Goal: Task Accomplishment & Management: Complete application form

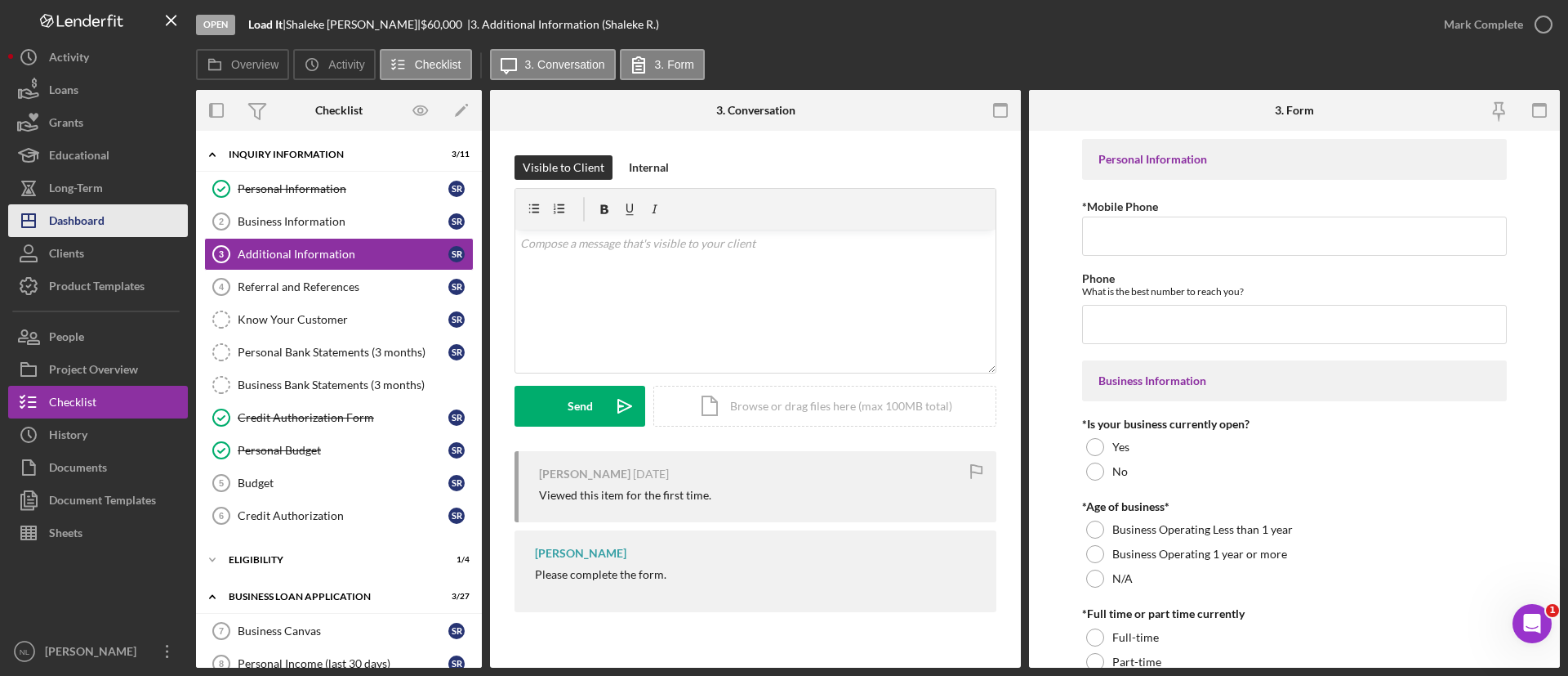
click at [40, 223] on icon "Icon/Dashboard" at bounding box center [29, 220] width 41 height 41
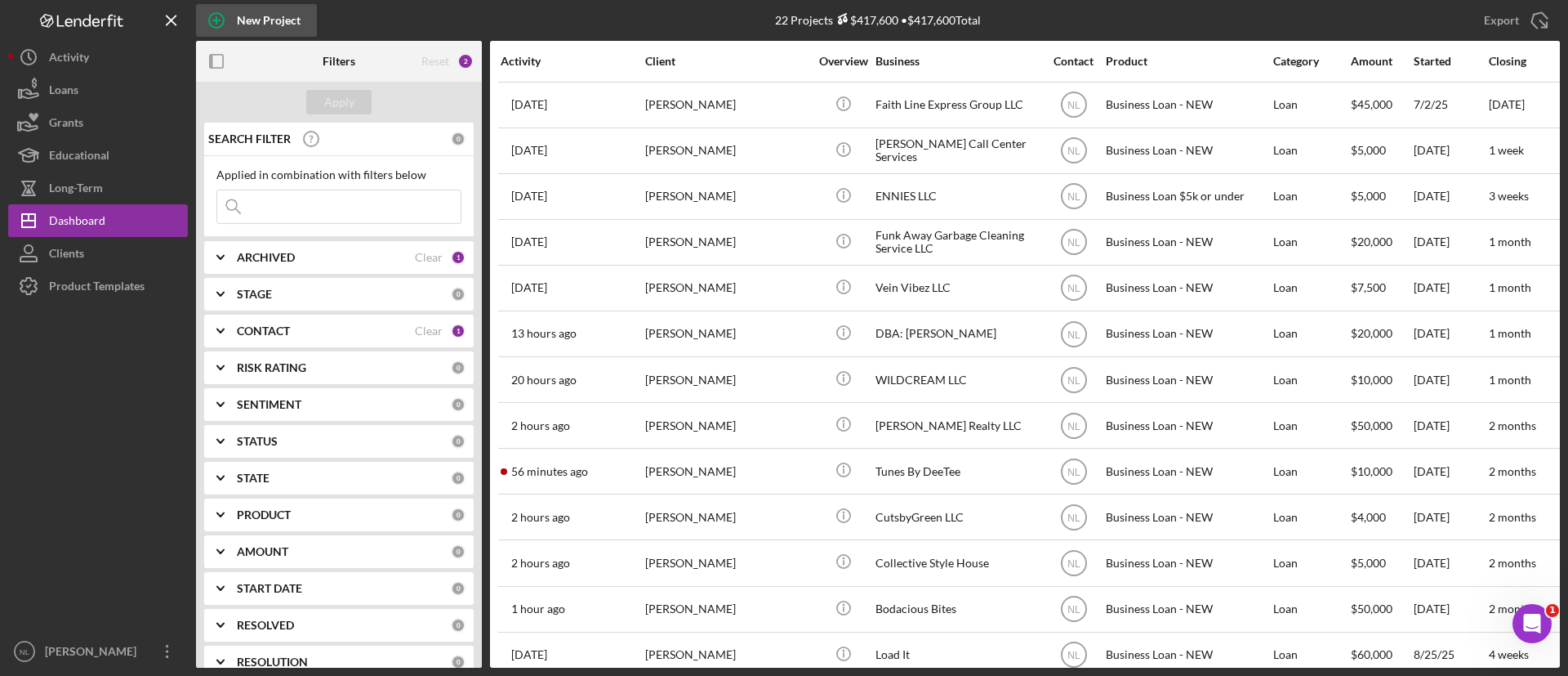
click at [277, 23] on div "New Project" at bounding box center [269, 20] width 64 height 32
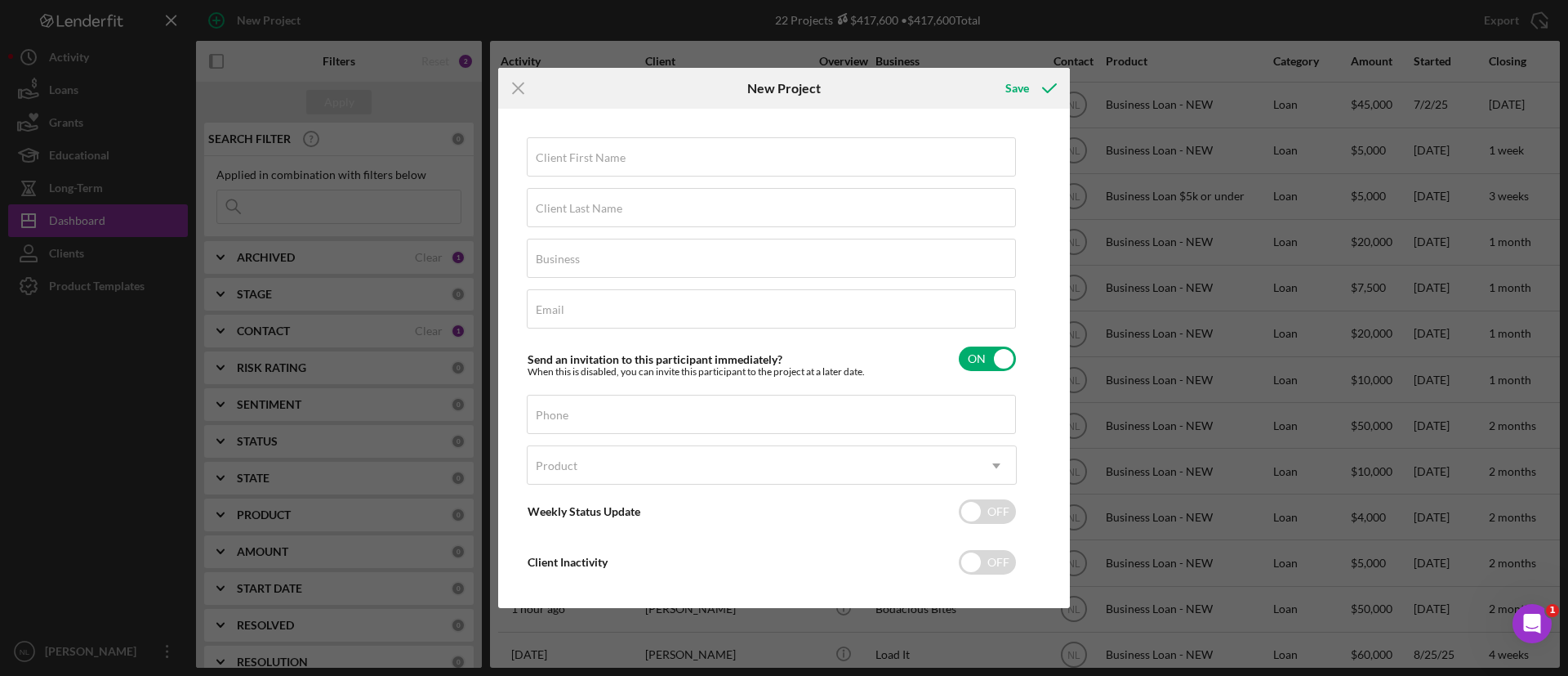
click at [651, 183] on div "Client First Name Required Client Last Name Required Business Required Email Re…" at bounding box center [772, 366] width 490 height 459
click at [644, 174] on input "Client First Name" at bounding box center [771, 156] width 489 height 39
type input "Devondre"
click at [642, 224] on input "Client Last Name" at bounding box center [771, 207] width 489 height 39
type input "[PERSON_NAME]"
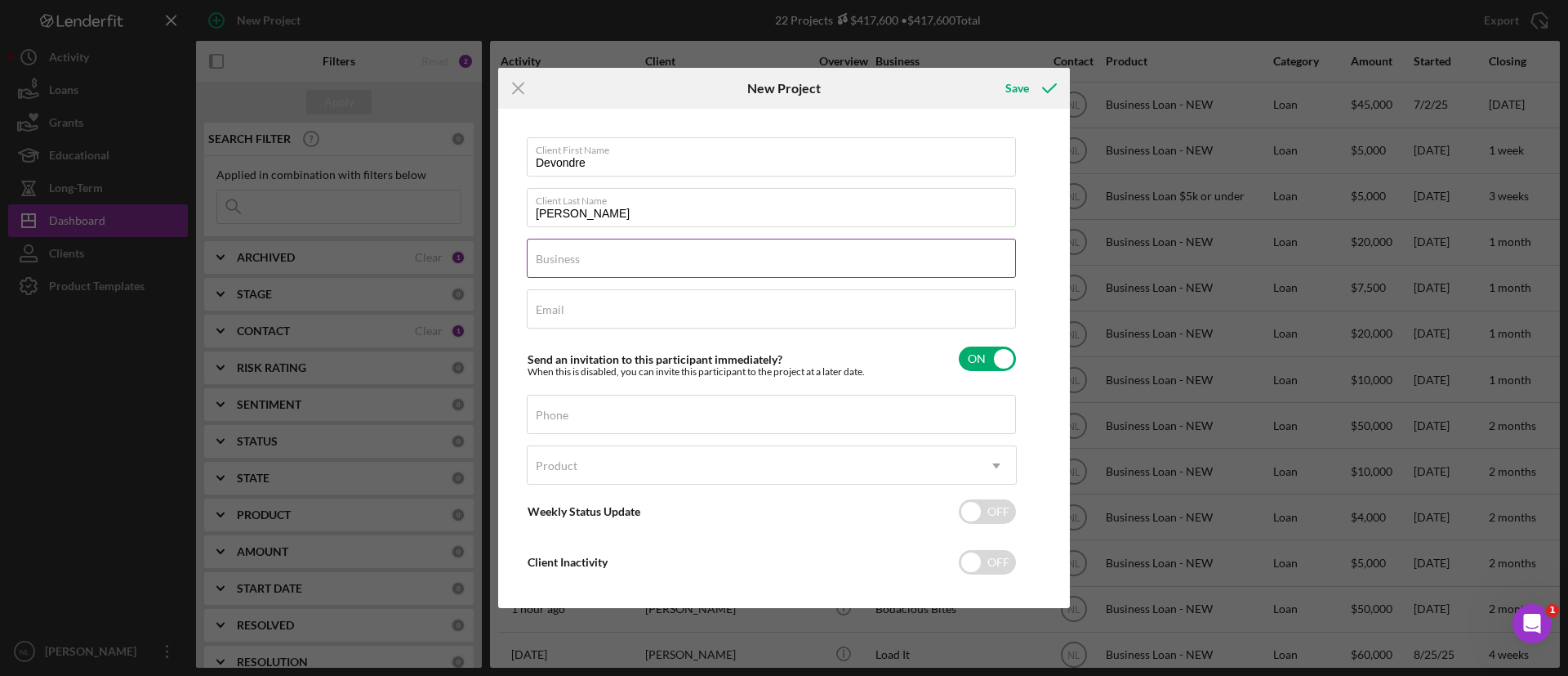
click at [596, 254] on div "Business Required" at bounding box center [772, 258] width 490 height 41
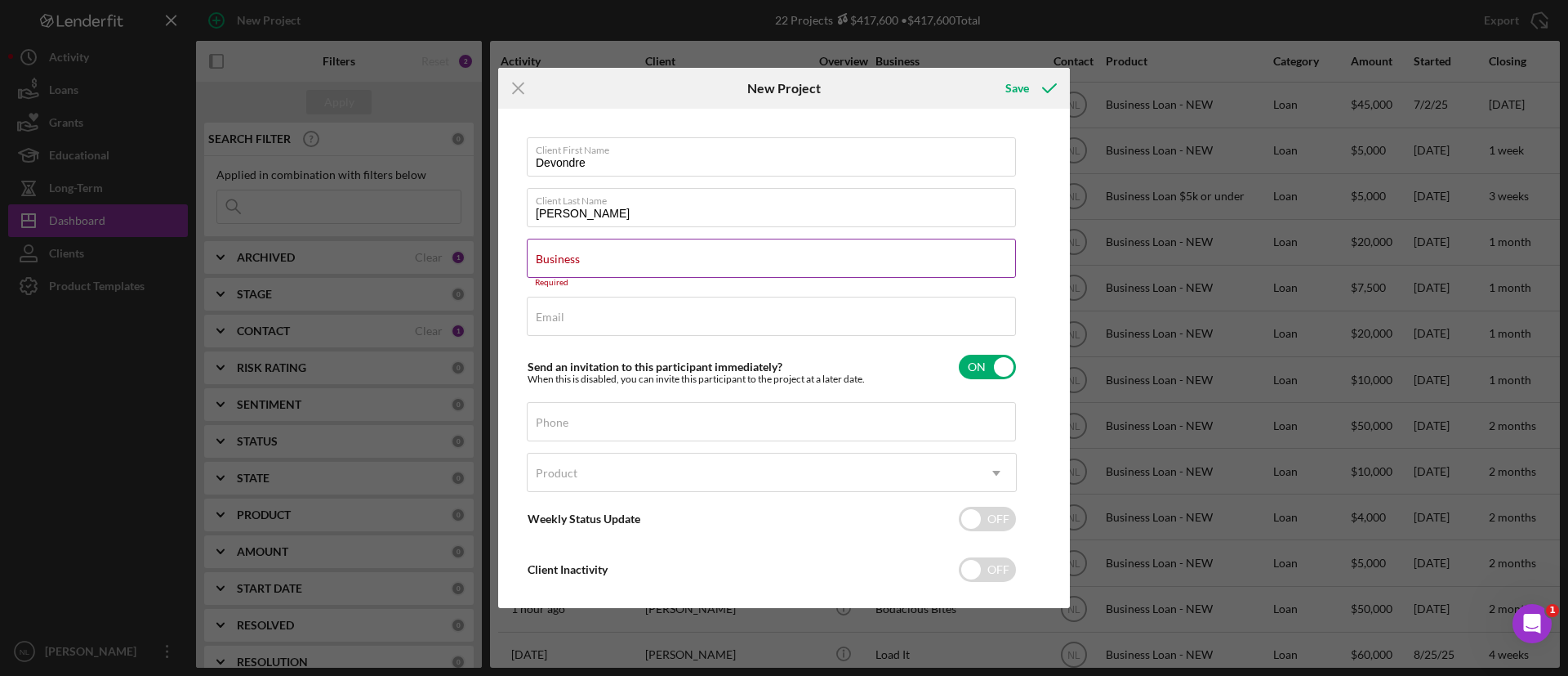
click at [580, 265] on label "Business" at bounding box center [558, 259] width 44 height 13
click at [580, 265] on input "Business" at bounding box center [771, 257] width 489 height 39
paste input "Meyegurl LLC"
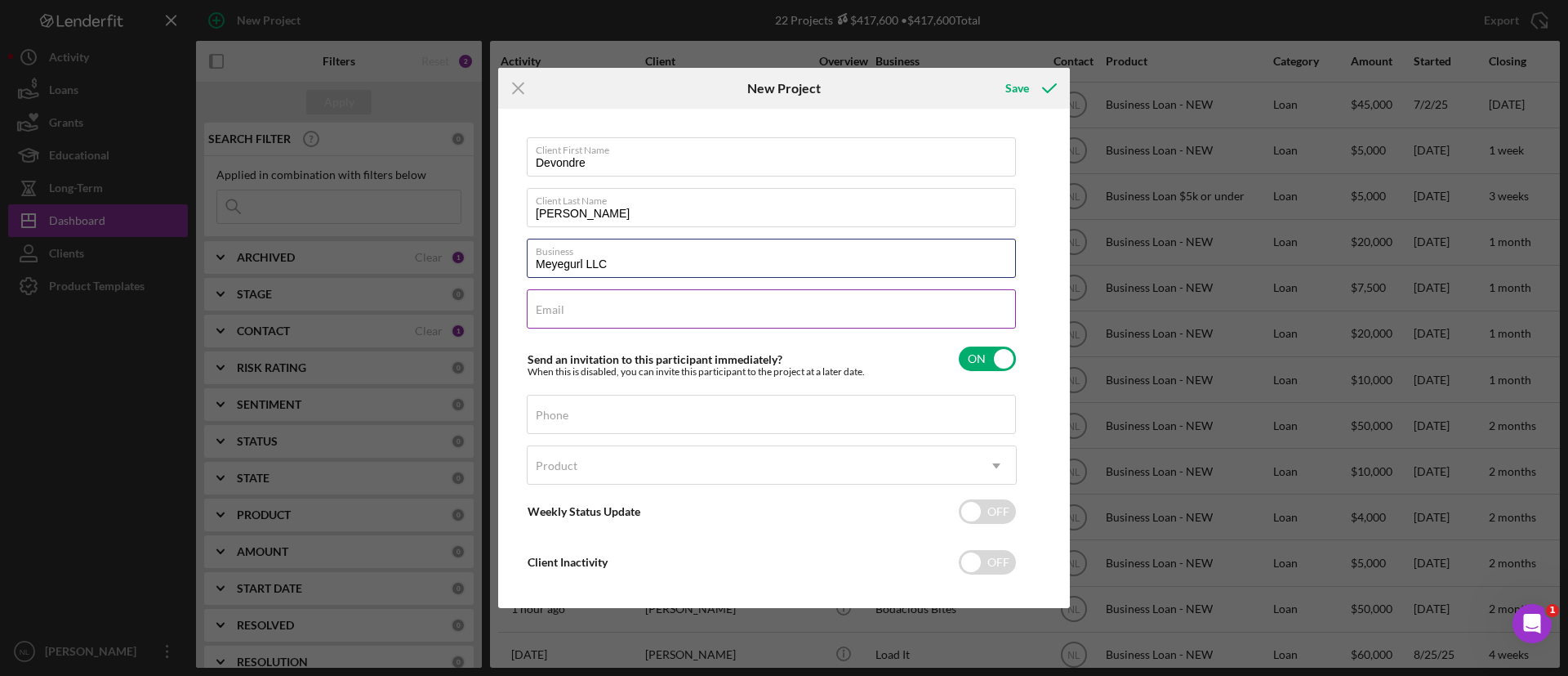
type input "Meyegurl LLC"
click at [580, 323] on input "Email" at bounding box center [771, 308] width 489 height 39
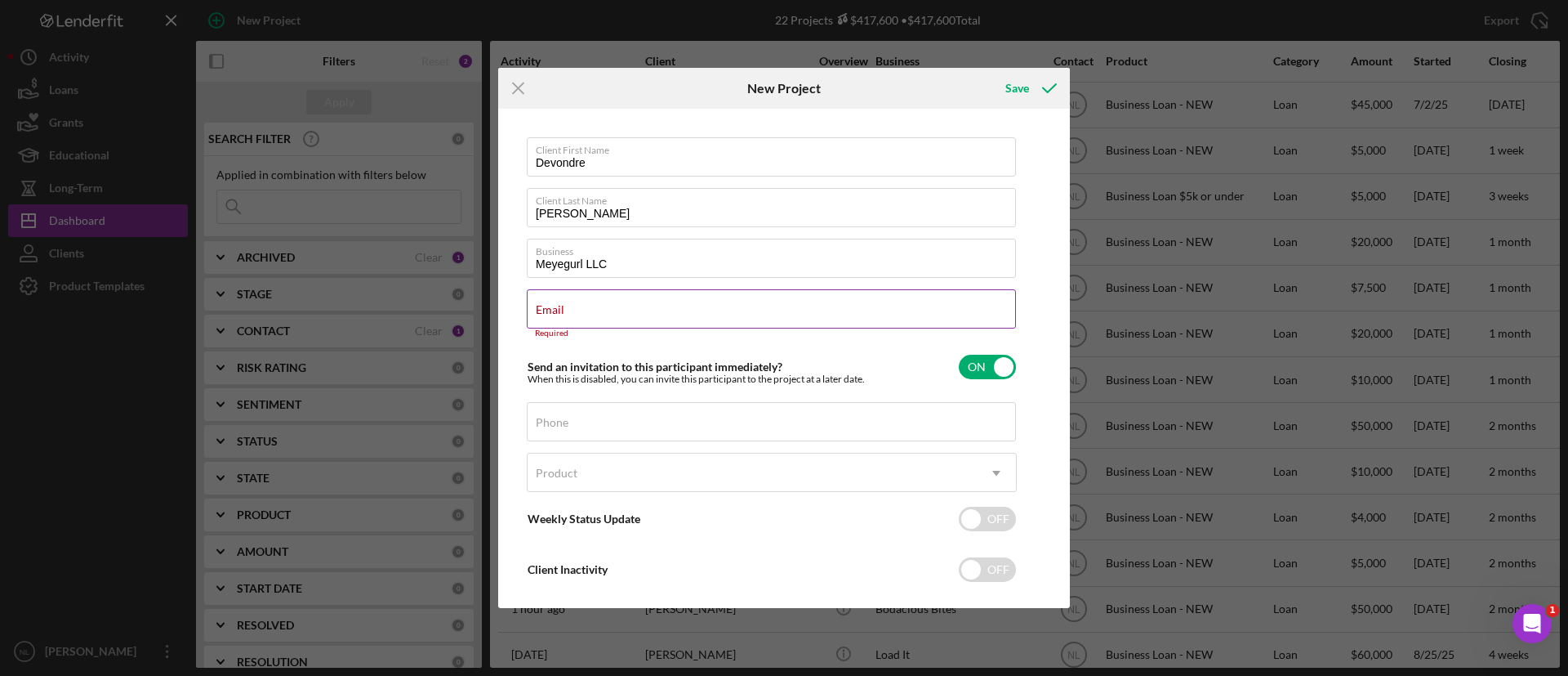
click at [564, 313] on label "Email" at bounding box center [550, 310] width 29 height 13
click at [575, 313] on input "Email" at bounding box center [771, 308] width 489 height 39
paste input "[EMAIL_ADDRESS][DOMAIN_NAME]"
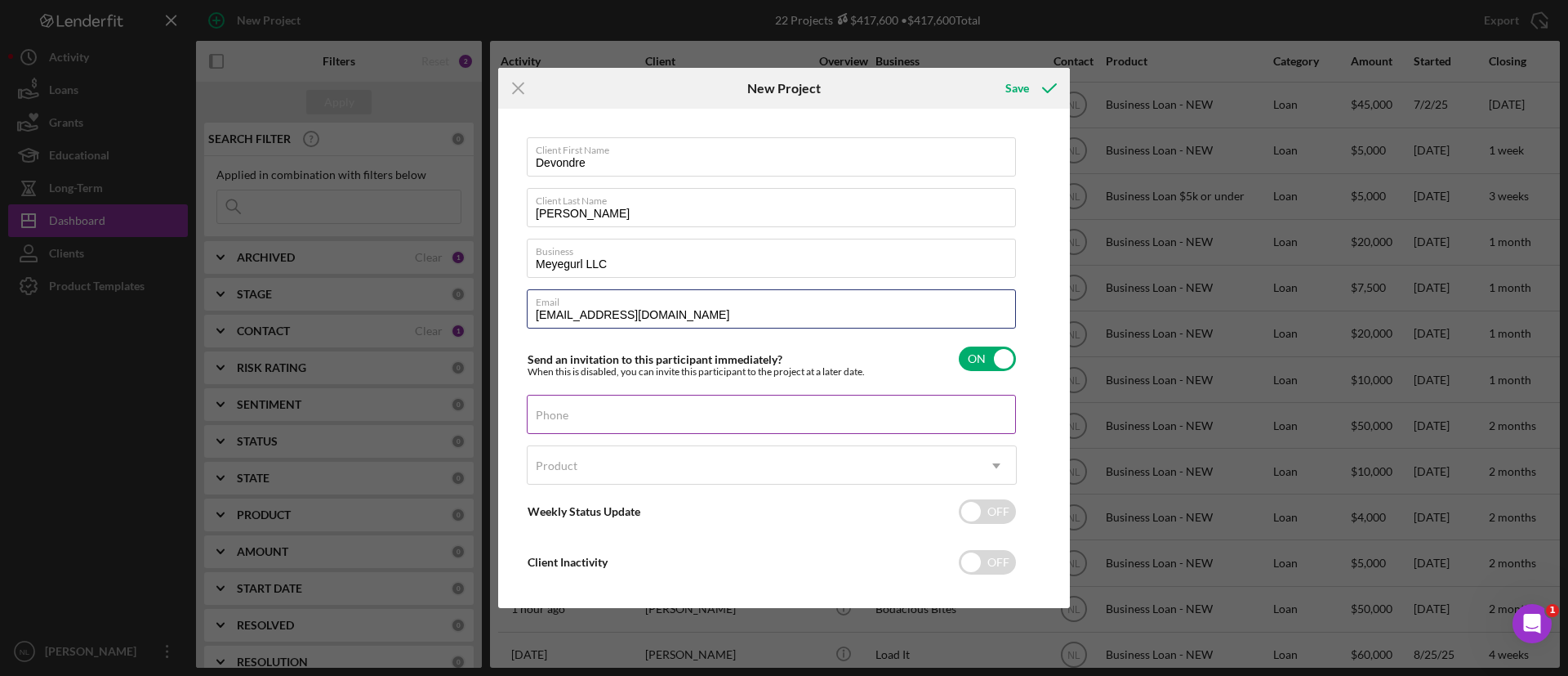
scroll to position [15, 0]
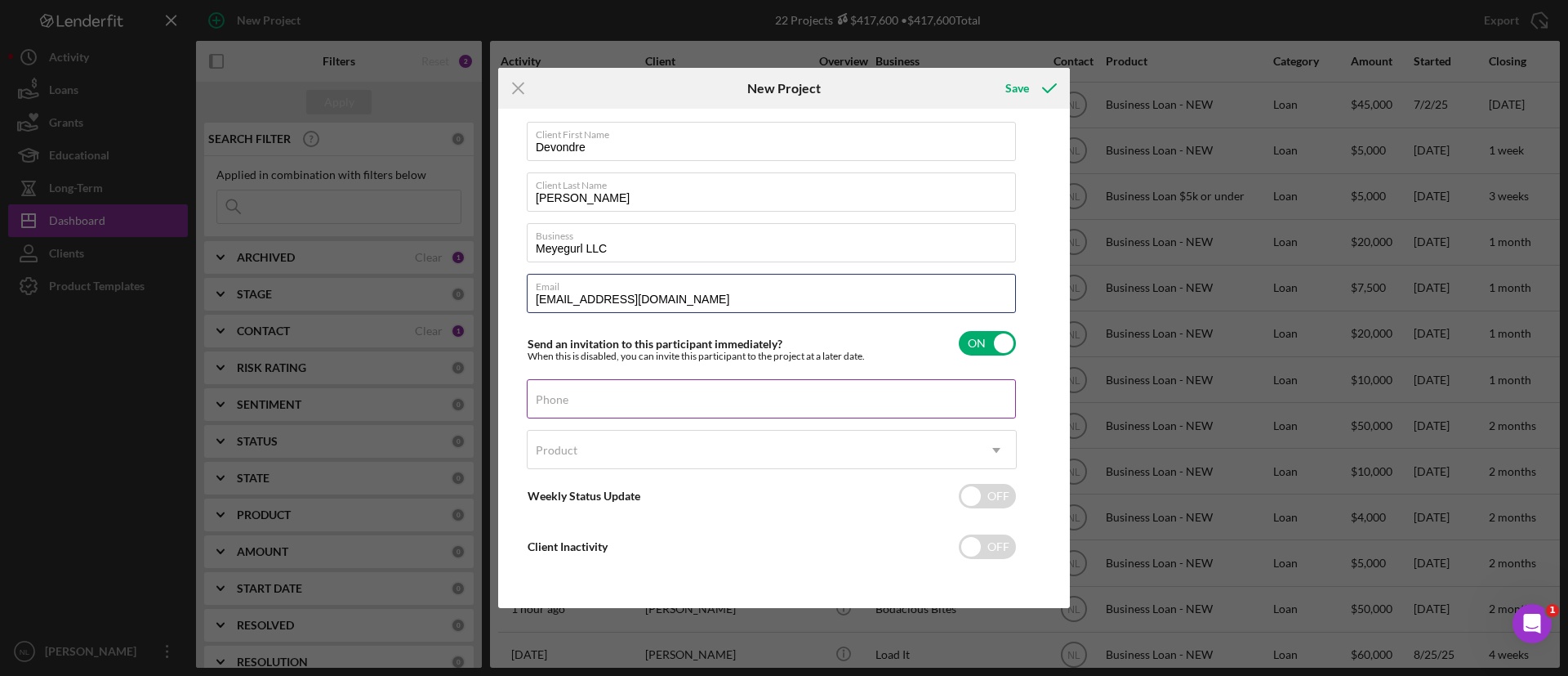
type input "[EMAIL_ADDRESS][DOMAIN_NAME]"
click at [631, 396] on div "Phone" at bounding box center [772, 399] width 490 height 41
type input "[PHONE_NUMBER]"
click at [623, 440] on div "Product" at bounding box center [752, 449] width 449 height 37
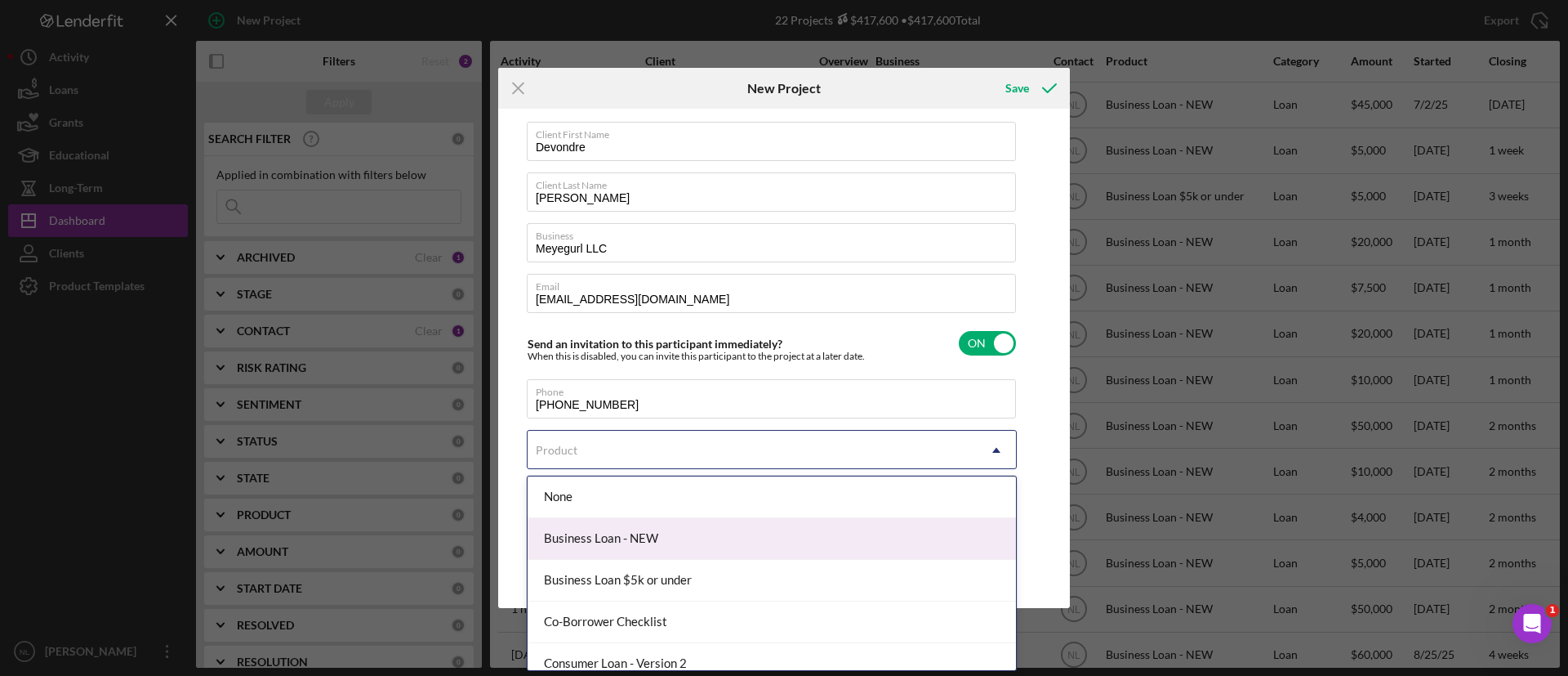
click at [648, 545] on div "Business Loan - NEW" at bounding box center [772, 539] width 488 height 42
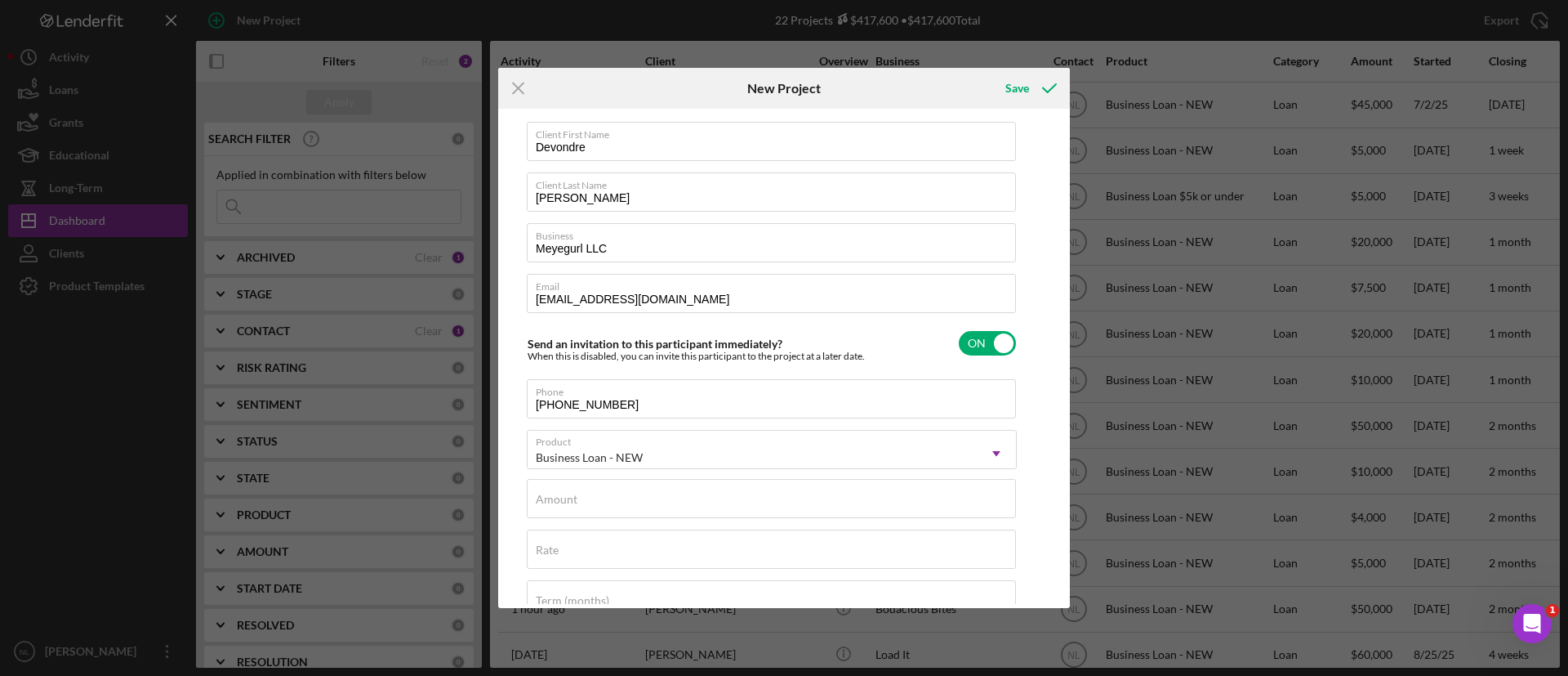
checkbox input "true"
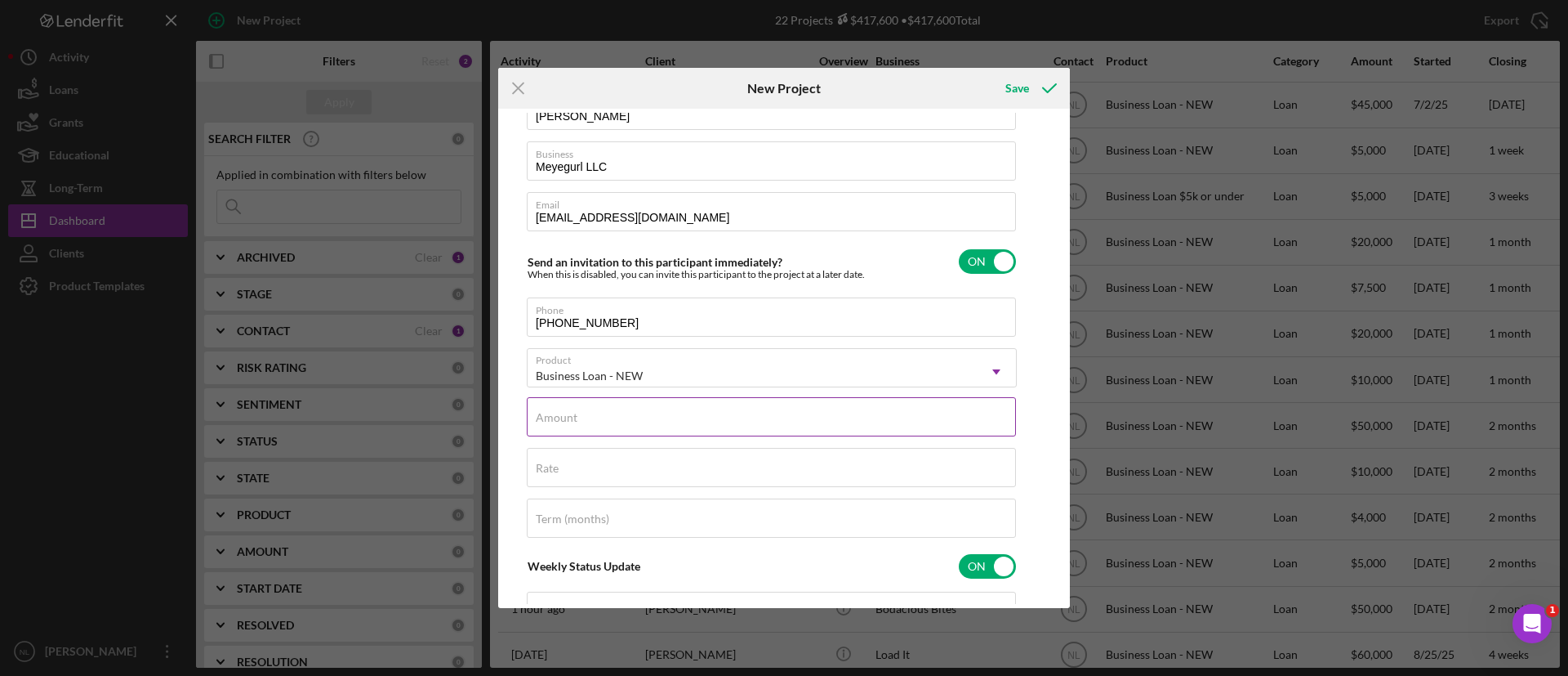
click at [629, 426] on input "Amount" at bounding box center [771, 416] width 489 height 39
type input "$20,000"
click at [1027, 96] on div "Save" at bounding box center [1017, 88] width 24 height 32
checkbox input "false"
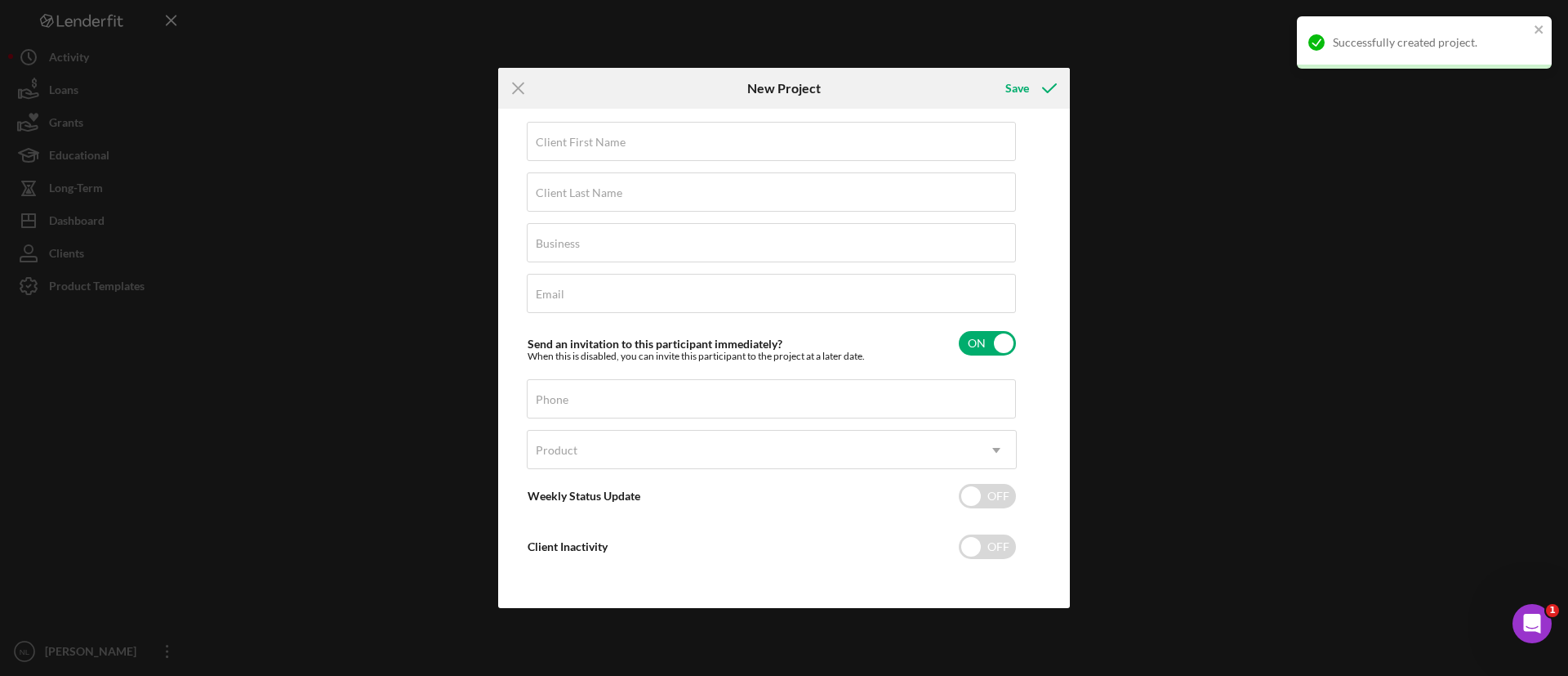
scroll to position [15, 0]
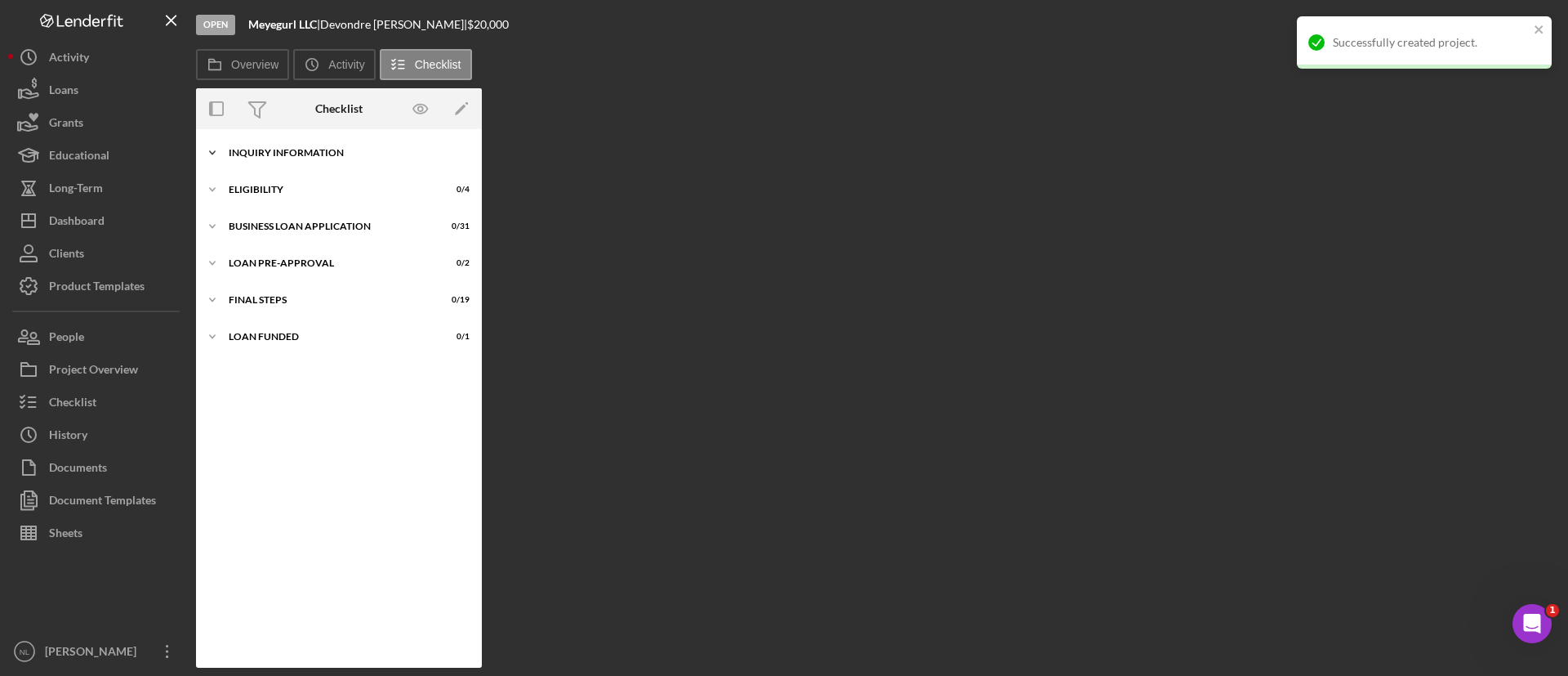
click at [375, 166] on div "Icon/Expander INQUIRY INFORMATION 0 / 11" at bounding box center [339, 153] width 286 height 32
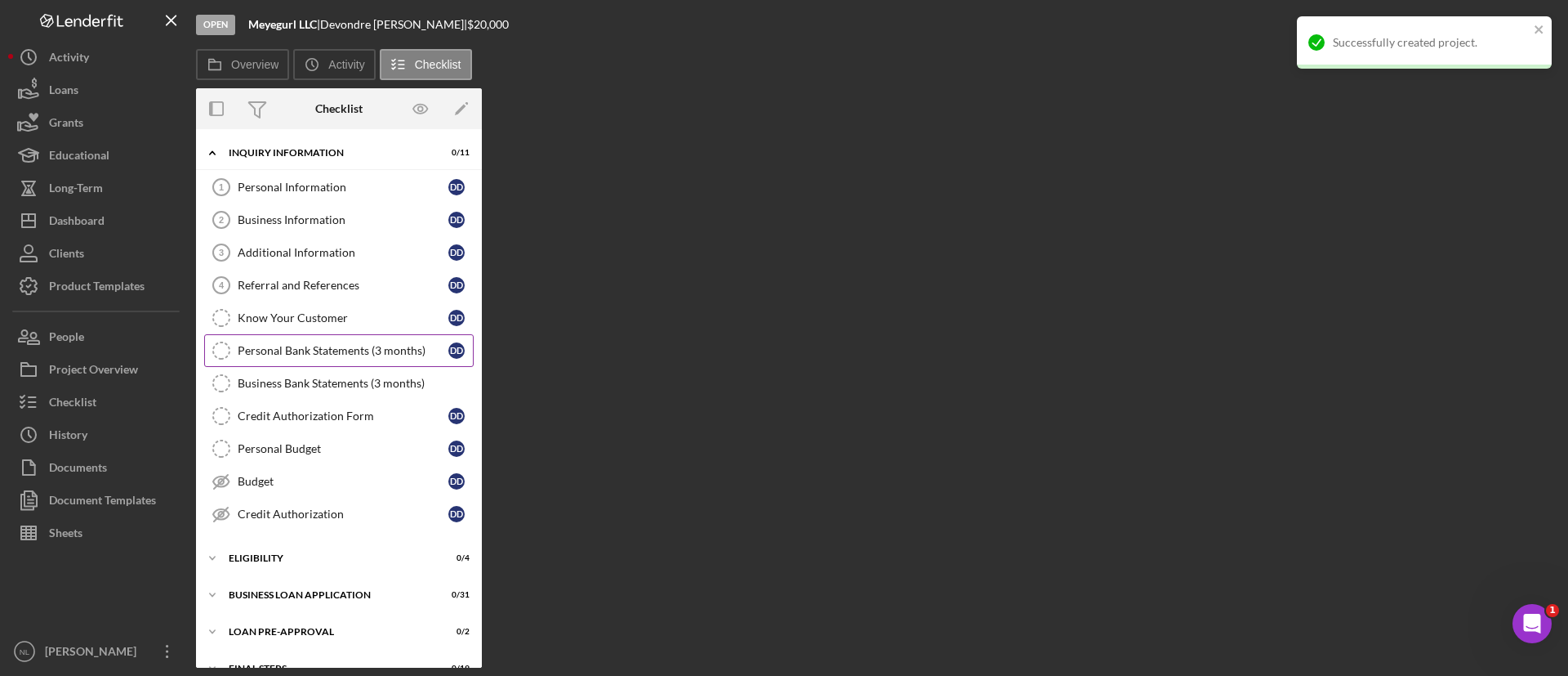
click at [353, 365] on link "Personal Bank Statements (3 months) Personal Bank Statements (3 months) D D" at bounding box center [338, 351] width 270 height 32
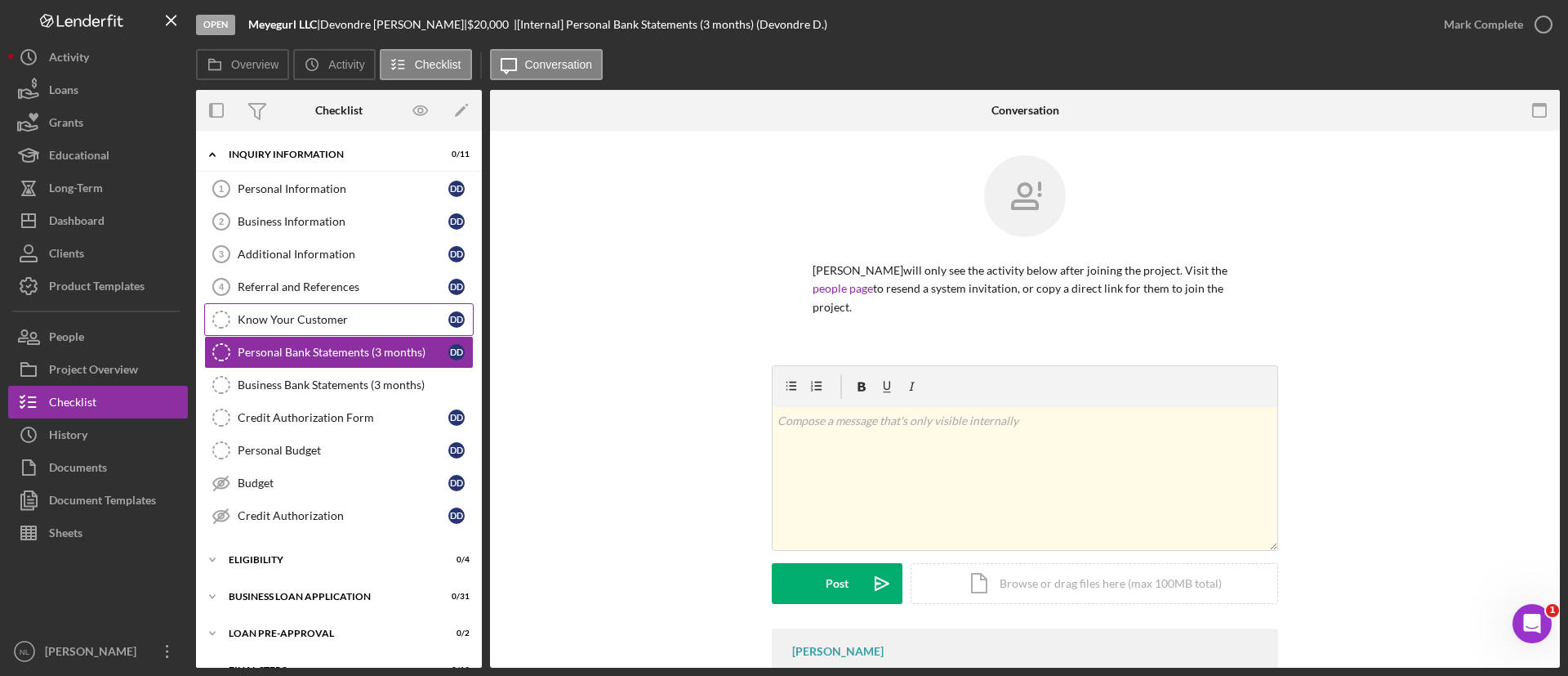
click at [336, 332] on link "Know Your Customer Know Your Customer D D" at bounding box center [338, 319] width 270 height 32
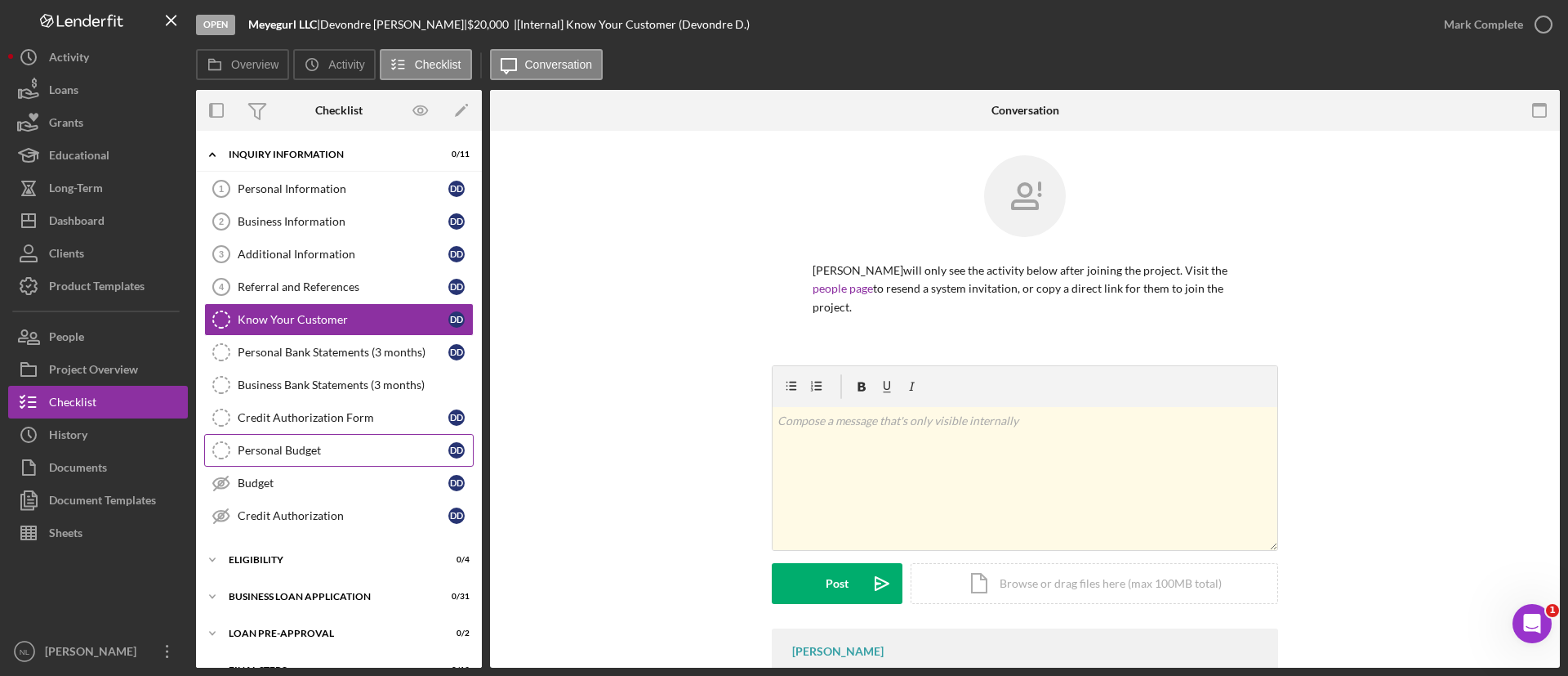
click at [323, 452] on div "Personal Budget" at bounding box center [342, 450] width 211 height 13
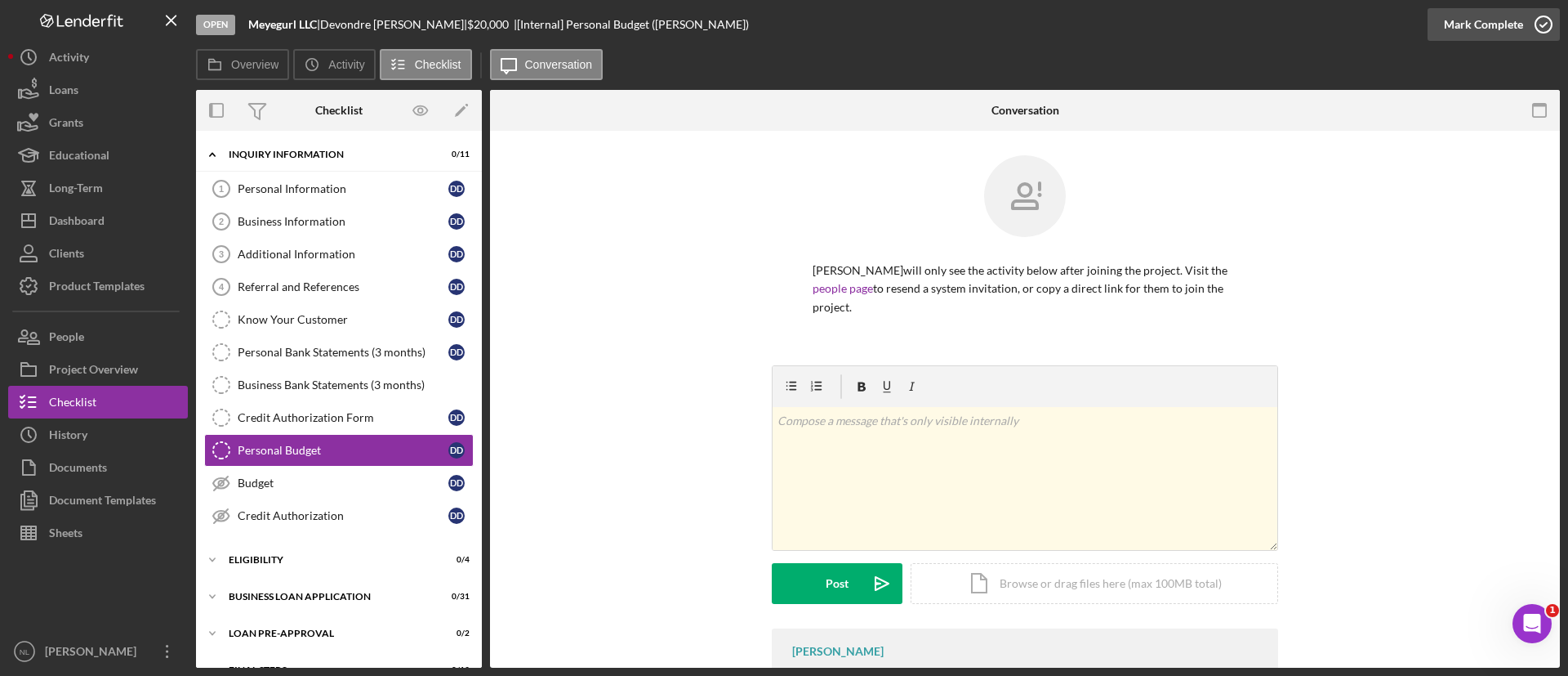
click at [1462, 11] on div "Mark Complete" at bounding box center [1483, 25] width 79 height 32
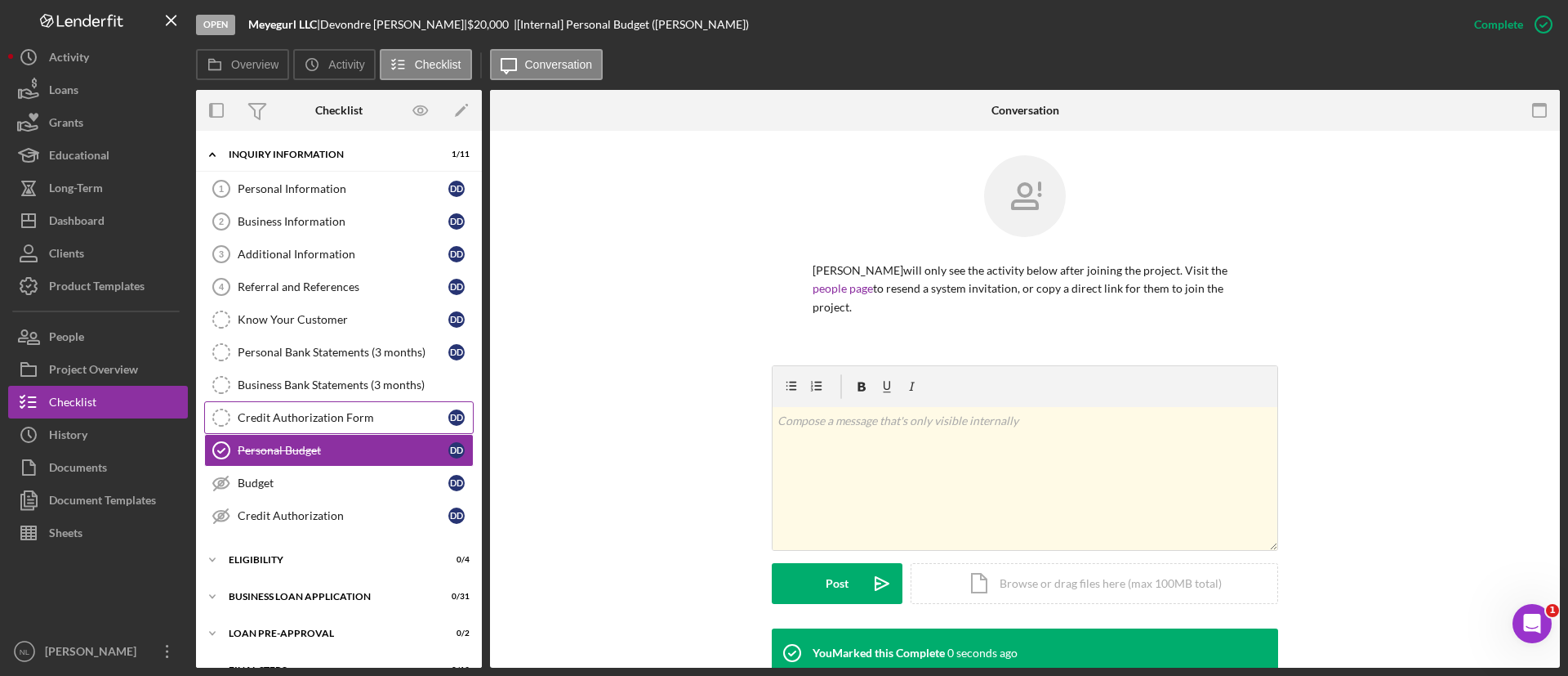
click at [346, 417] on div "Credit Authorization Form" at bounding box center [342, 418] width 211 height 13
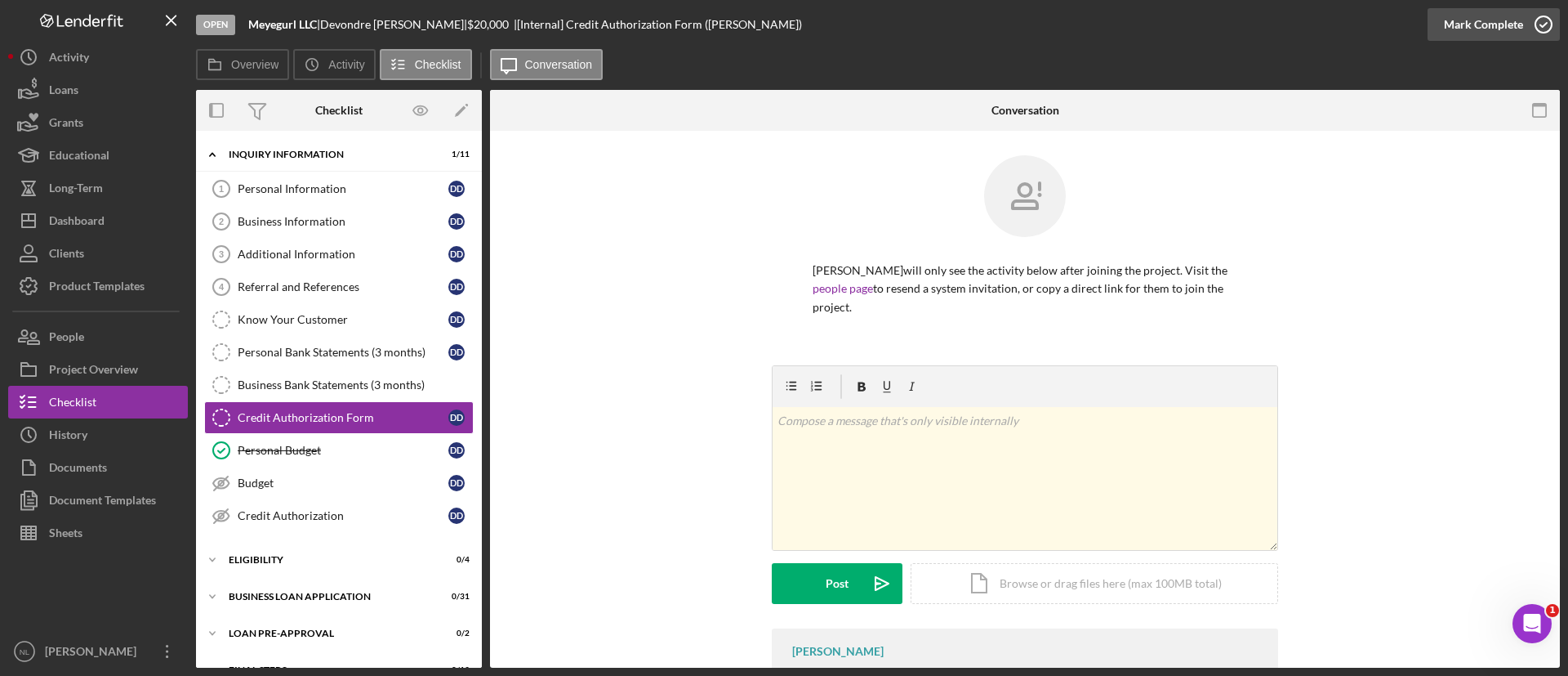
click at [1458, 23] on div "Mark Complete" at bounding box center [1483, 25] width 79 height 32
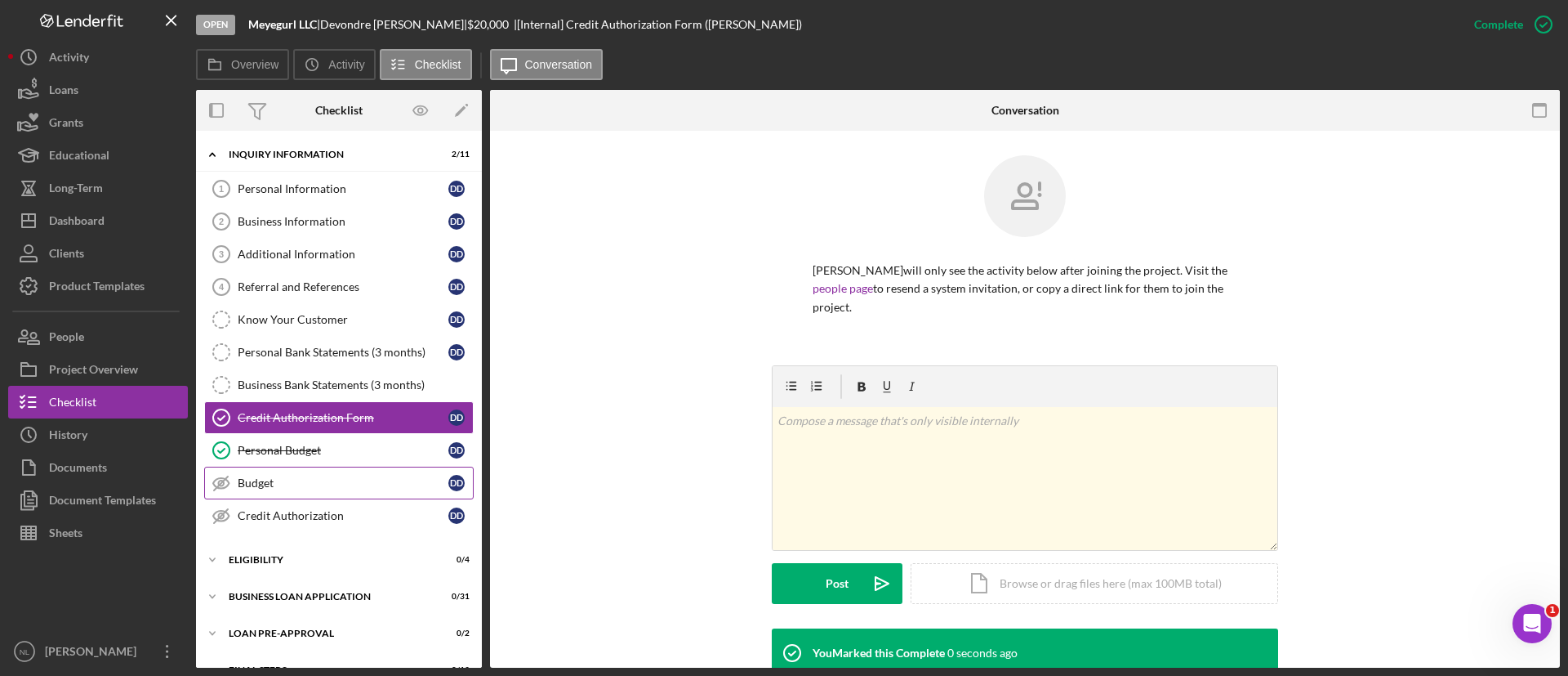
click at [333, 488] on div "Budget" at bounding box center [342, 483] width 211 height 13
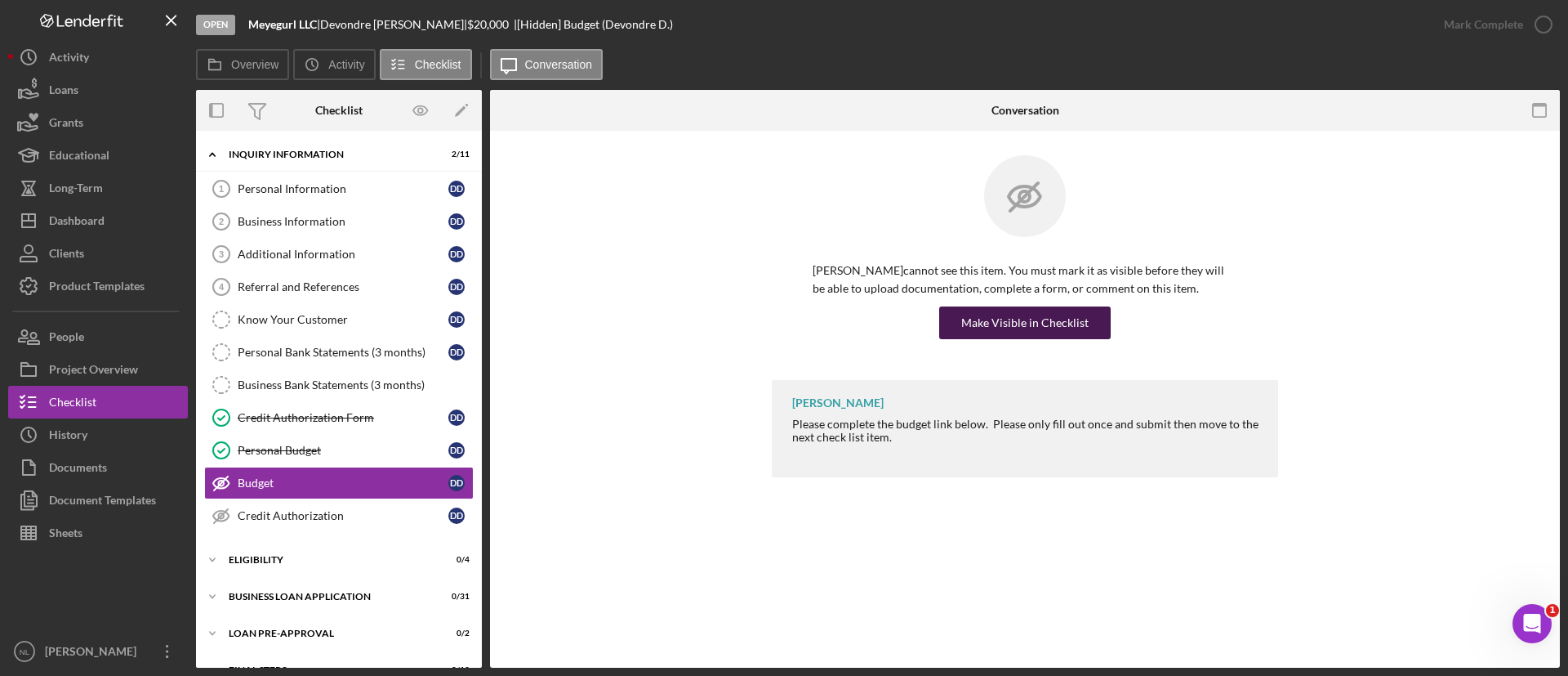
click at [1004, 327] on div "Make Visible in Checklist" at bounding box center [1026, 322] width 128 height 32
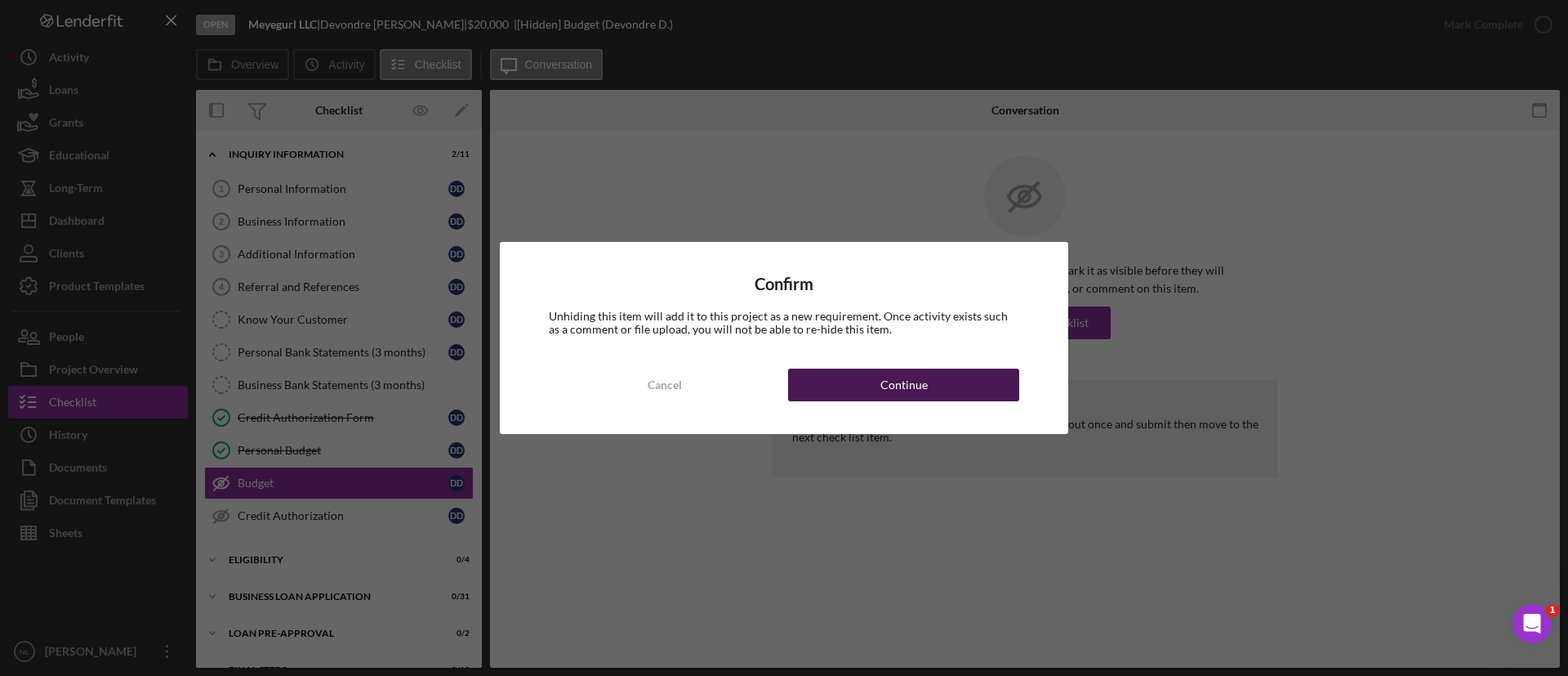
click at [941, 371] on button "Continue" at bounding box center [904, 384] width 232 height 32
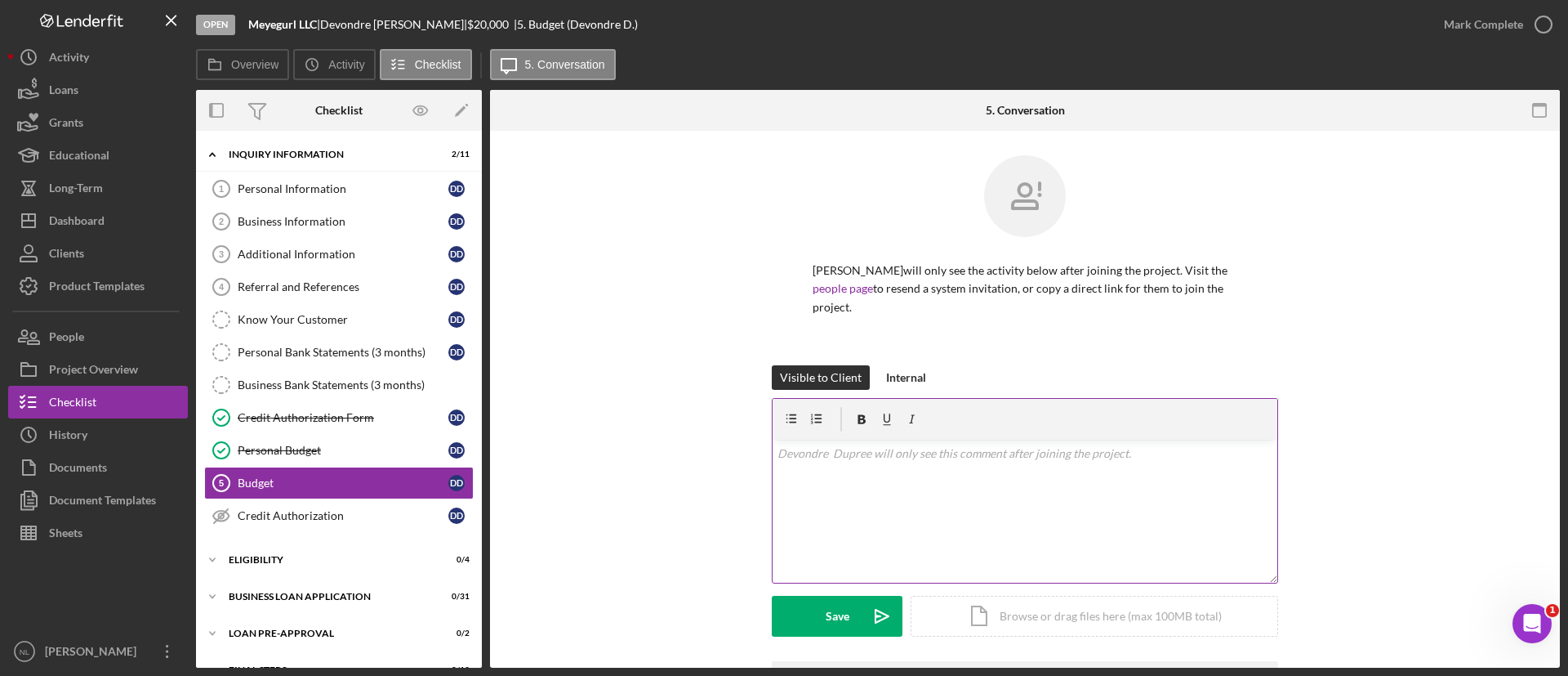
click at [810, 477] on div "v Color teal Color pink Remove color Add row above Add row below Add column bef…" at bounding box center [1026, 511] width 505 height 143
click at [857, 631] on button "Save Icon/icon-invite-send" at bounding box center [837, 616] width 131 height 41
click at [854, 505] on div "v Color teal Color pink Remove color Add row above Add row below Add column bef…" at bounding box center [1026, 511] width 505 height 143
click at [837, 620] on div "Save" at bounding box center [837, 616] width 24 height 41
click at [355, 550] on div "Icon/Expander ELIGIBILITY 0 / 4" at bounding box center [339, 560] width 286 height 32
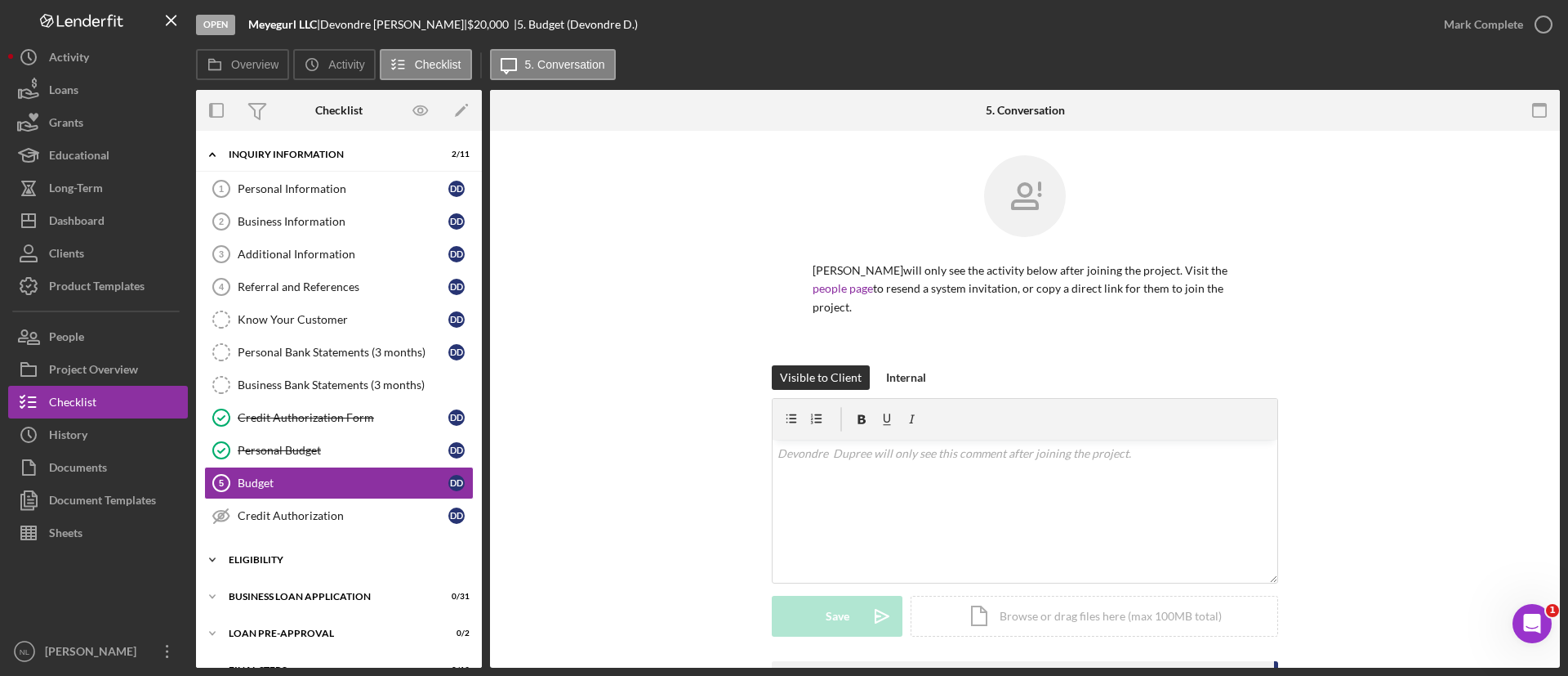
click at [355, 550] on div "Icon/Expander ELIGIBILITY 0 / 4" at bounding box center [339, 560] width 286 height 32
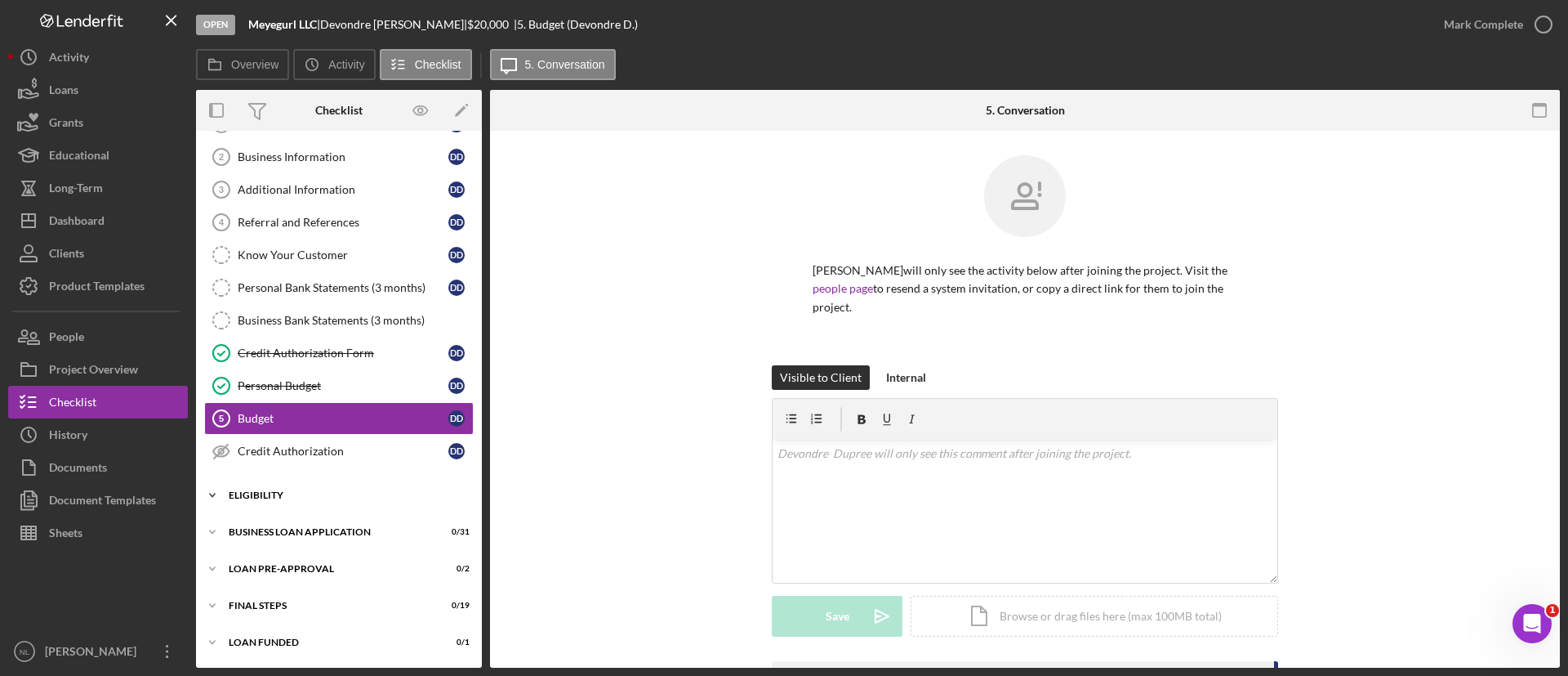
click at [302, 479] on div "Icon/Expander ELIGIBILITY 0 / 4" at bounding box center [339, 495] width 286 height 32
click at [333, 625] on div "Eligibility Phase" at bounding box center [342, 627] width 211 height 13
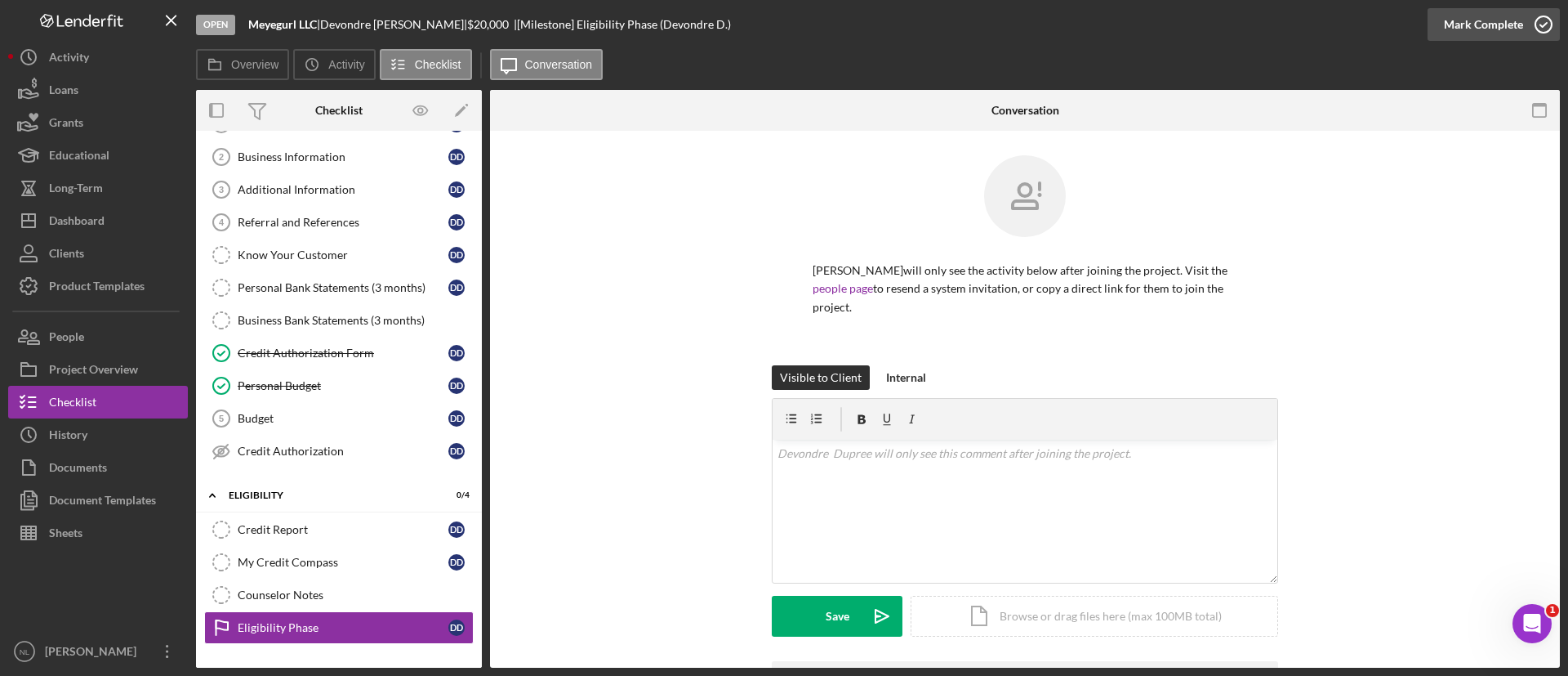
click at [1522, 34] on div "Mark Complete" at bounding box center [1483, 25] width 79 height 32
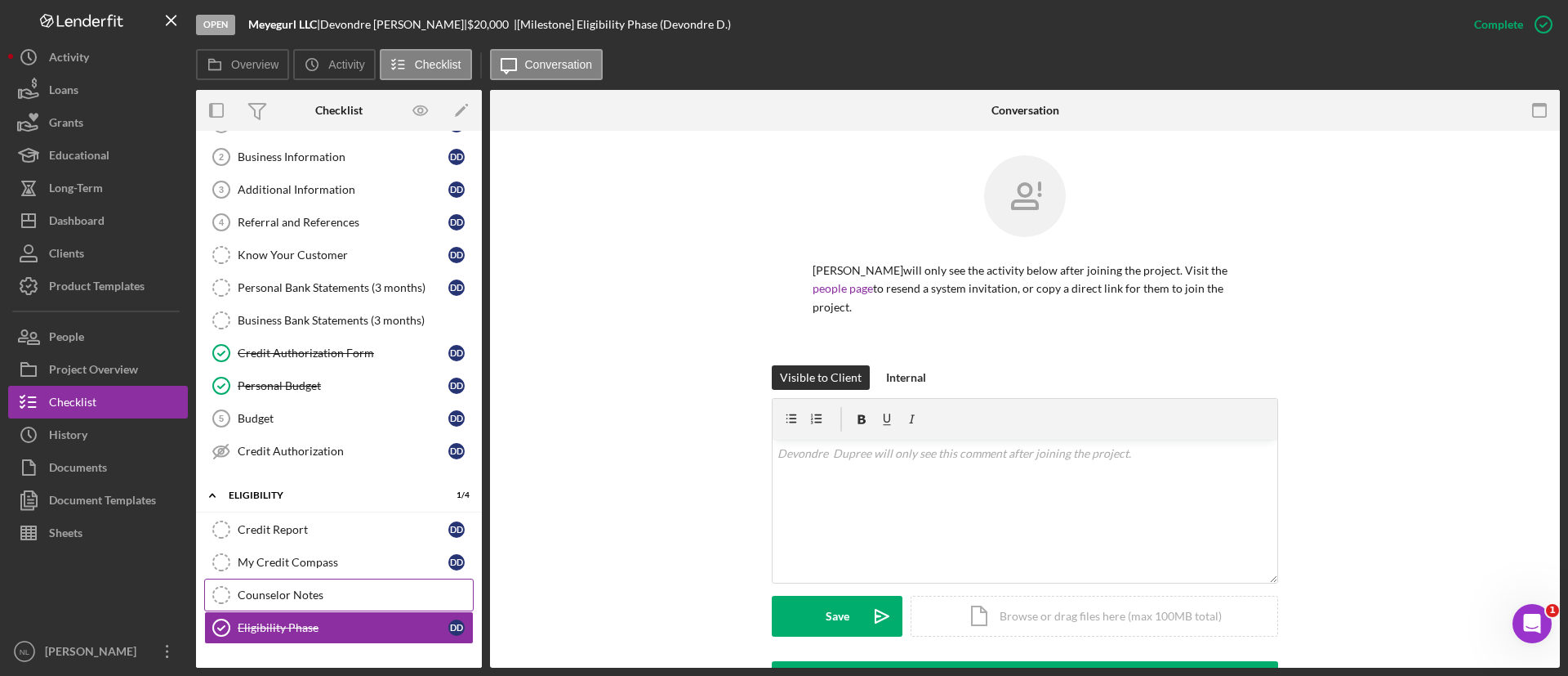
click at [263, 603] on link "Counselor Notes Counselor Notes" at bounding box center [338, 595] width 270 height 32
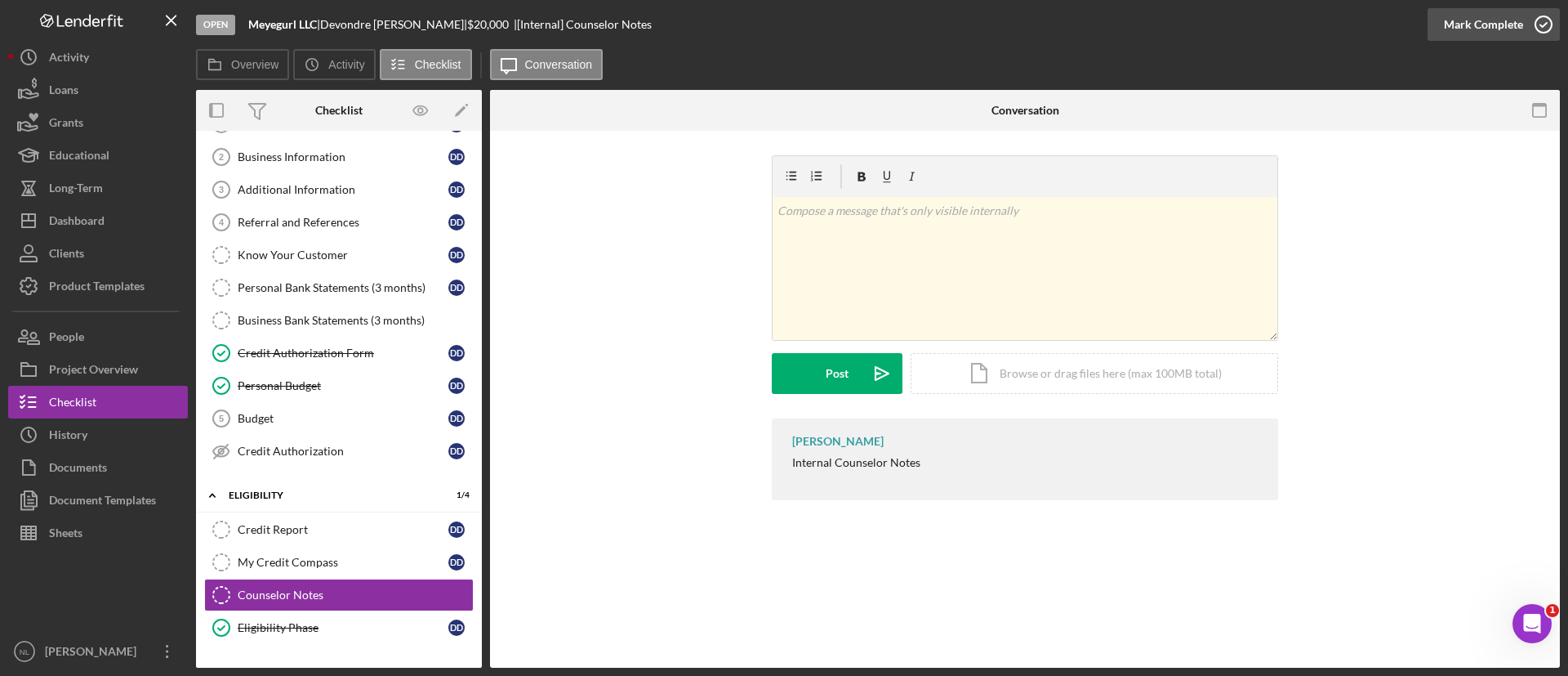
click at [1471, 22] on div "Mark Complete" at bounding box center [1483, 25] width 79 height 32
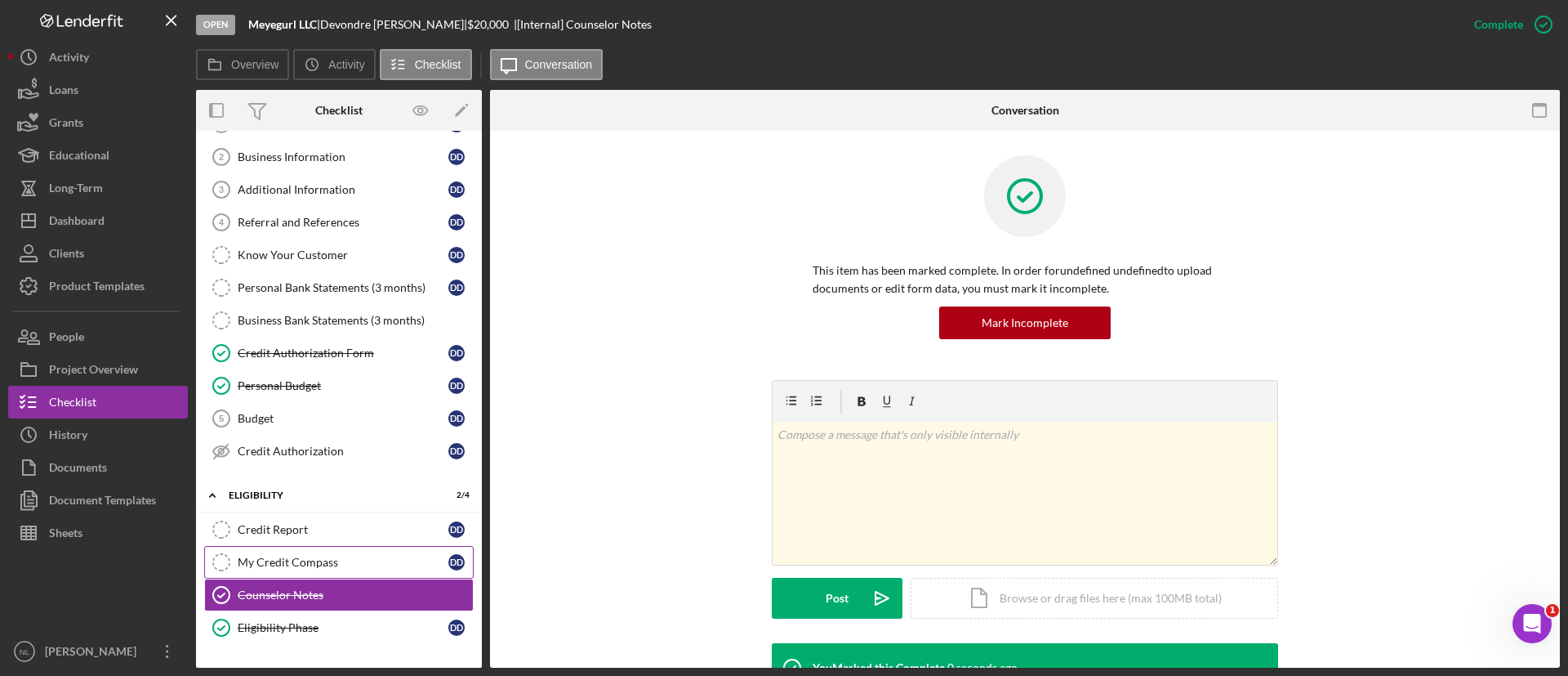
click at [374, 554] on link "My Credit Compass My Credit Compass D D" at bounding box center [338, 562] width 270 height 32
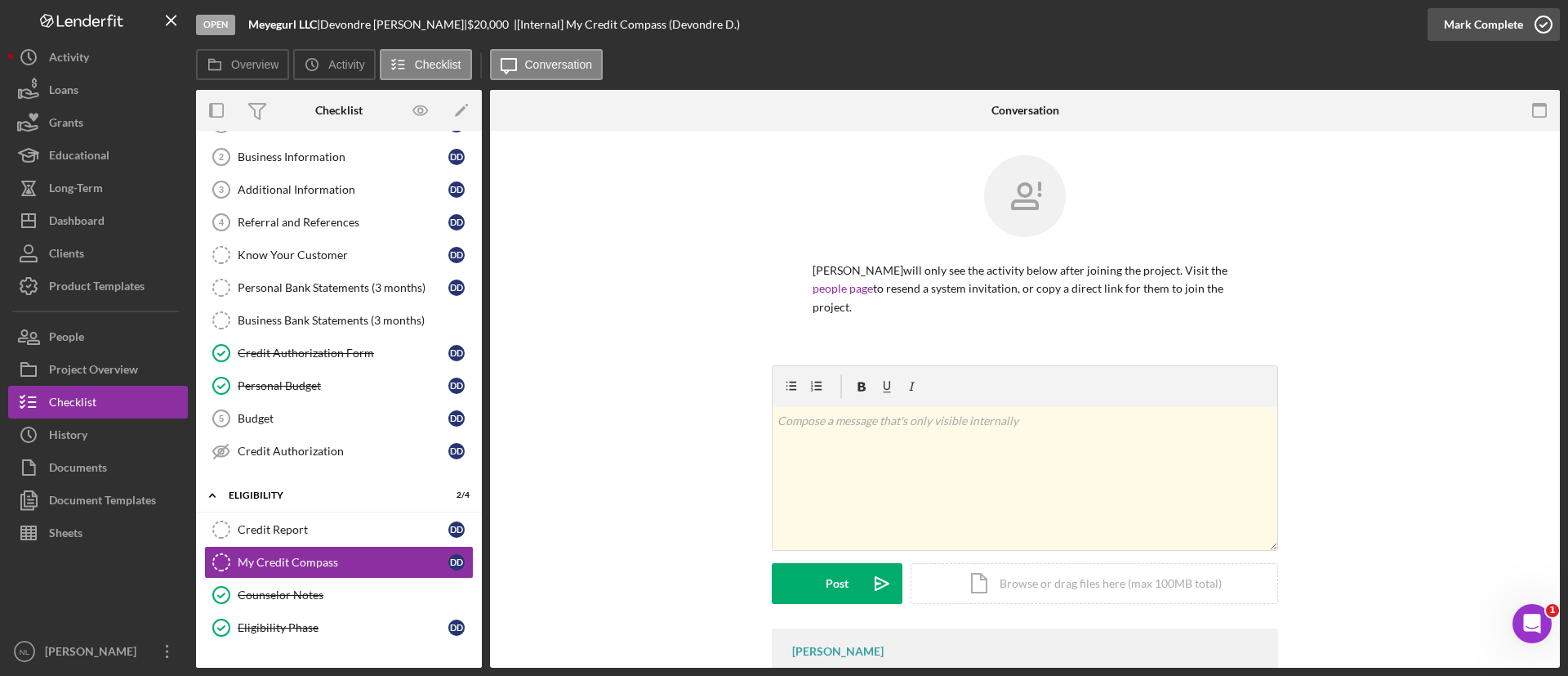
click at [1517, 28] on div "Mark Complete" at bounding box center [1483, 25] width 79 height 32
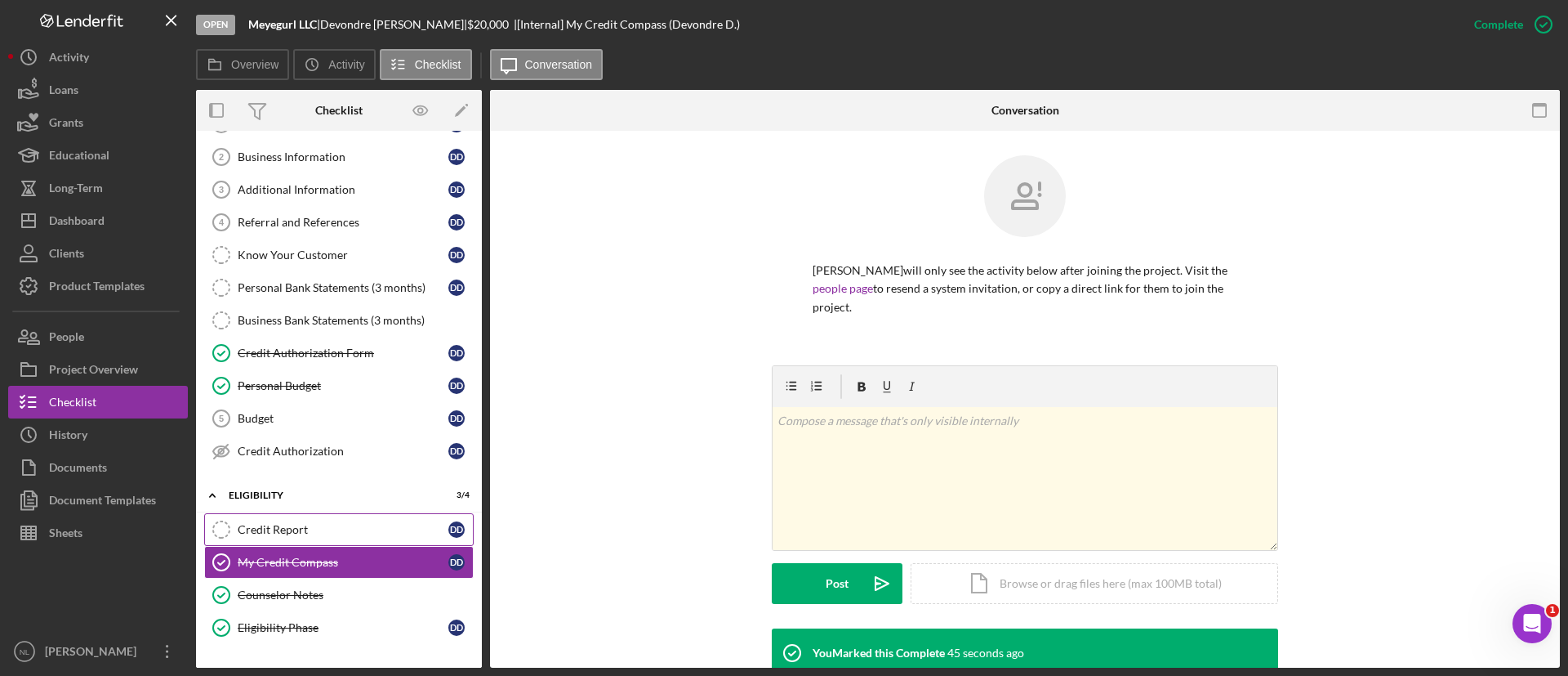
click at [369, 531] on div "Credit Report" at bounding box center [342, 529] width 211 height 13
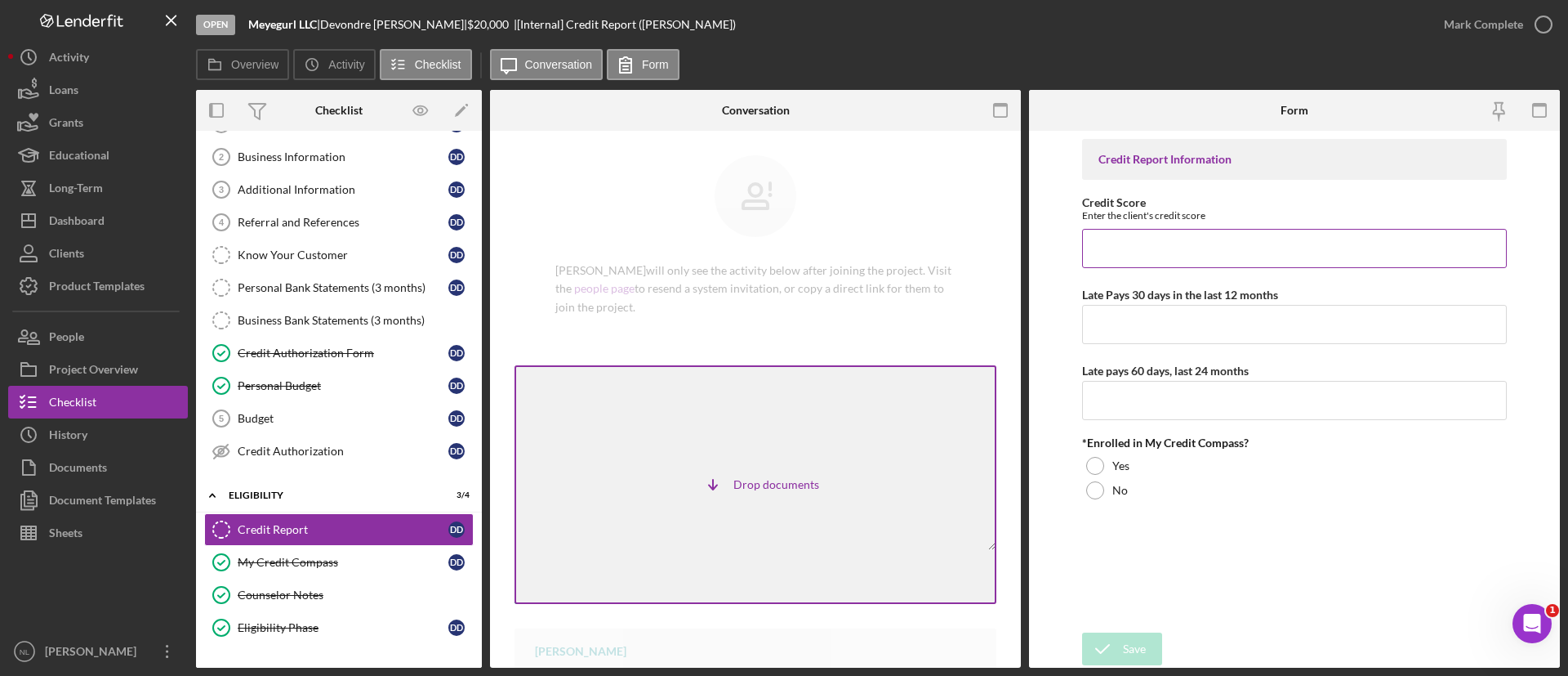
click at [1156, 250] on input "Credit Score" at bounding box center [1294, 248] width 425 height 39
type input "745"
click at [1120, 346] on div "Credit Report Information Credit Score Enter the client's credit score 745 Late…" at bounding box center [1294, 381] width 425 height 485
click at [1115, 339] on input "Late Pays 30 days in the last 12 months" at bounding box center [1294, 324] width 425 height 39
type input "0"
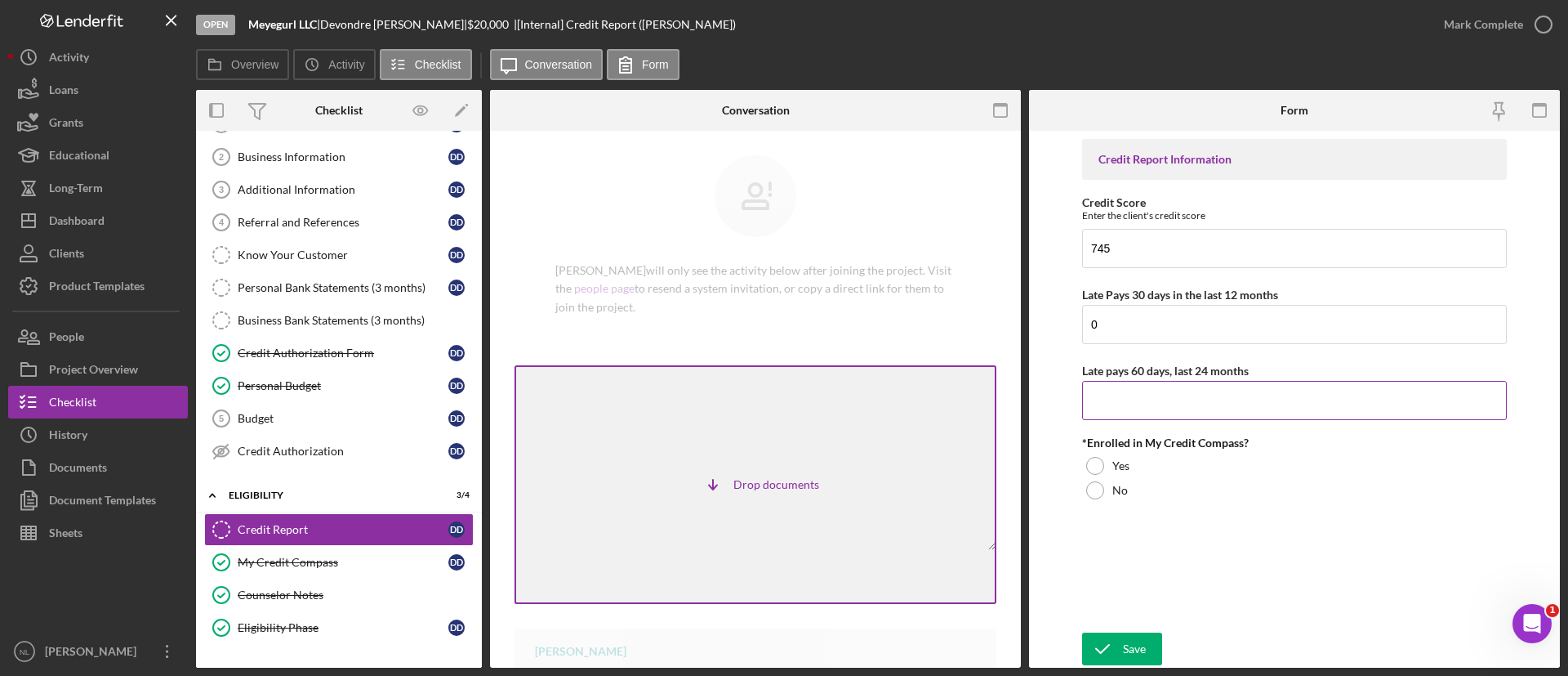
click at [1118, 396] on input "Late pays 60 days, last 24 months" at bounding box center [1294, 399] width 425 height 39
type input "0"
click at [1110, 482] on div "No" at bounding box center [1294, 490] width 425 height 25
click at [1141, 660] on div "Save" at bounding box center [1134, 648] width 23 height 32
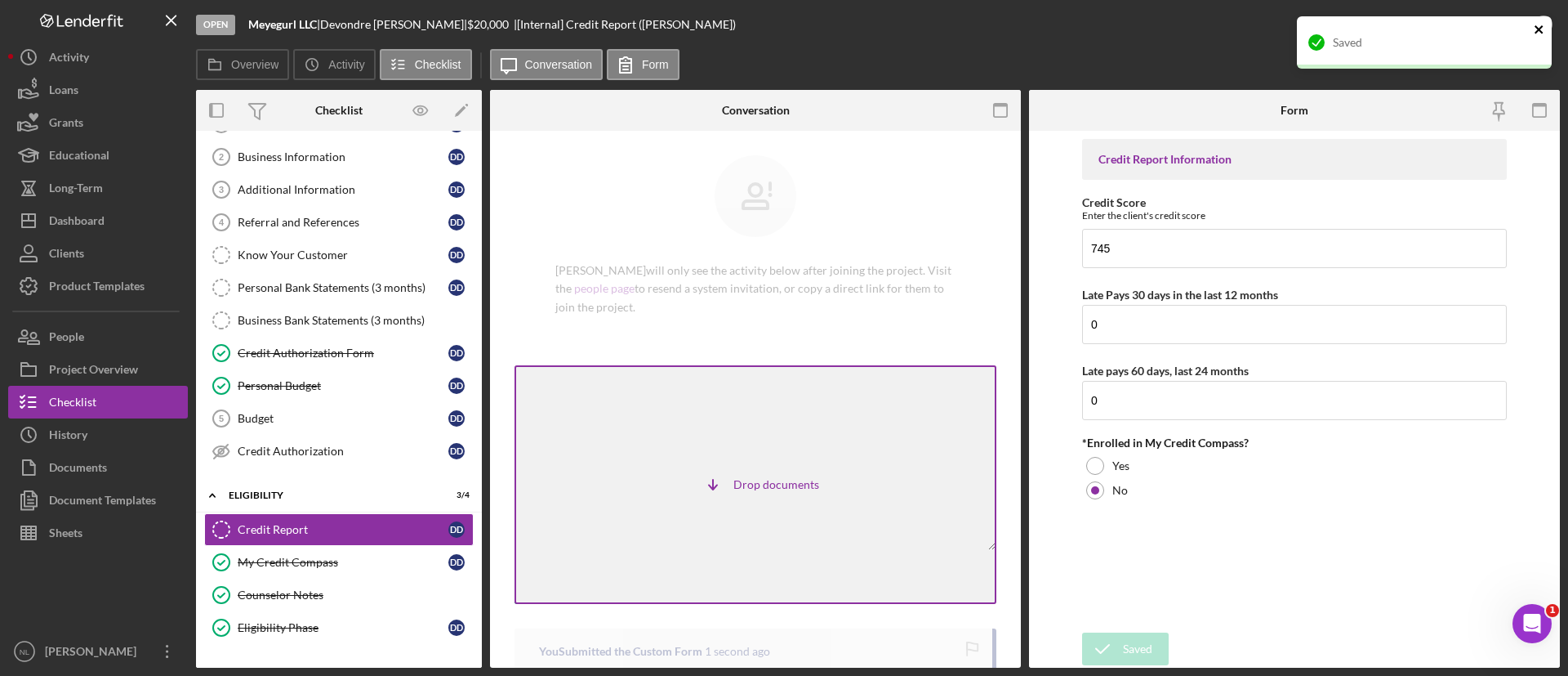
click at [1539, 31] on icon "close" at bounding box center [1538, 30] width 9 height 9
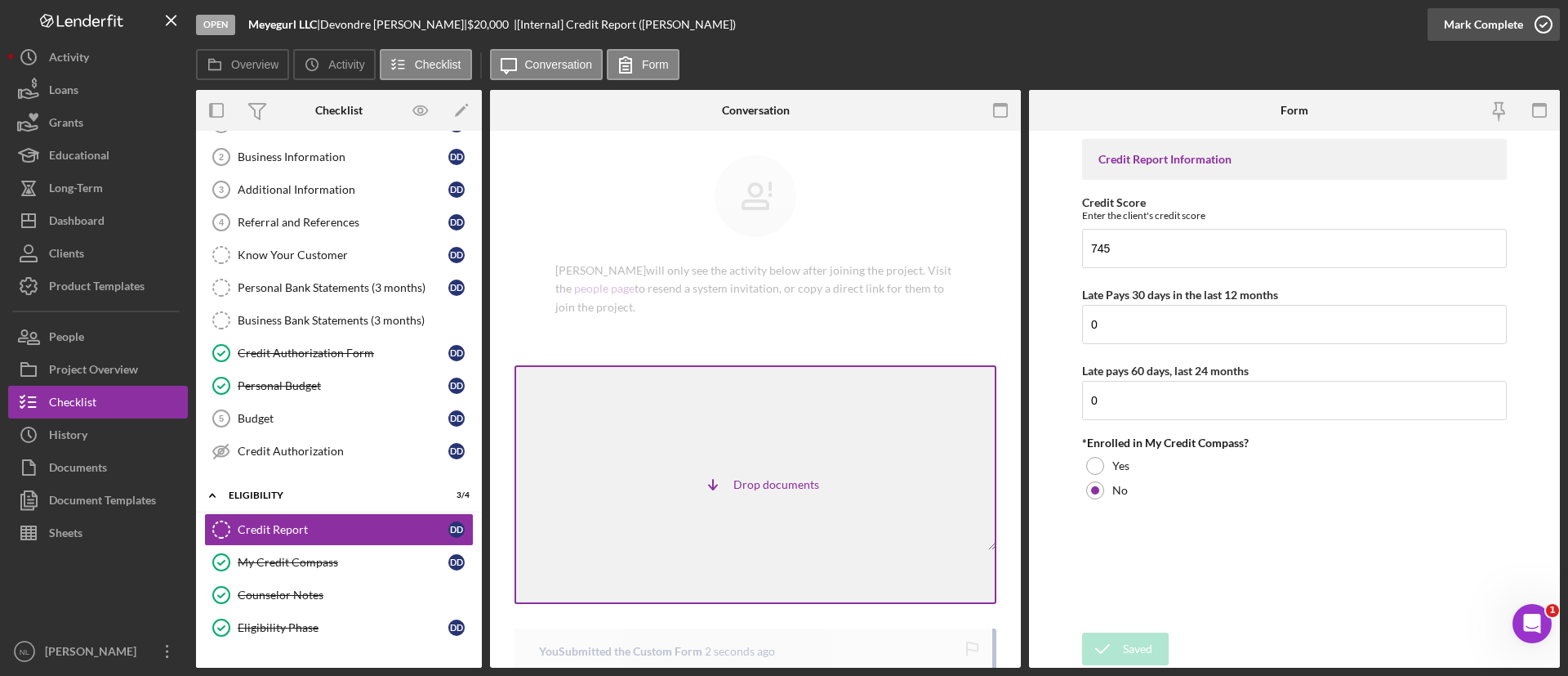
click at [1494, 30] on div "Mark Complete" at bounding box center [1483, 25] width 79 height 32
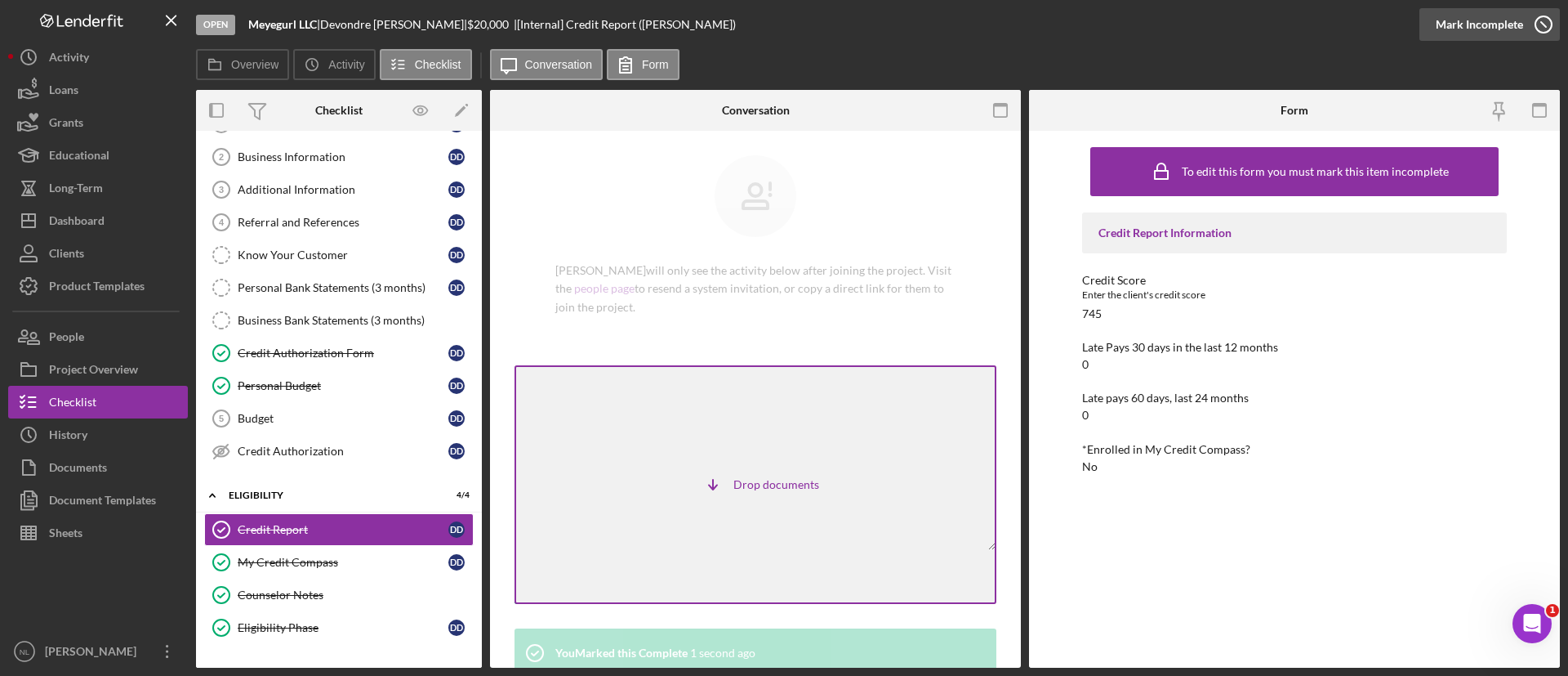
click at [1467, 20] on div "Mark Incomplete" at bounding box center [1480, 25] width 88 height 32
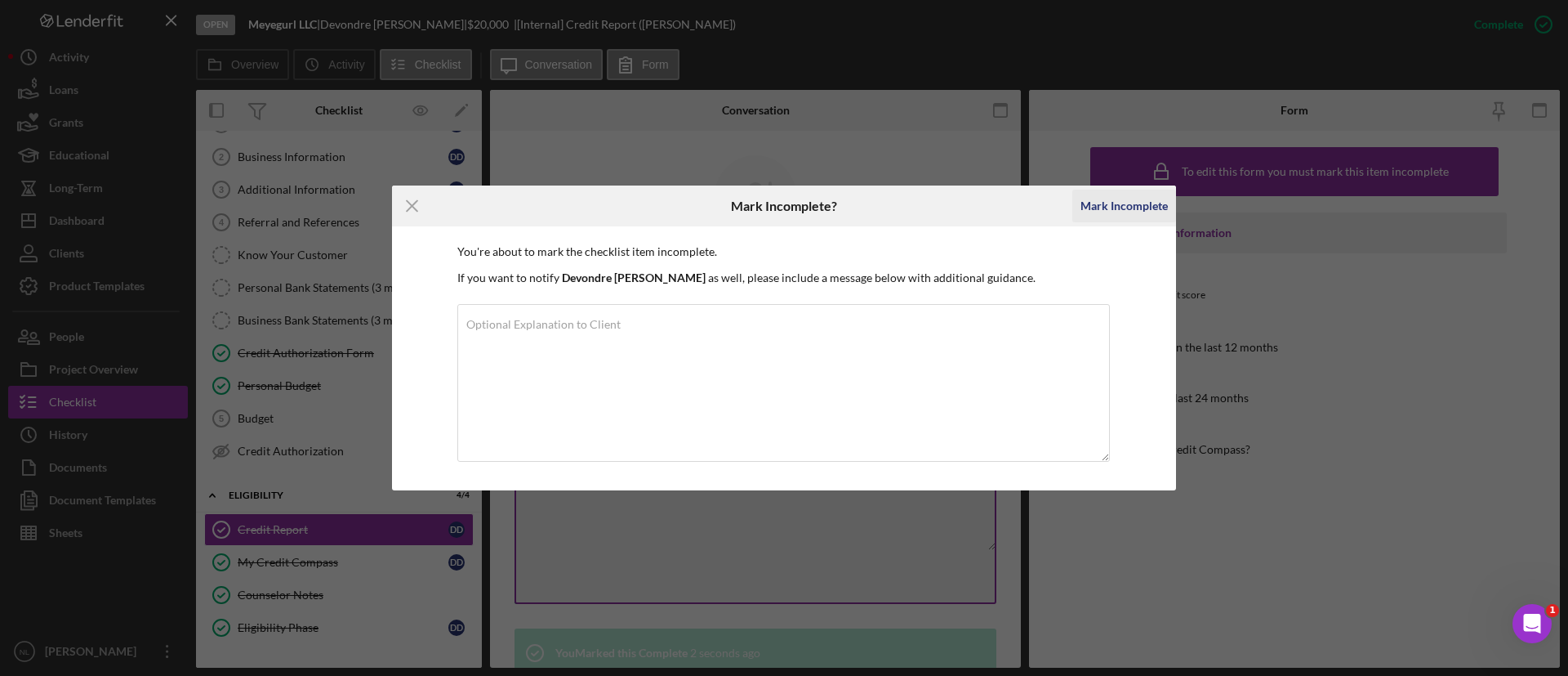
click at [1088, 215] on div "Mark Incomplete" at bounding box center [1125, 206] width 88 height 32
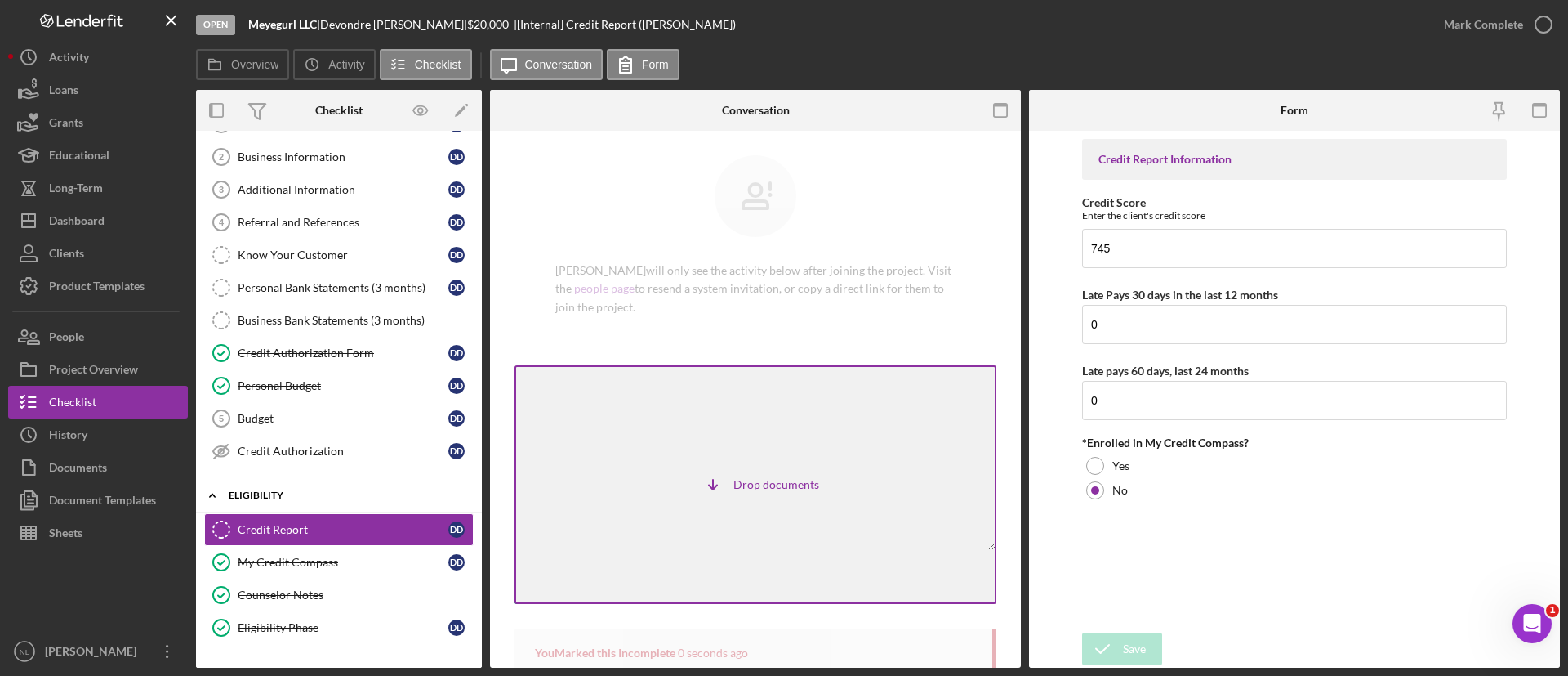
scroll to position [203, 0]
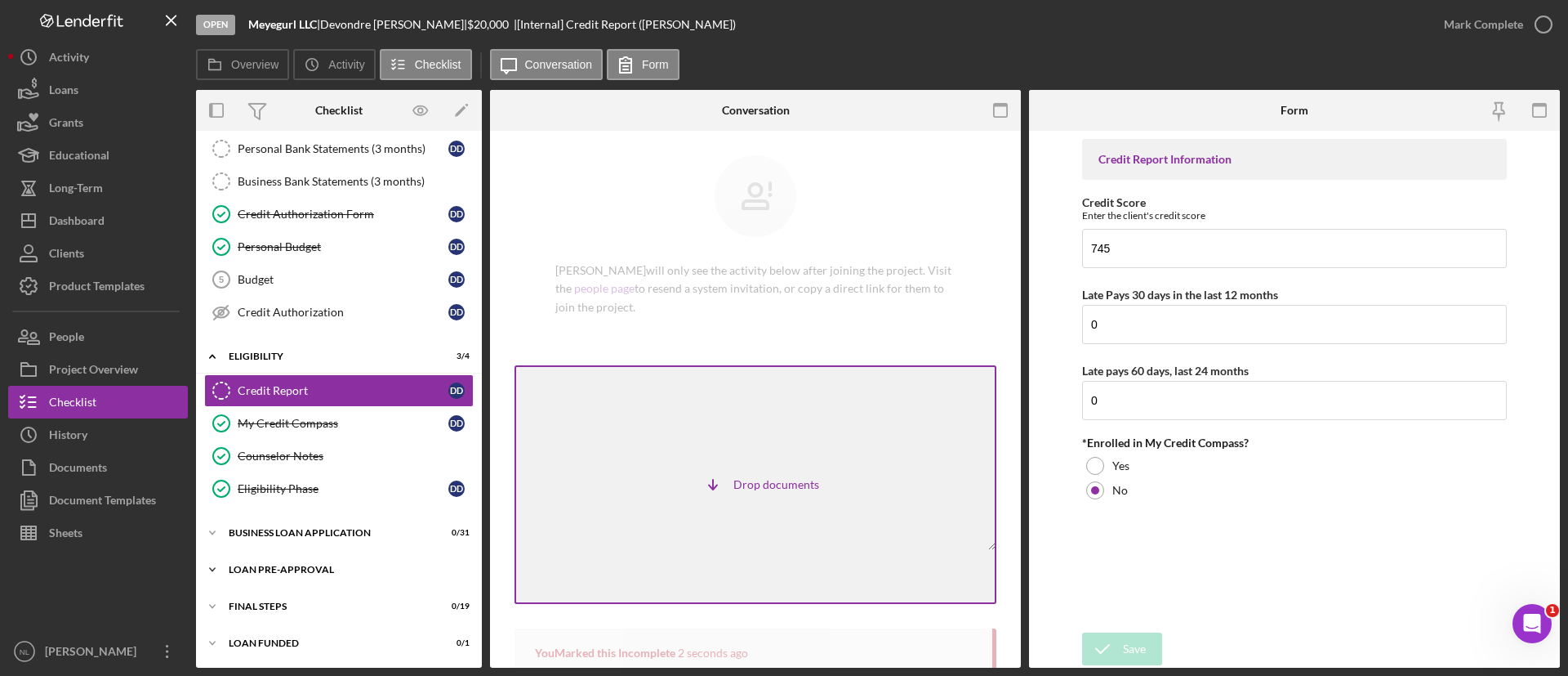
click at [304, 568] on div "LOAN PRE-APPROVAL" at bounding box center [345, 569] width 233 height 10
click at [299, 542] on div "Icon/Expander BUSINESS LOAN APPLICATION 0 / 31" at bounding box center [339, 533] width 286 height 32
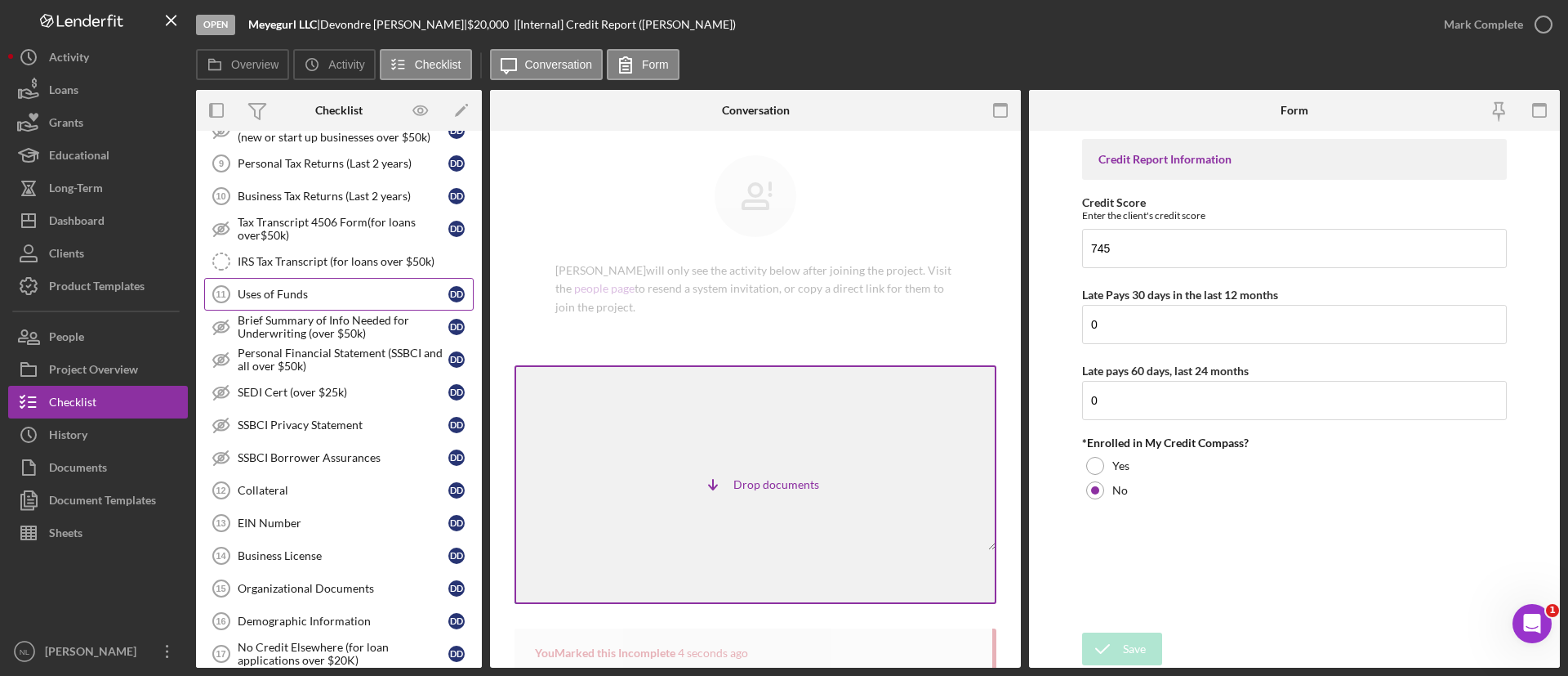
scroll to position [814, 0]
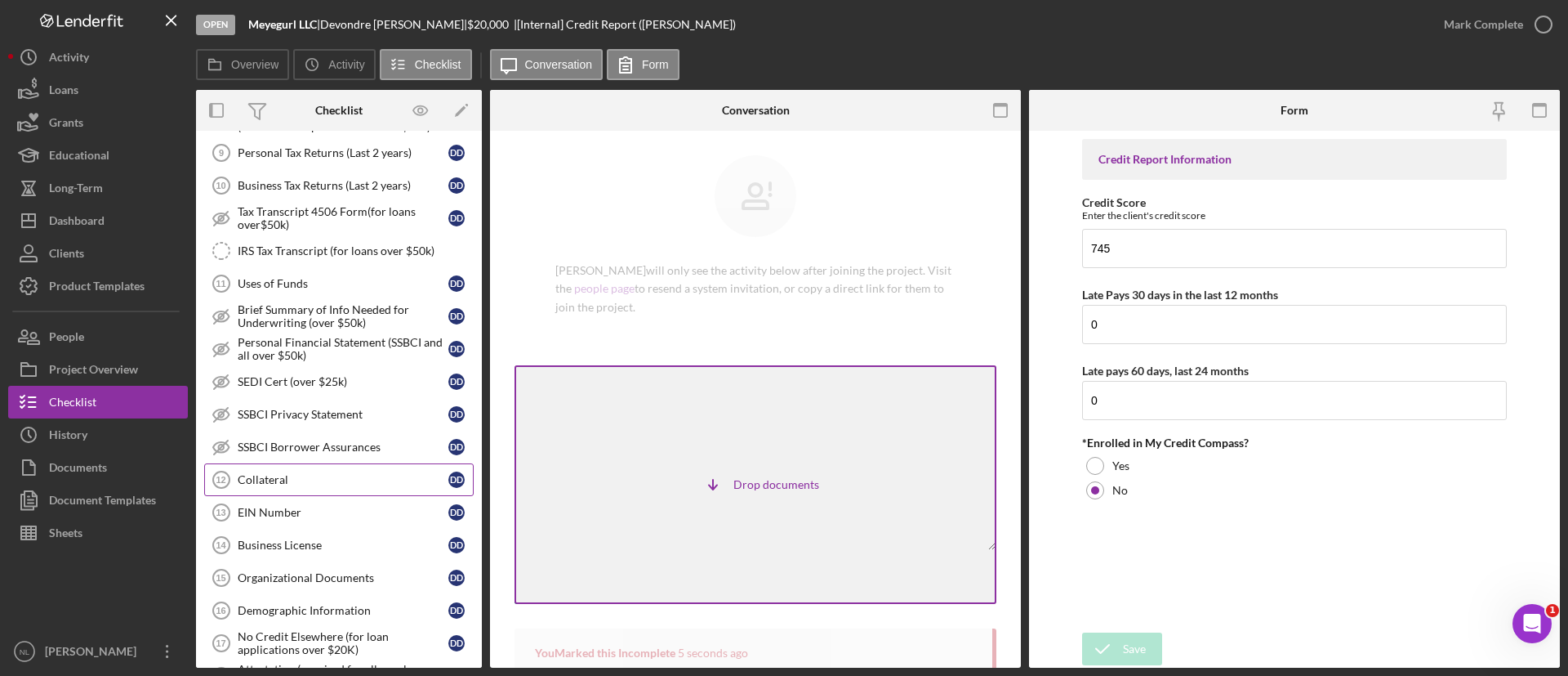
click at [300, 487] on link "Collateral 12 Collateral D D" at bounding box center [338, 480] width 270 height 32
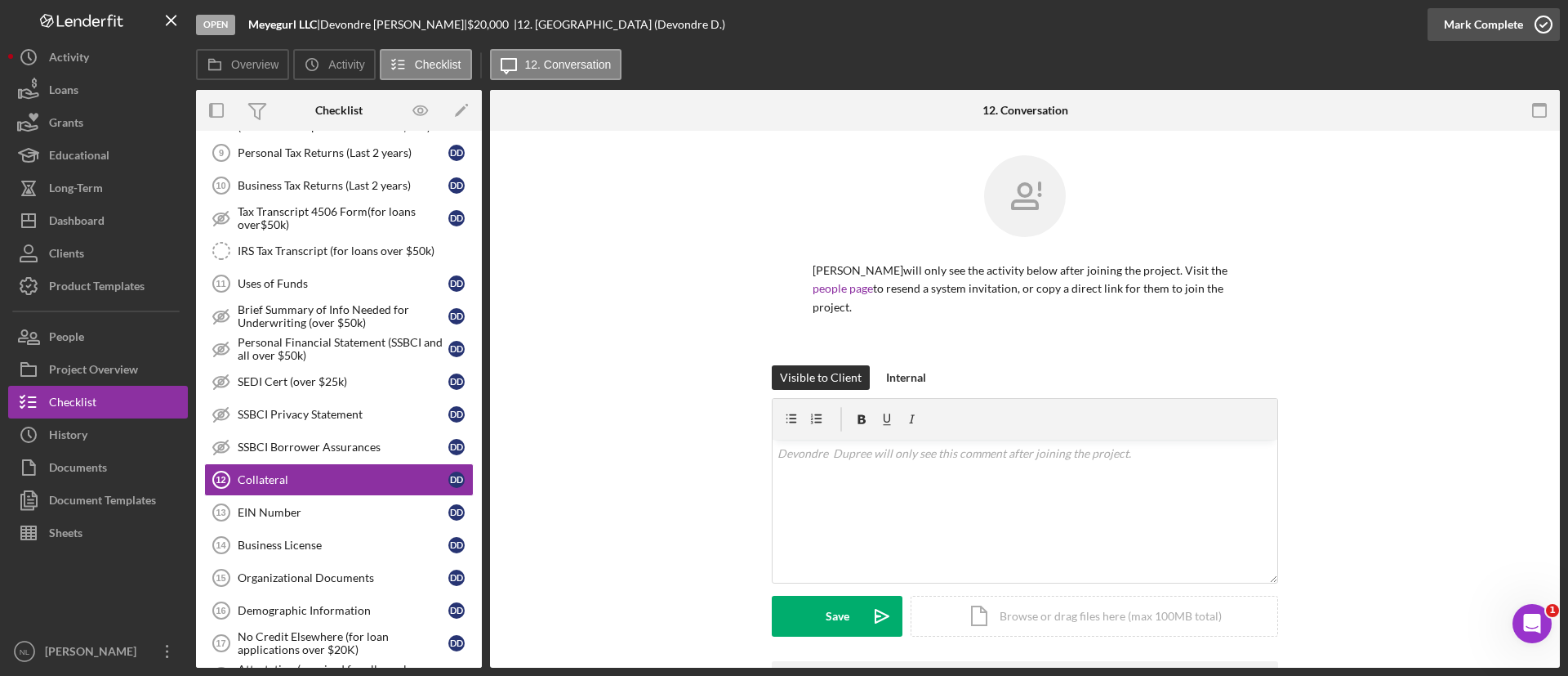
click at [1472, 30] on div "Mark Complete" at bounding box center [1483, 25] width 79 height 32
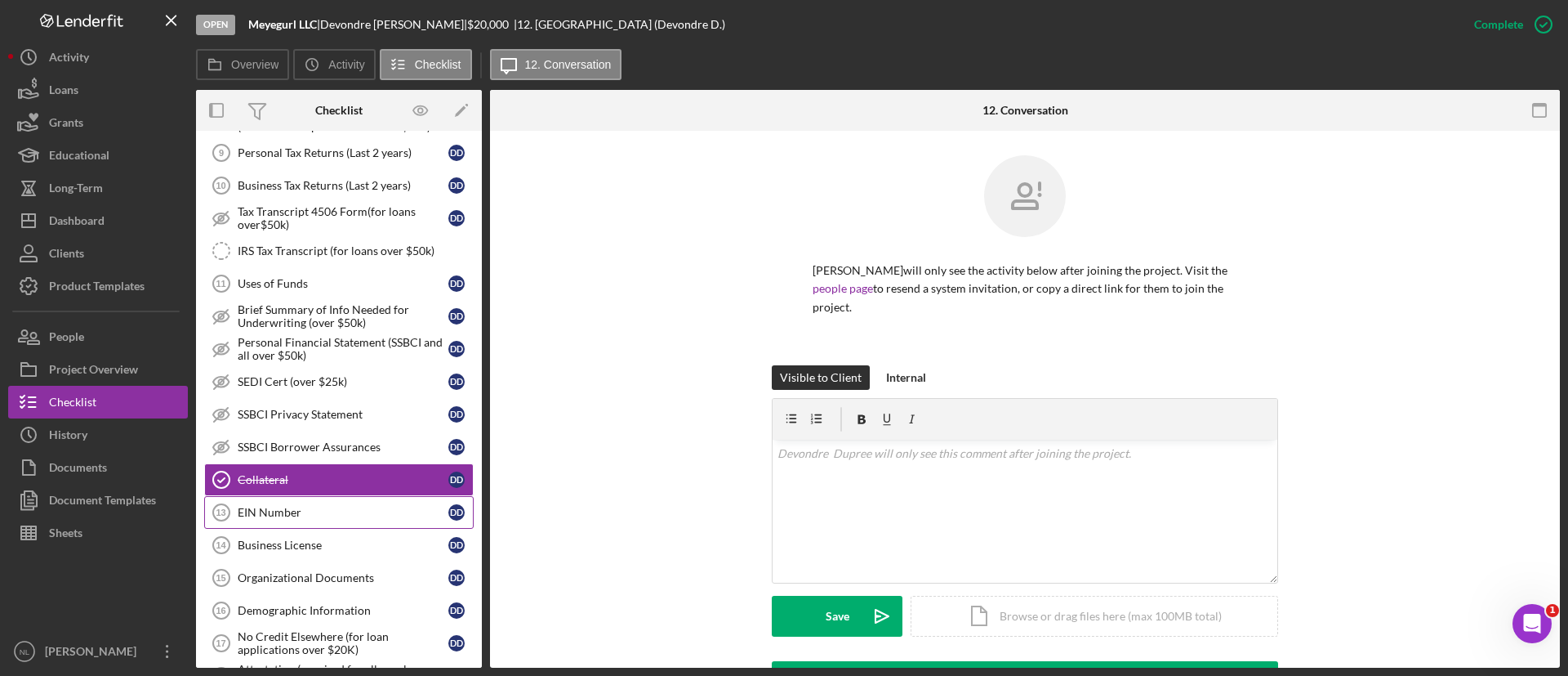
click at [362, 513] on div "EIN Number" at bounding box center [342, 512] width 211 height 13
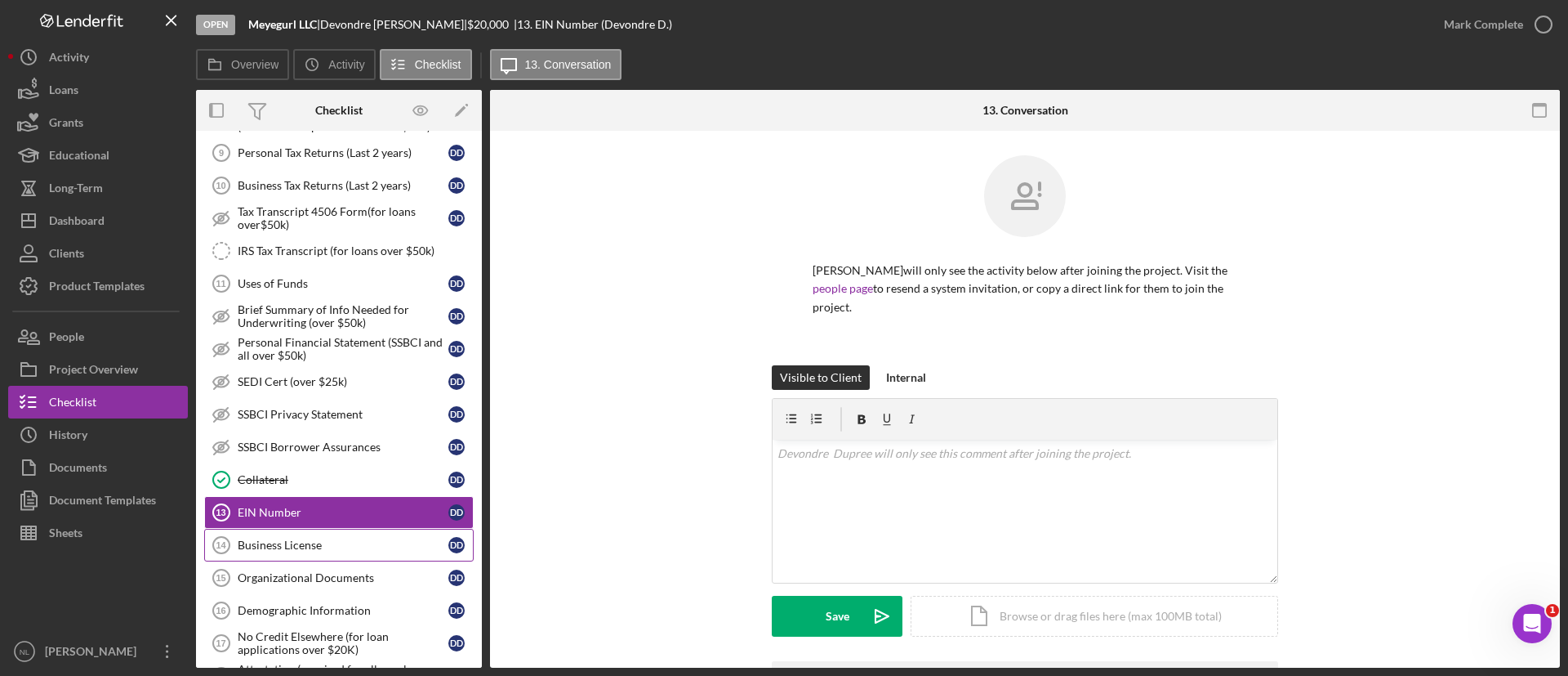
click at [357, 540] on div "Business License" at bounding box center [342, 545] width 211 height 13
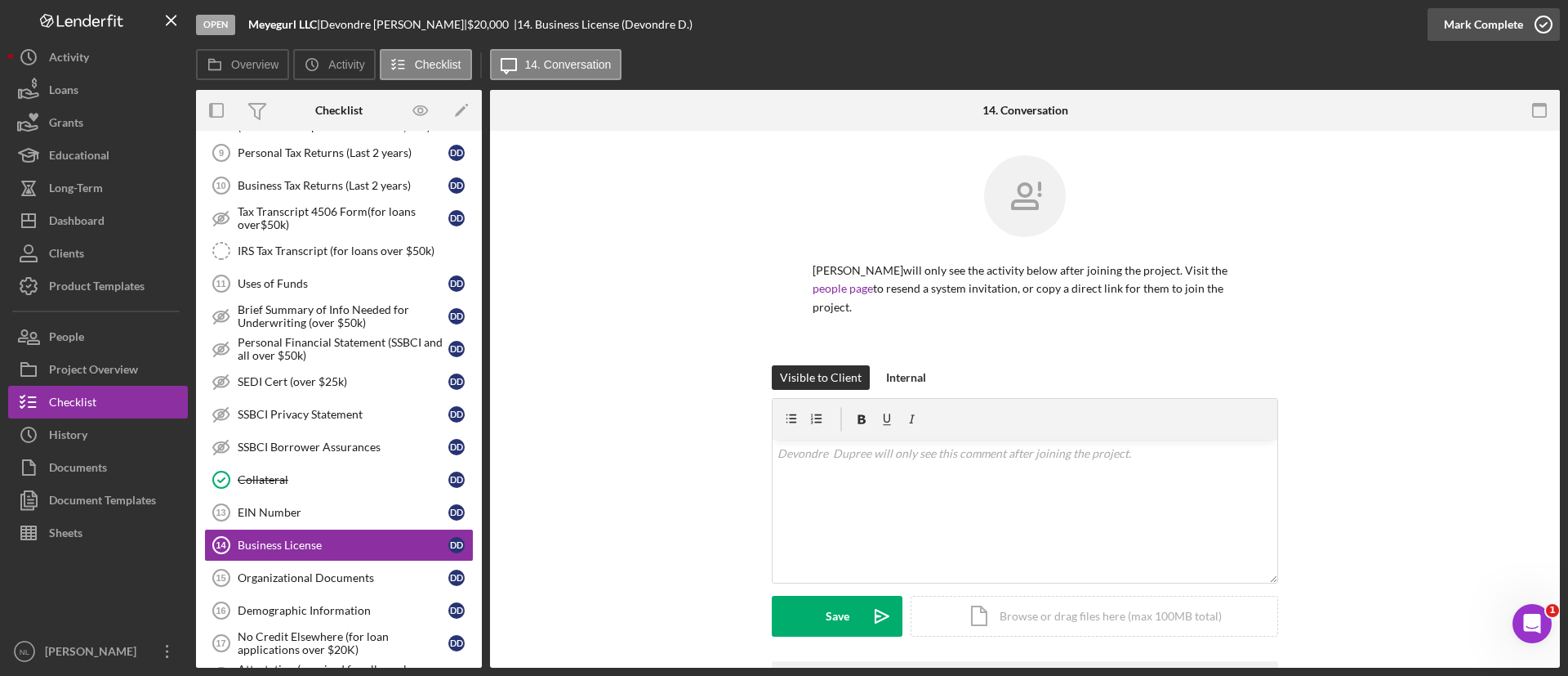
click at [1453, 15] on div "Mark Complete" at bounding box center [1483, 25] width 79 height 32
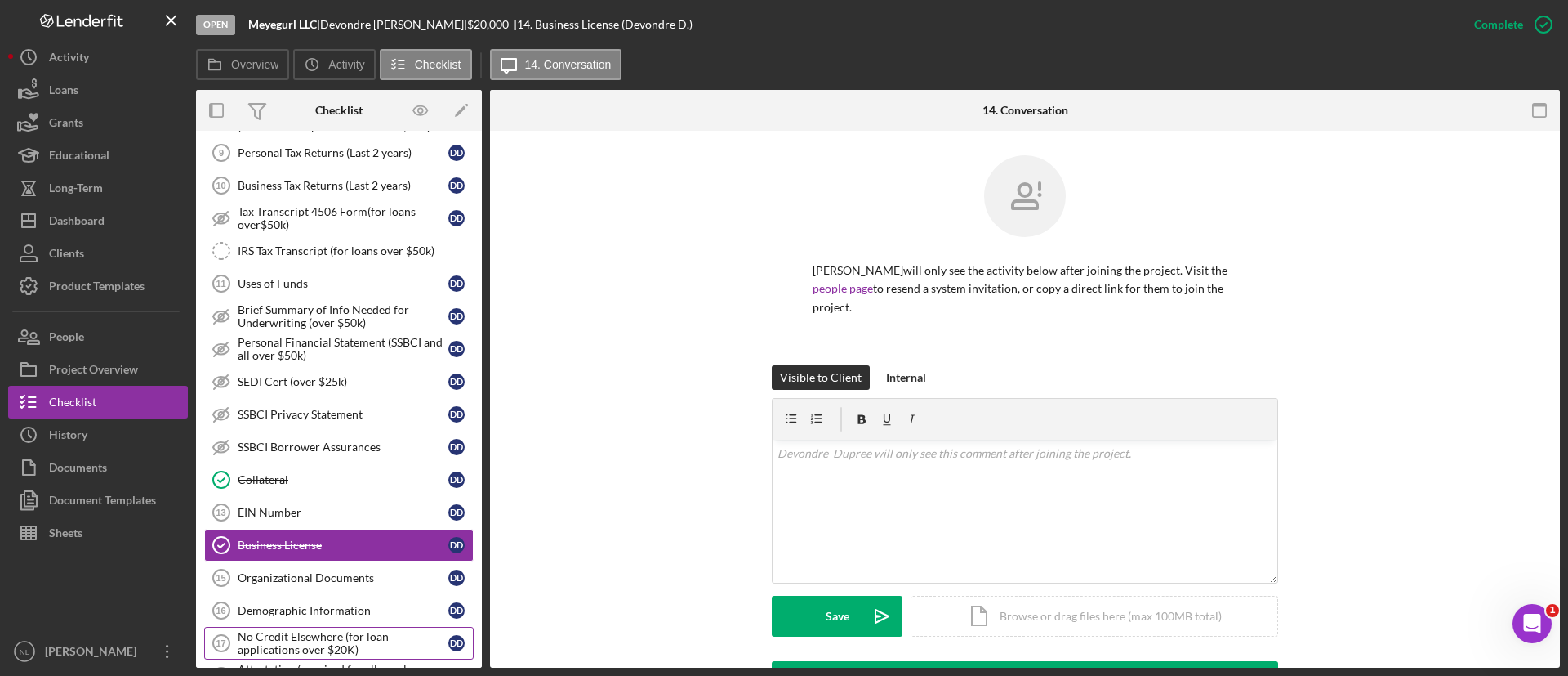
click at [336, 650] on div "No Credit Elsewhere (for loan applications over $20K)" at bounding box center [342, 643] width 211 height 26
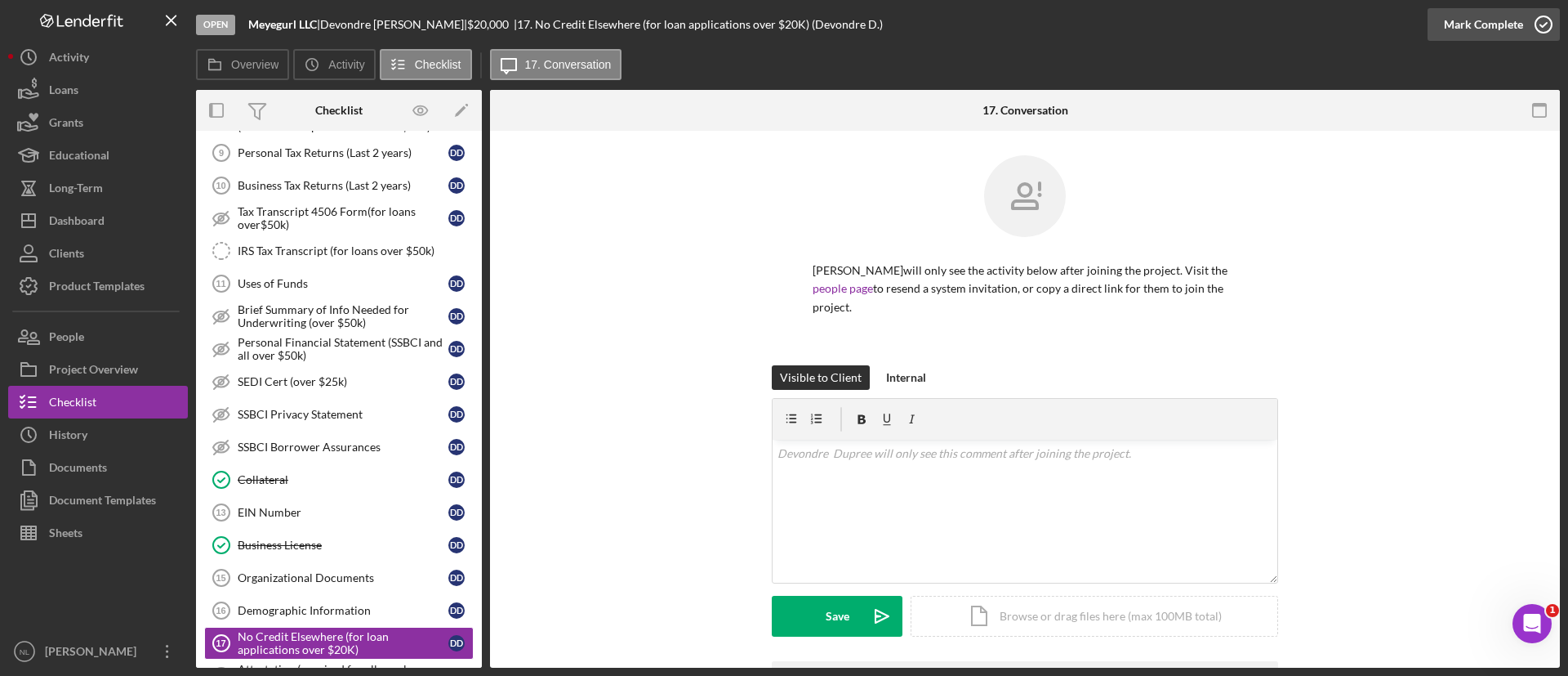
click at [1451, 26] on div "Mark Complete" at bounding box center [1483, 25] width 79 height 32
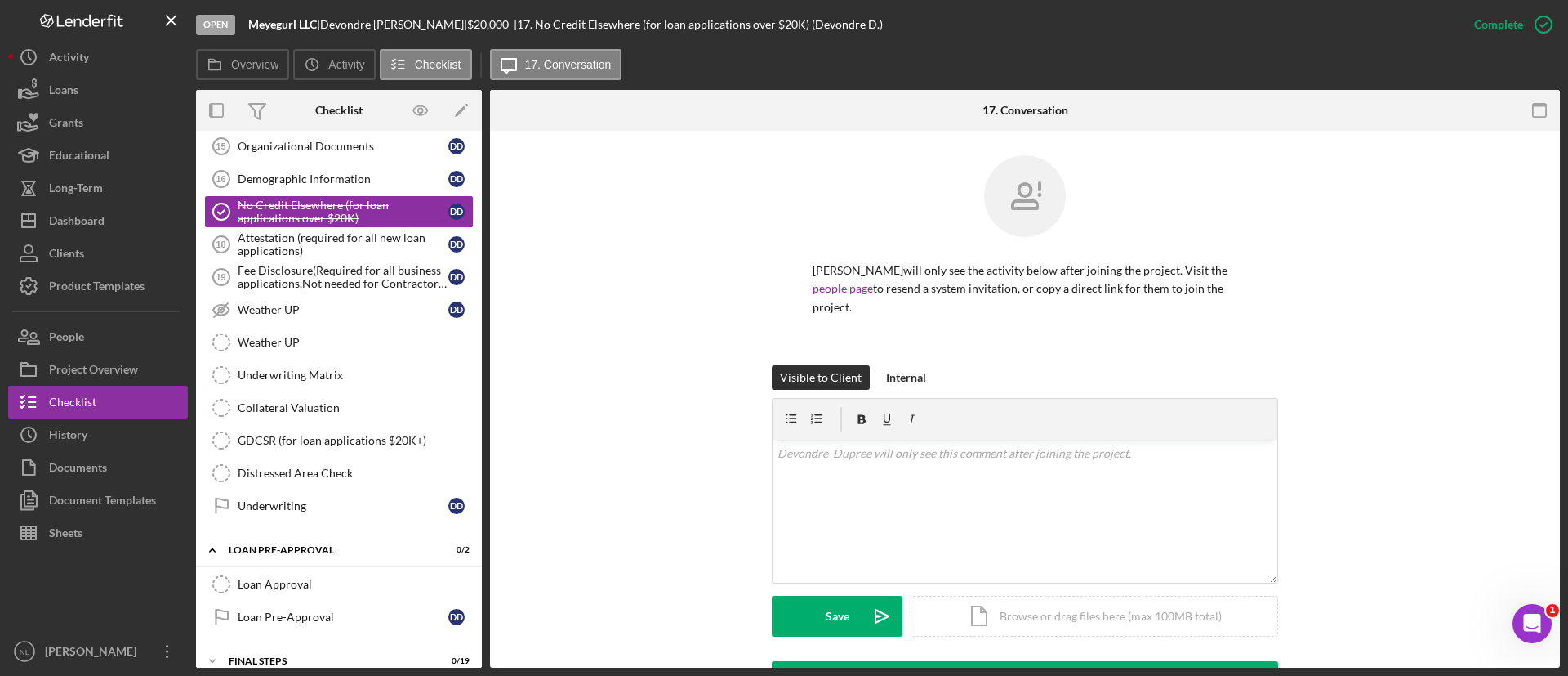
scroll to position [1301, 0]
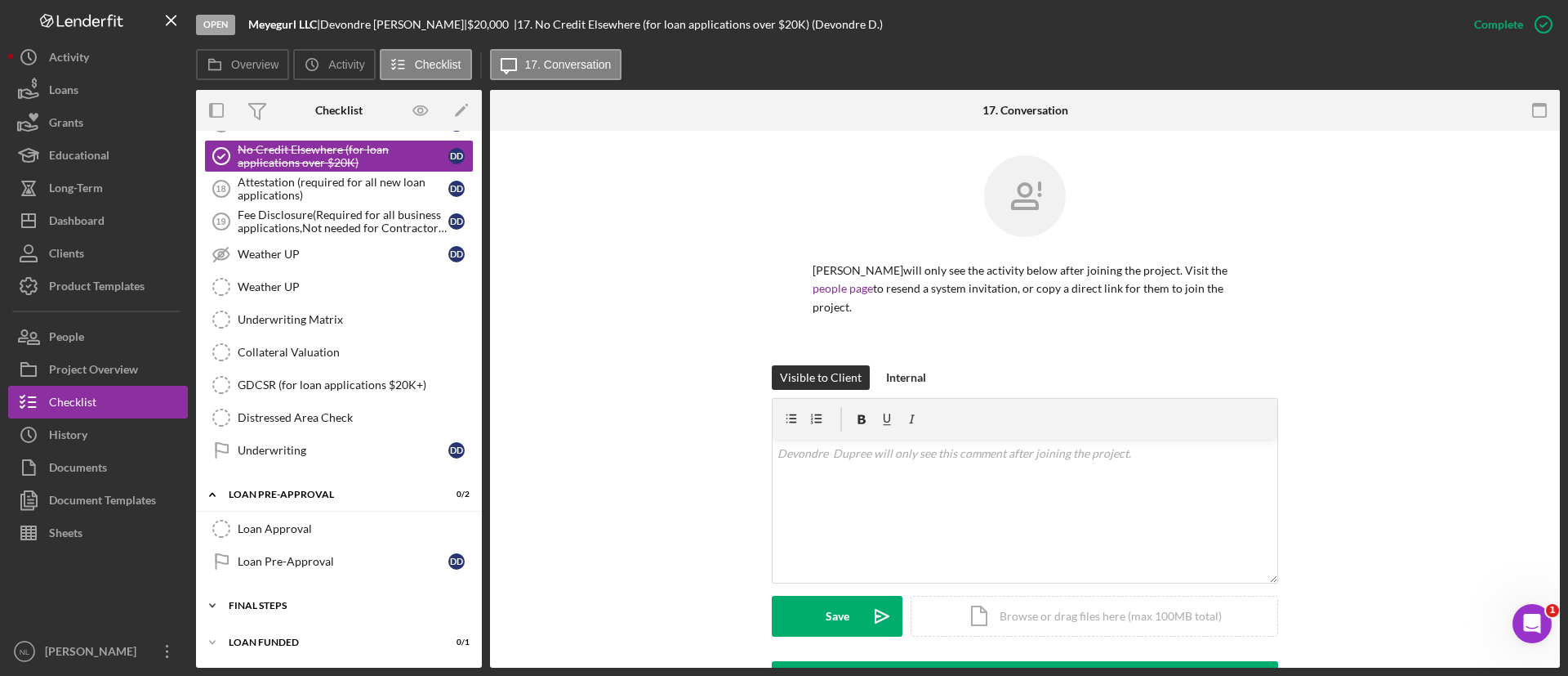
click at [304, 608] on div "FINAL STEPS" at bounding box center [345, 605] width 233 height 10
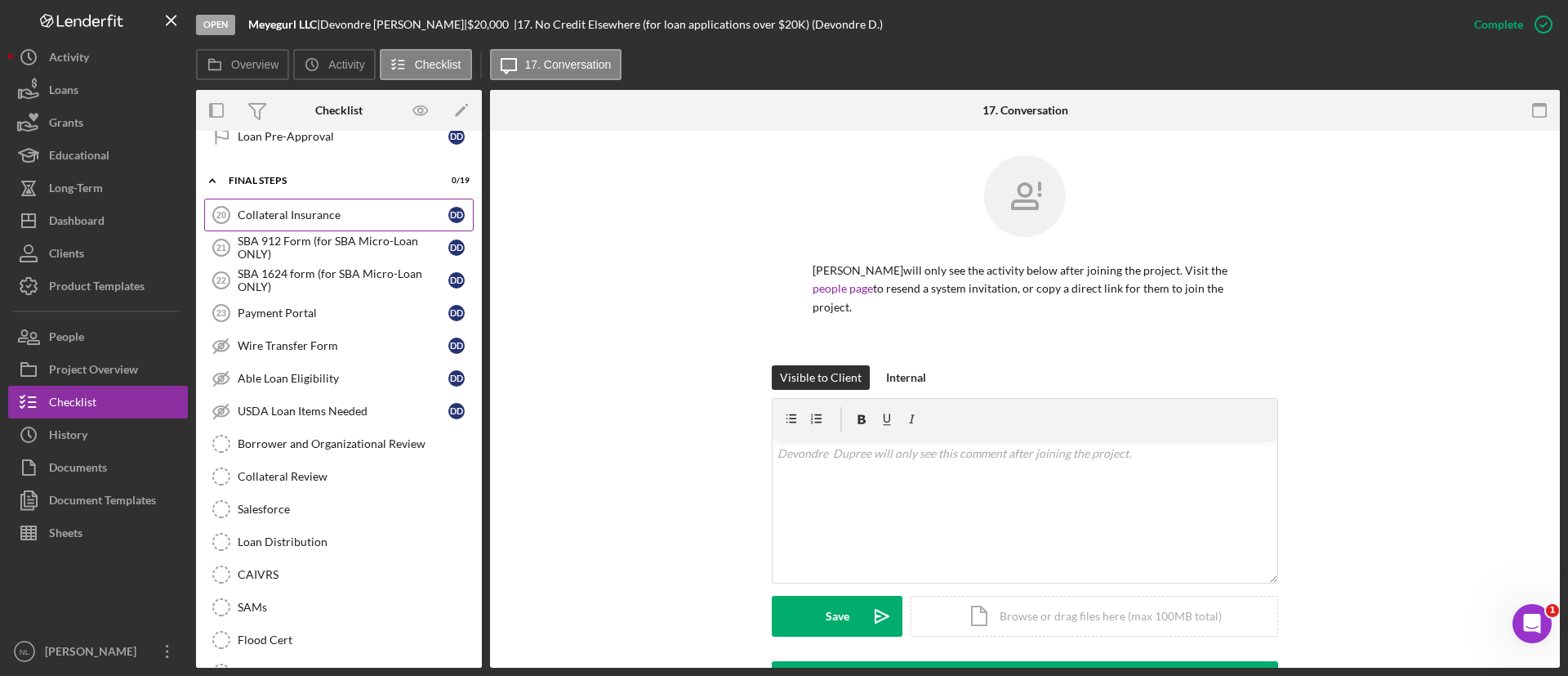
click at [299, 206] on link "Collateral Insurance 20 Collateral Insurance D D" at bounding box center [338, 215] width 270 height 32
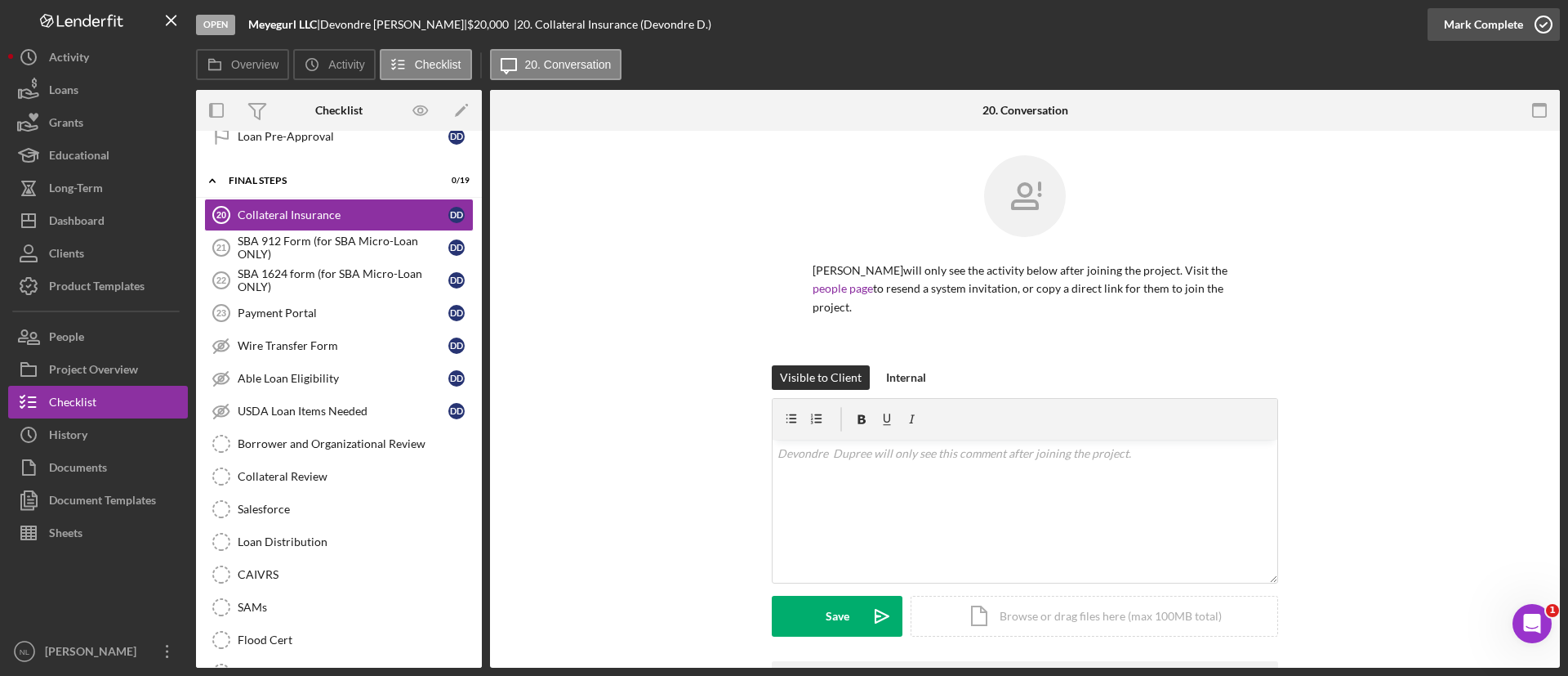
click at [1443, 27] on button "Mark Complete" at bounding box center [1494, 25] width 132 height 32
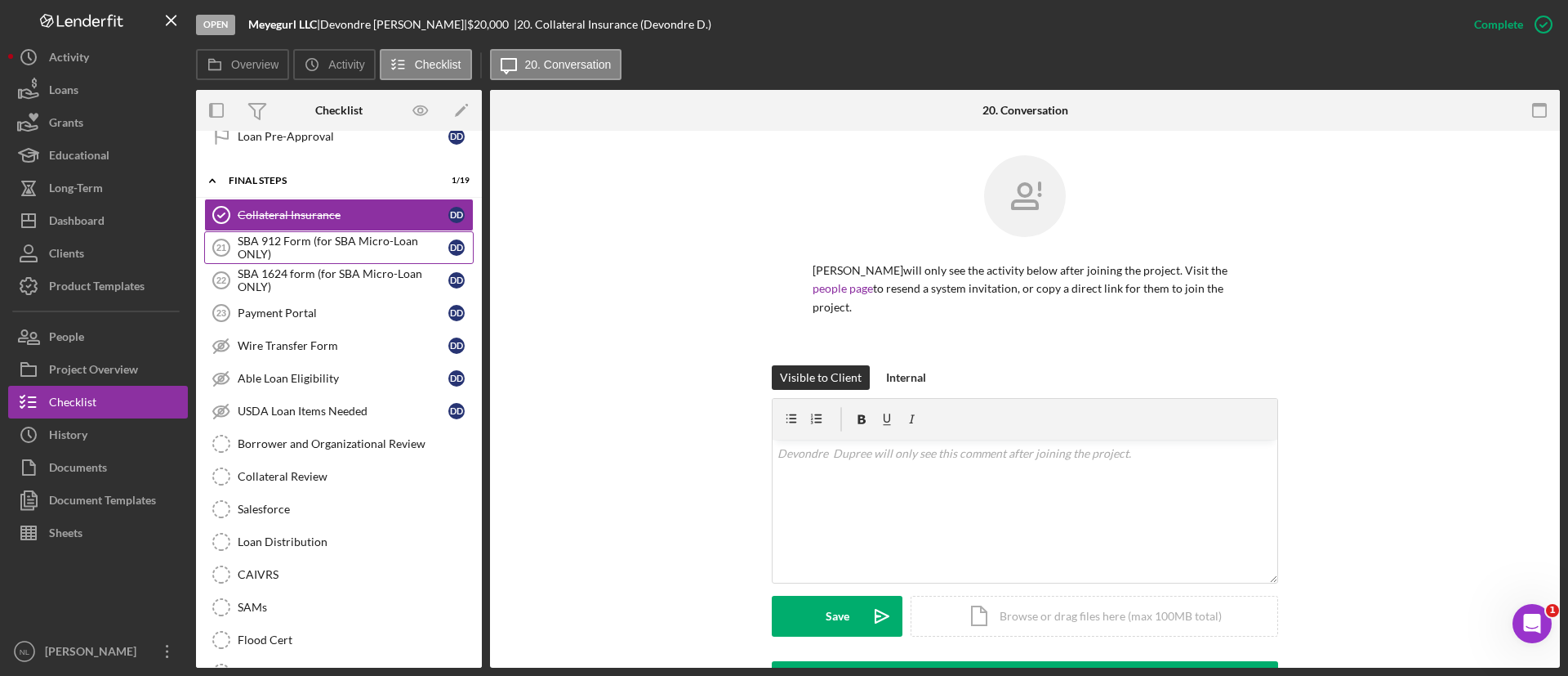
click at [326, 245] on div "SBA 912 Form (for SBA Micro-Loan ONLY)" at bounding box center [342, 247] width 211 height 26
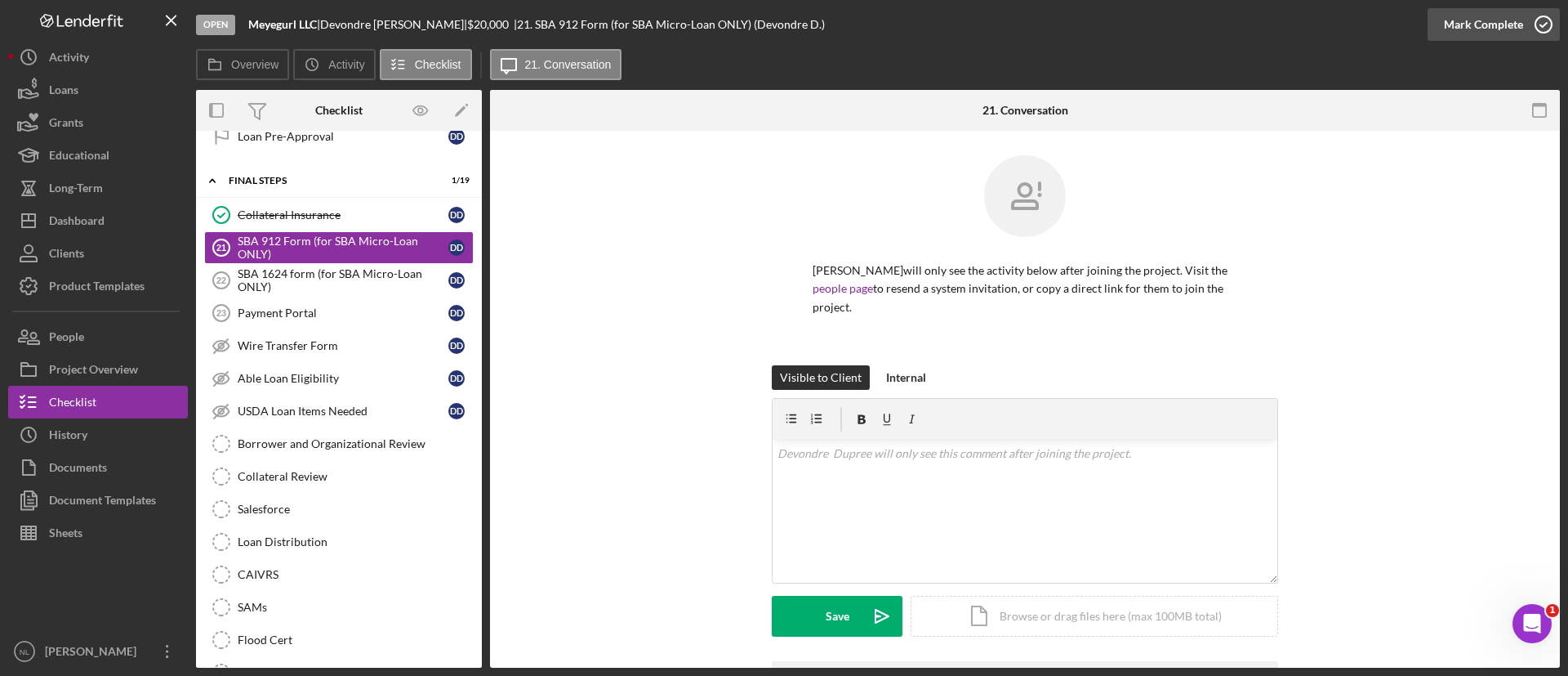
click at [1469, 8] on div "Mark Complete" at bounding box center [1494, 24] width 132 height 49
click at [418, 268] on div "SBA 1624 form (for SBA Micro-Loan ONLY)" at bounding box center [342, 279] width 211 height 26
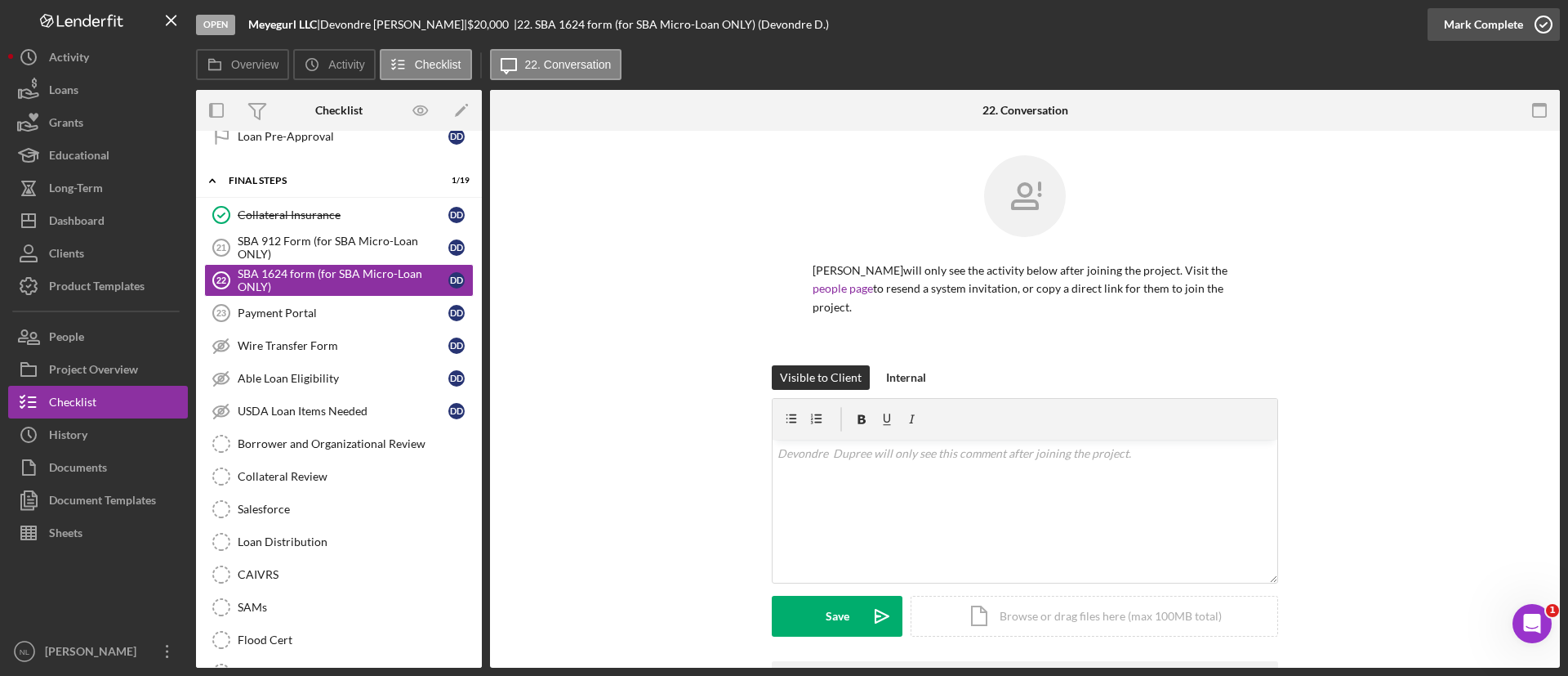
click at [1446, 29] on div "Mark Complete" at bounding box center [1483, 25] width 79 height 32
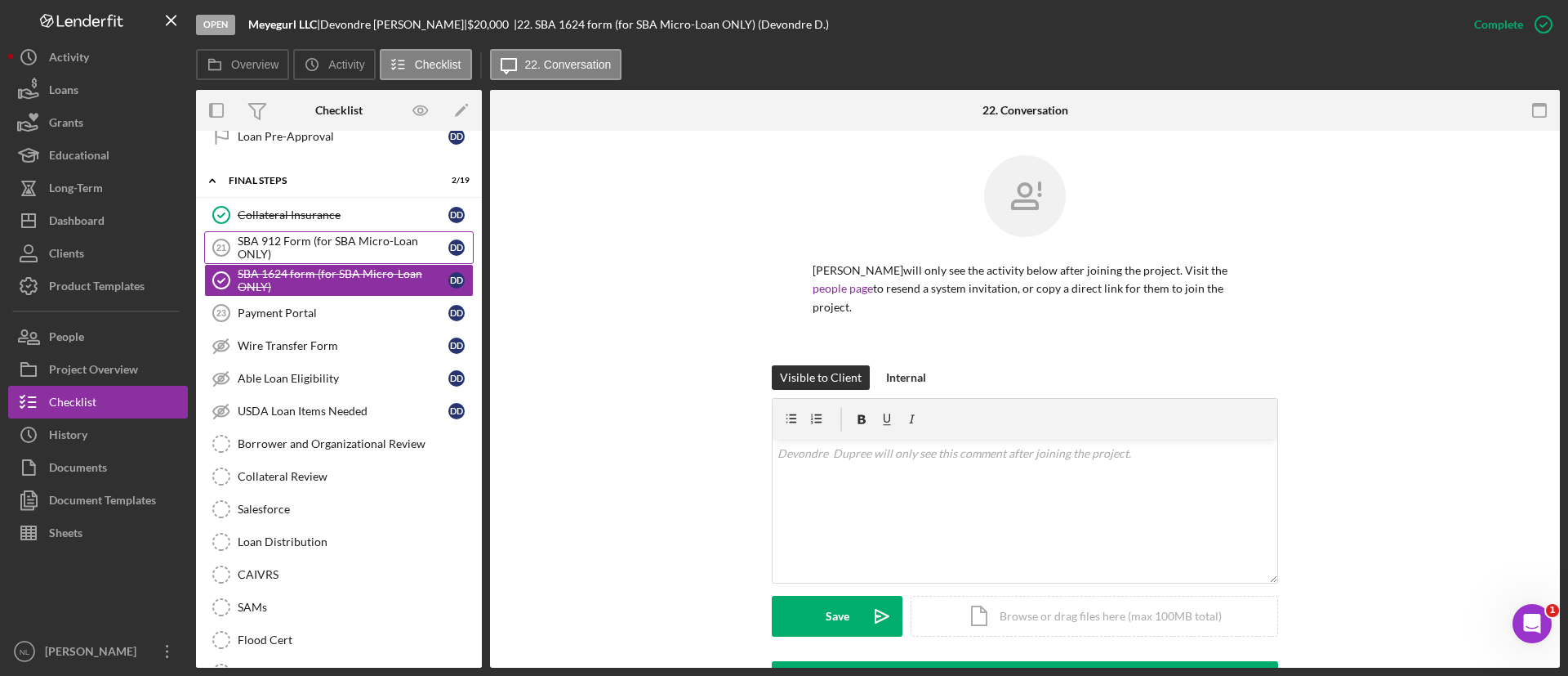
click at [349, 250] on div "SBA 912 Form (for SBA Micro-Loan ONLY)" at bounding box center [342, 247] width 211 height 26
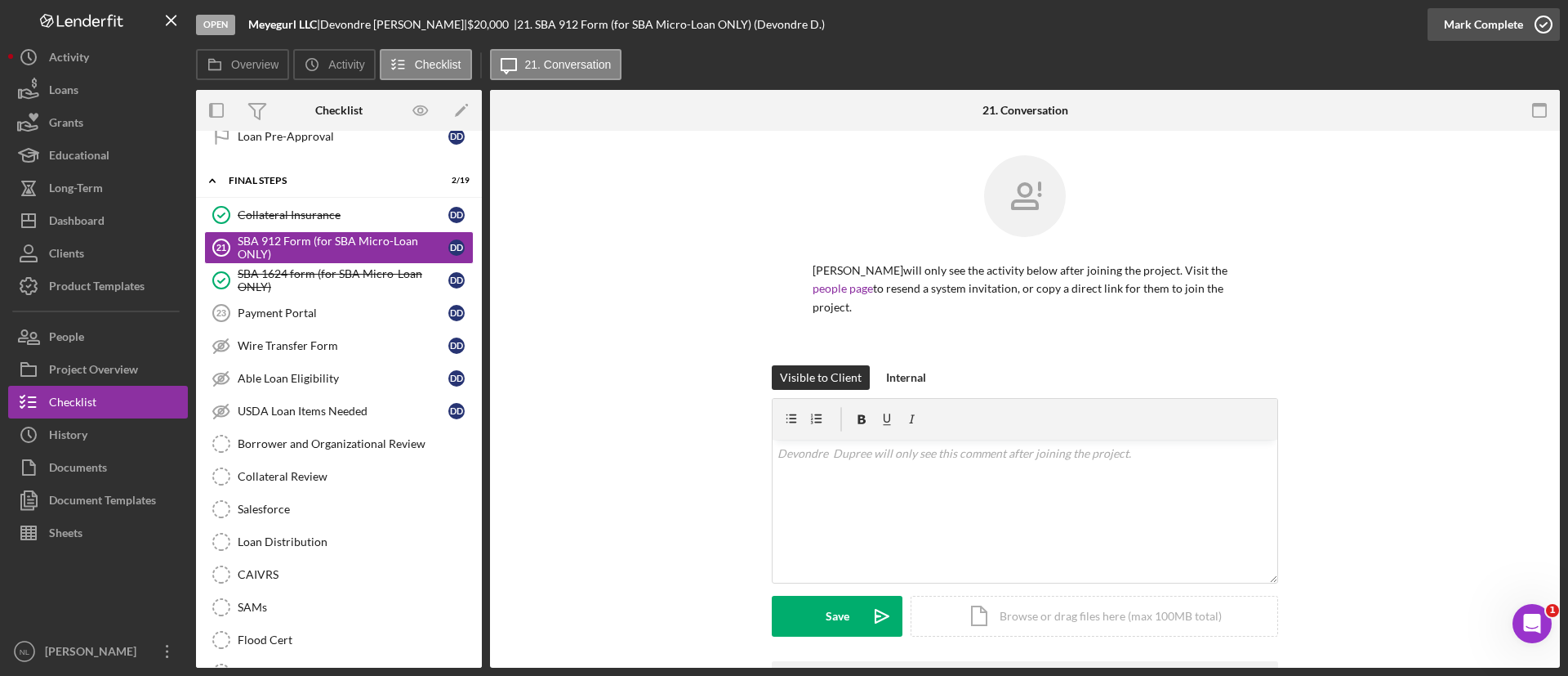
click at [1462, 10] on div "Mark Complete" at bounding box center [1483, 25] width 79 height 32
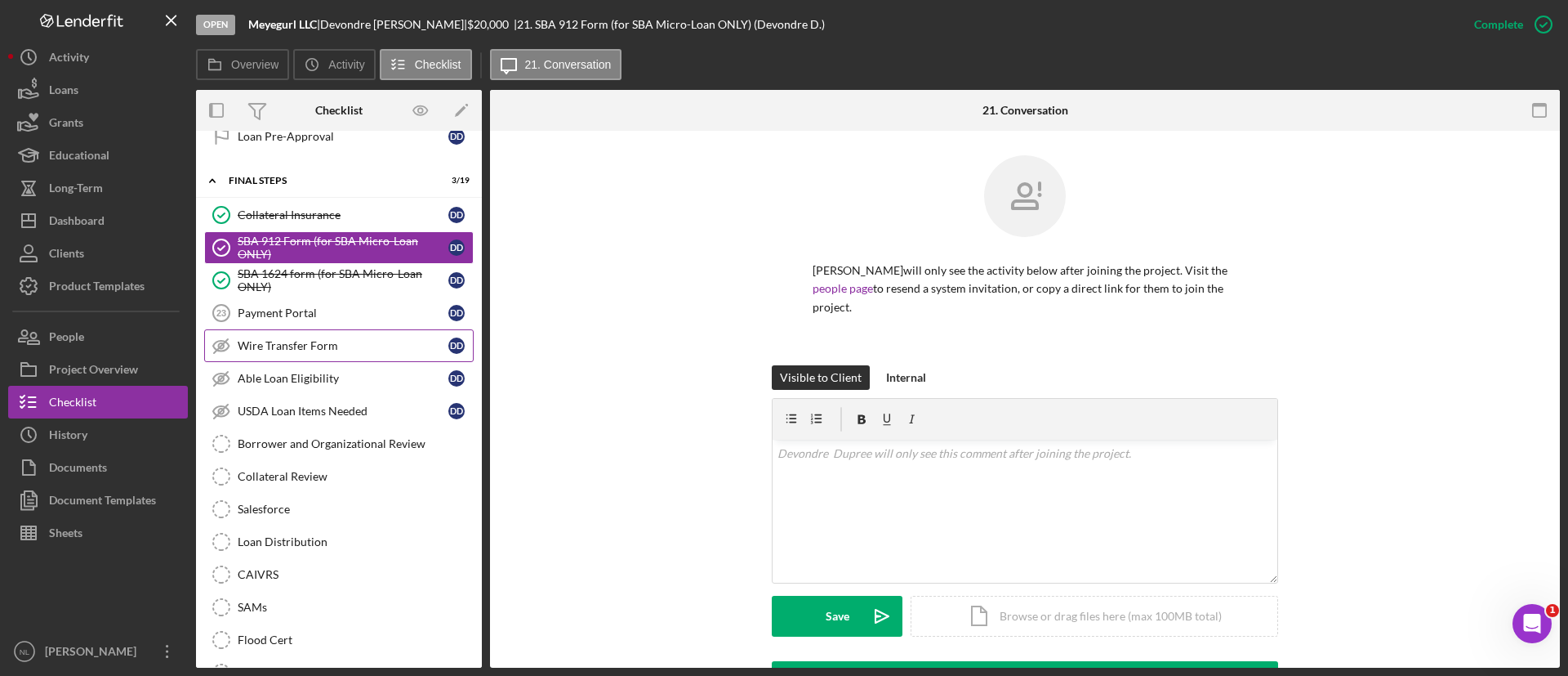
click at [305, 345] on div "Wire Transfer Form" at bounding box center [342, 346] width 211 height 13
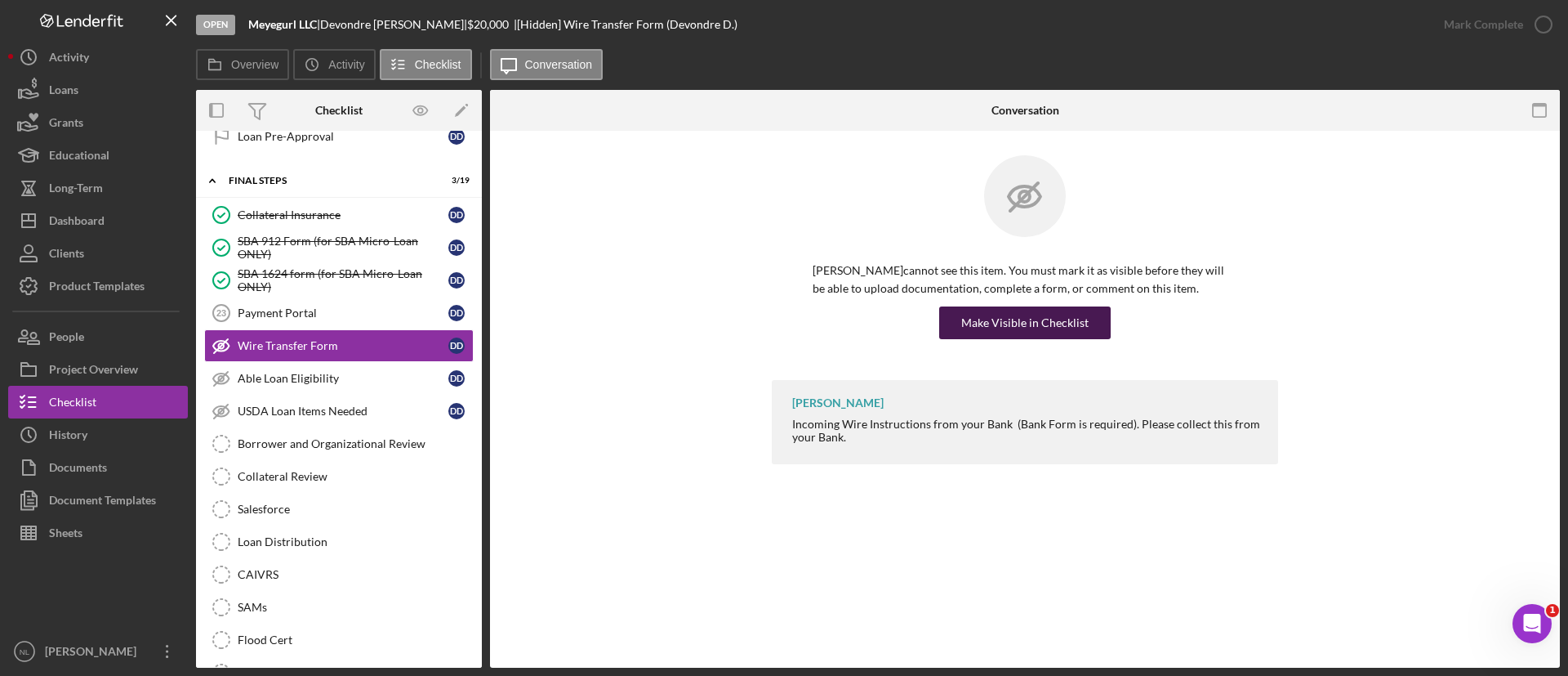
click at [1018, 338] on div "Make Visible in Checklist" at bounding box center [1026, 322] width 128 height 32
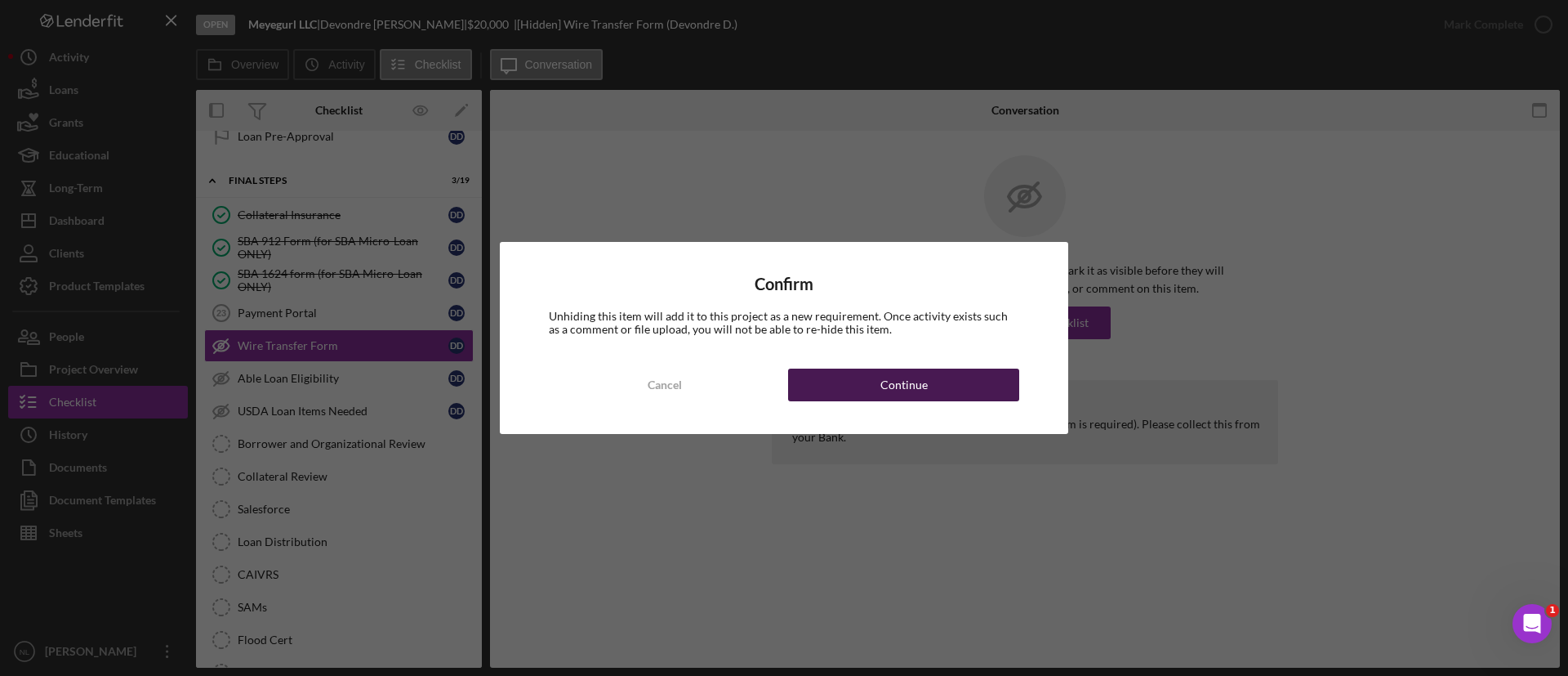
click at [947, 386] on button "Continue" at bounding box center [904, 384] width 232 height 32
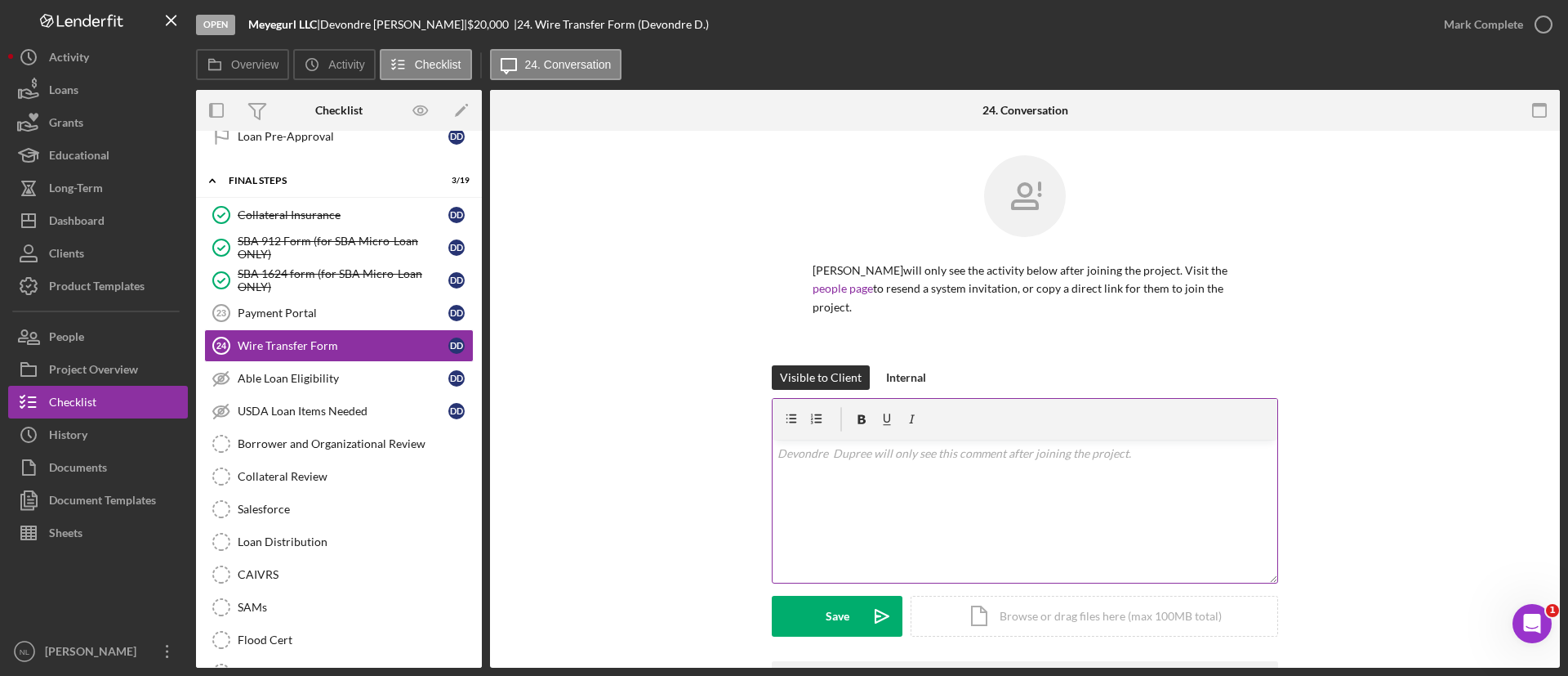
click at [897, 522] on div "v Color teal Color pink Remove color Add row above Add row below Add column bef…" at bounding box center [1026, 511] width 505 height 143
click at [1046, 454] on p "Please upload wiring instructions here from your bank unless you are ok with re…" at bounding box center [1026, 462] width 496 height 37
click at [1001, 455] on p "Please upload wiring instructions here from your bank with your account number …" at bounding box center [1026, 462] width 496 height 37
click at [980, 482] on div "v Color teal Color pink Remove color Add row above Add row below Add column bef…" at bounding box center [1026, 511] width 505 height 143
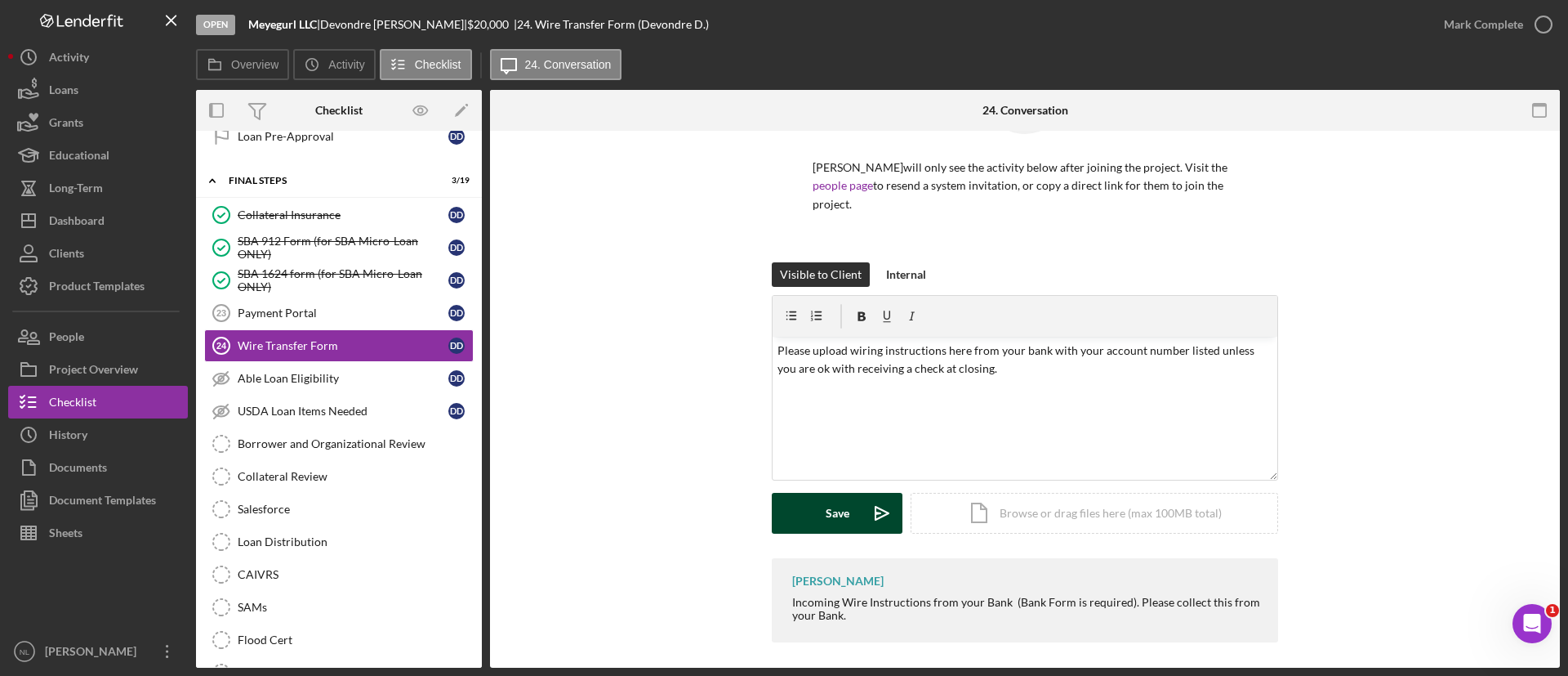
click at [834, 528] on div "Save" at bounding box center [837, 513] width 24 height 41
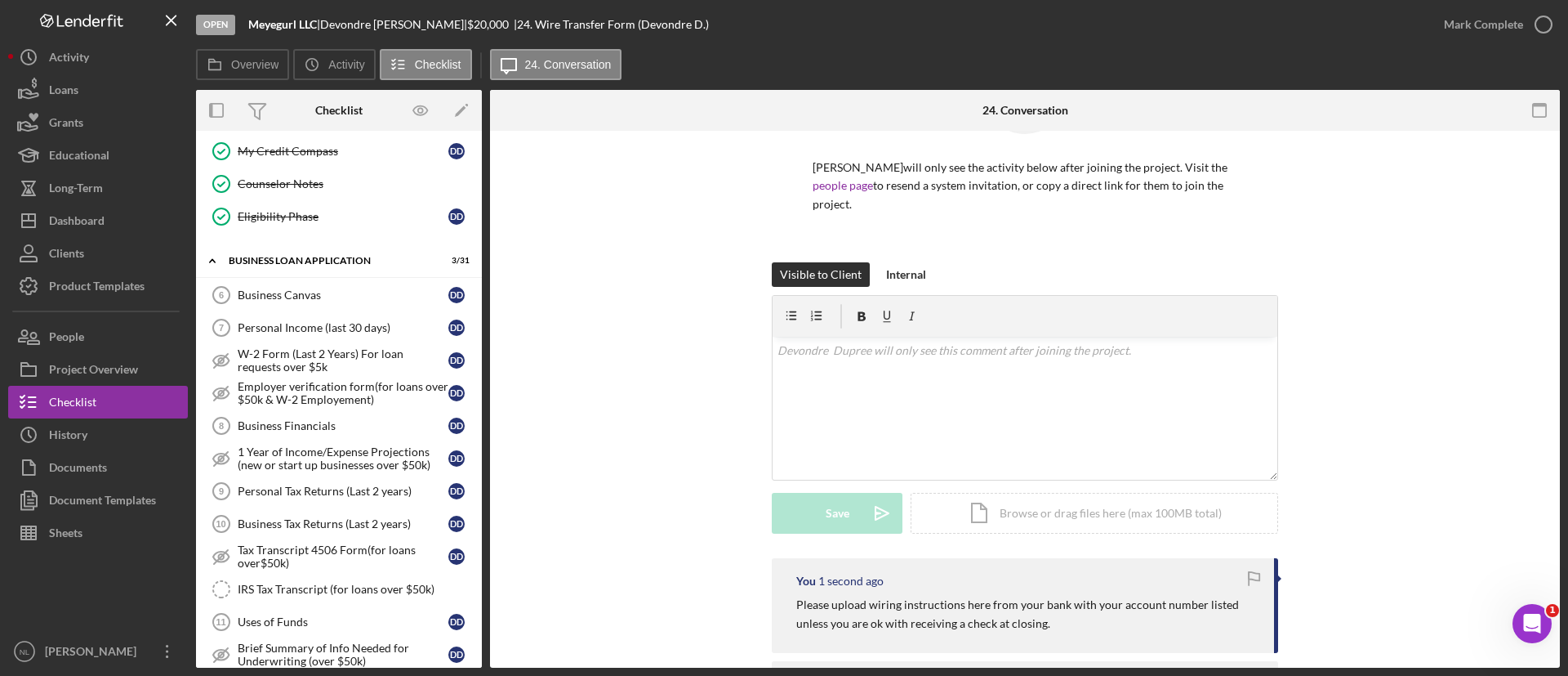
scroll to position [0, 0]
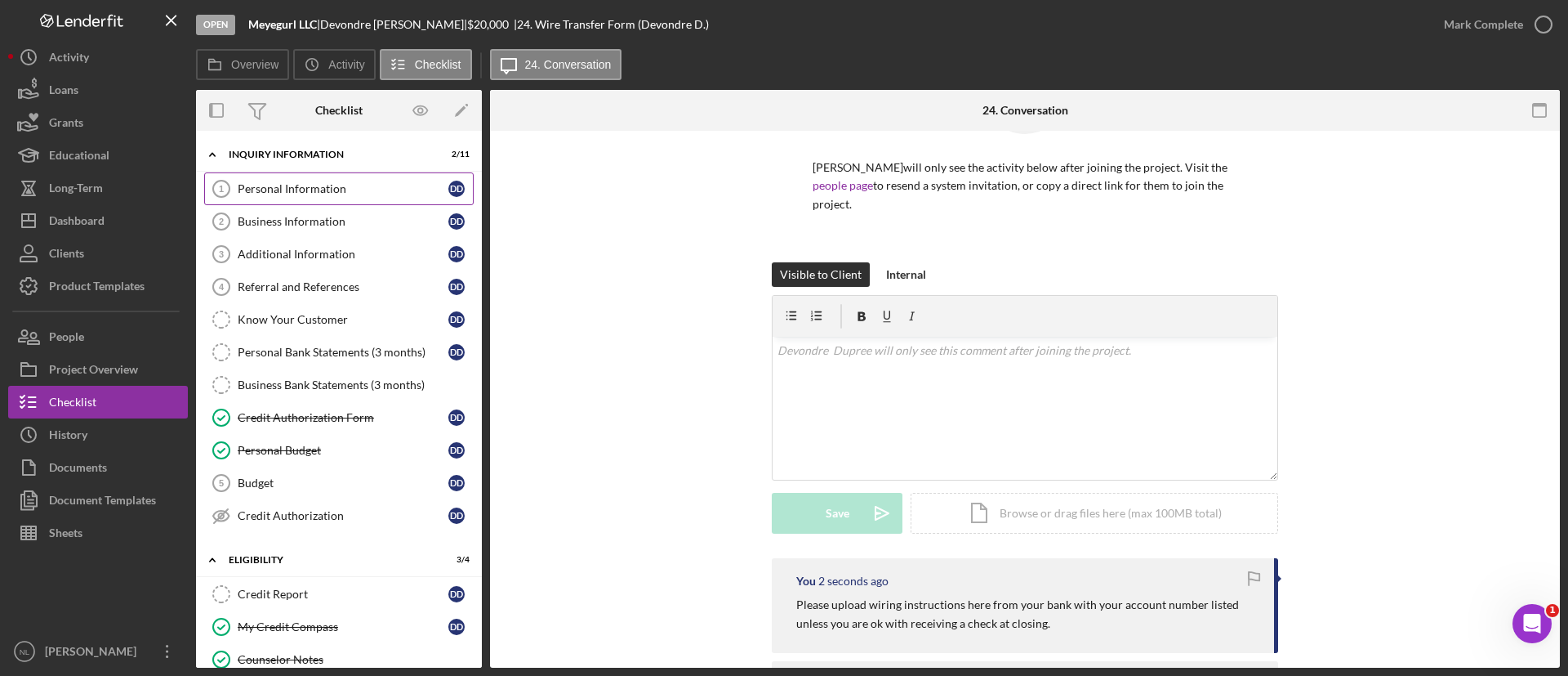
click at [306, 186] on div "Personal Information" at bounding box center [342, 189] width 211 height 13
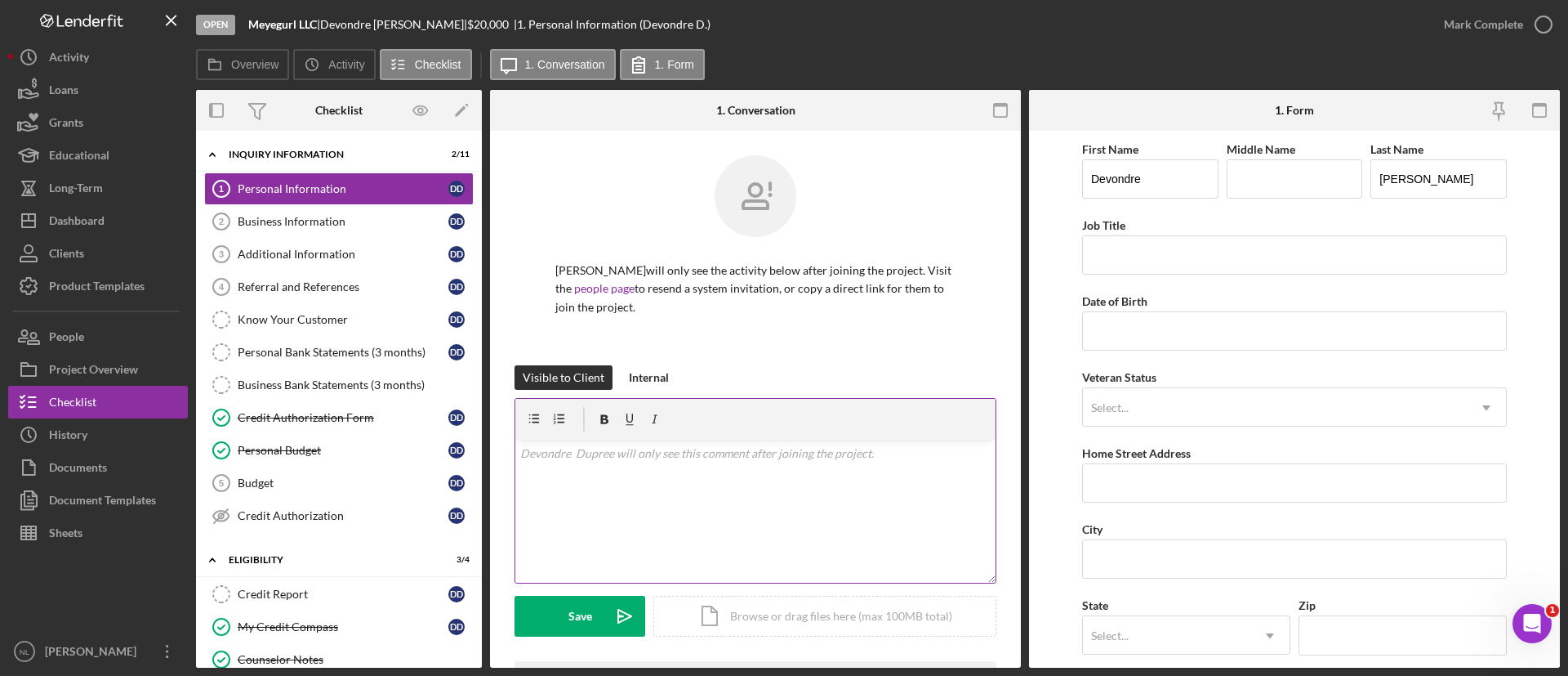
scroll to position [196, 0]
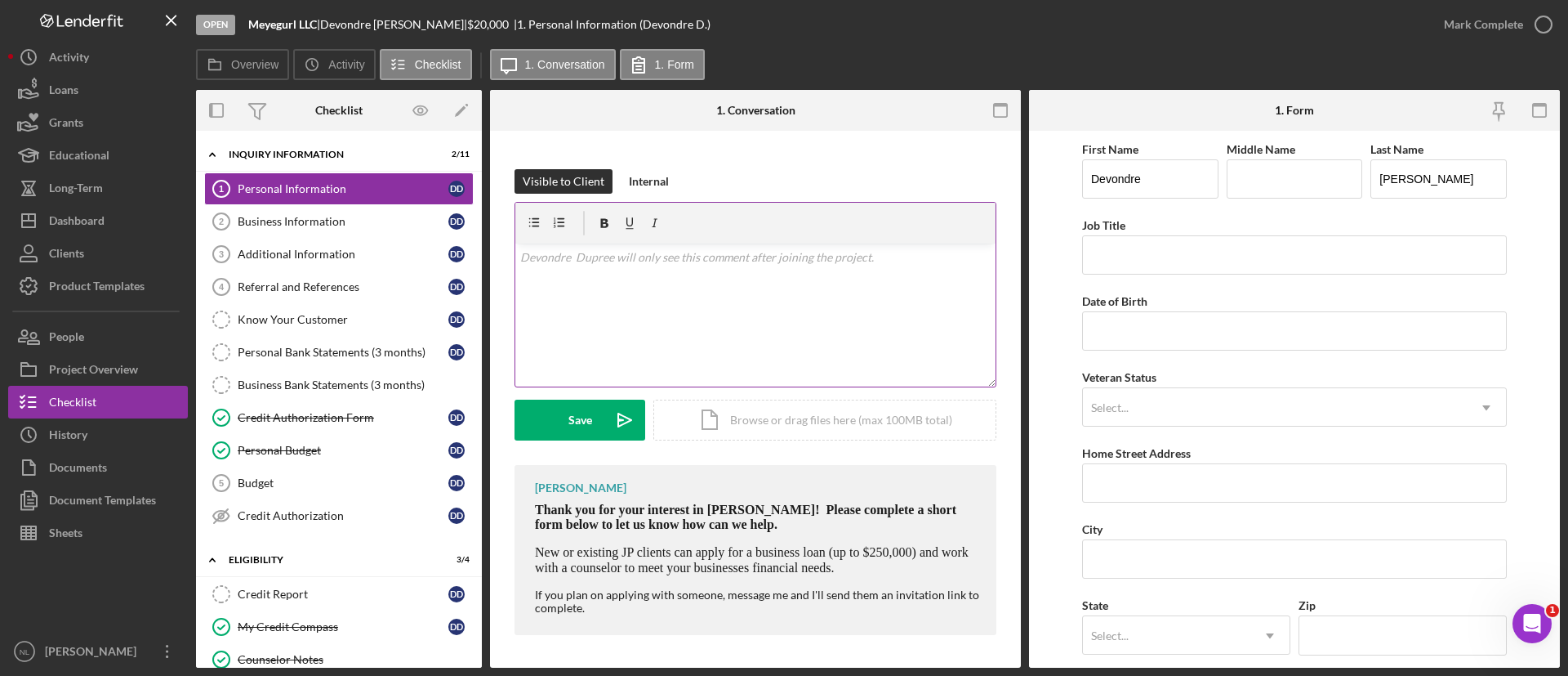
click at [689, 325] on div "v Color teal Color pink Remove color Add row above Add row below Add column bef…" at bounding box center [756, 315] width 480 height 143
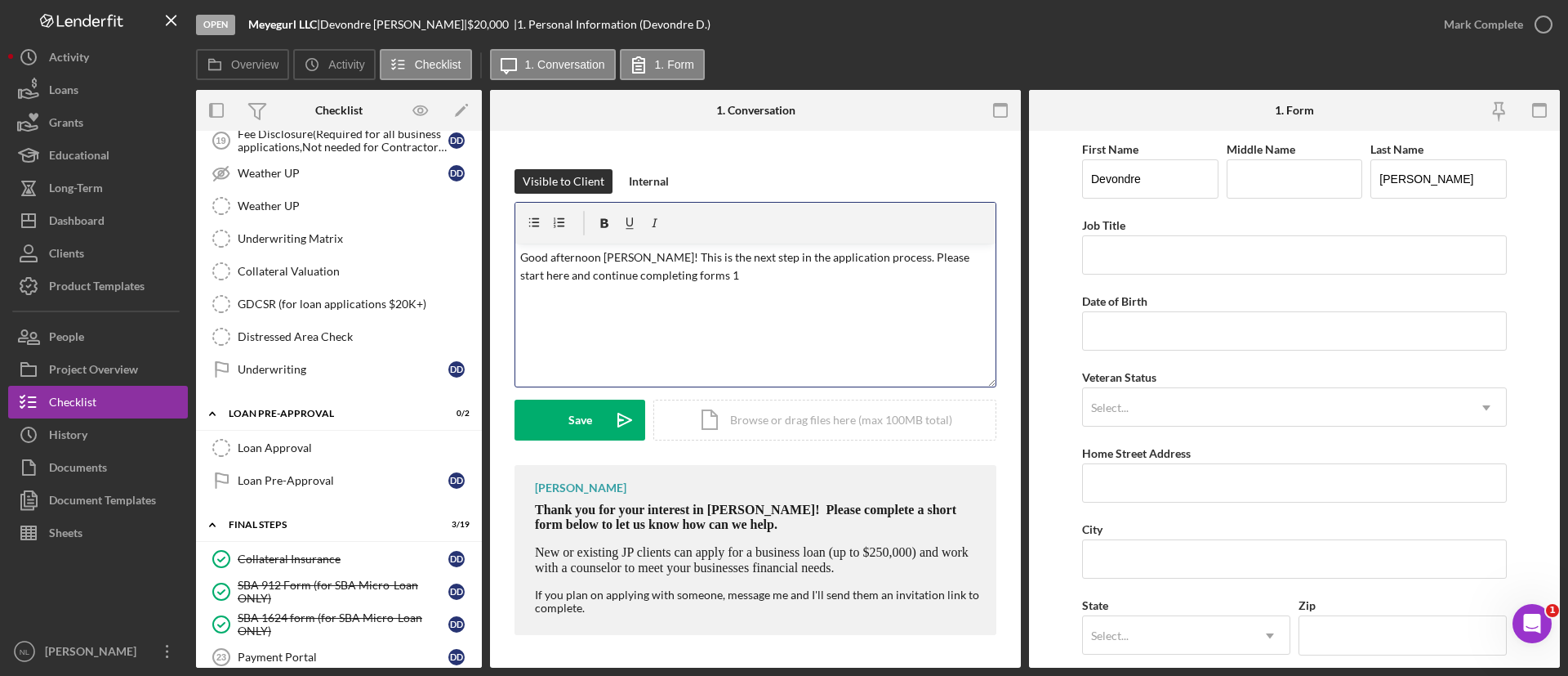
scroll to position [1915, 0]
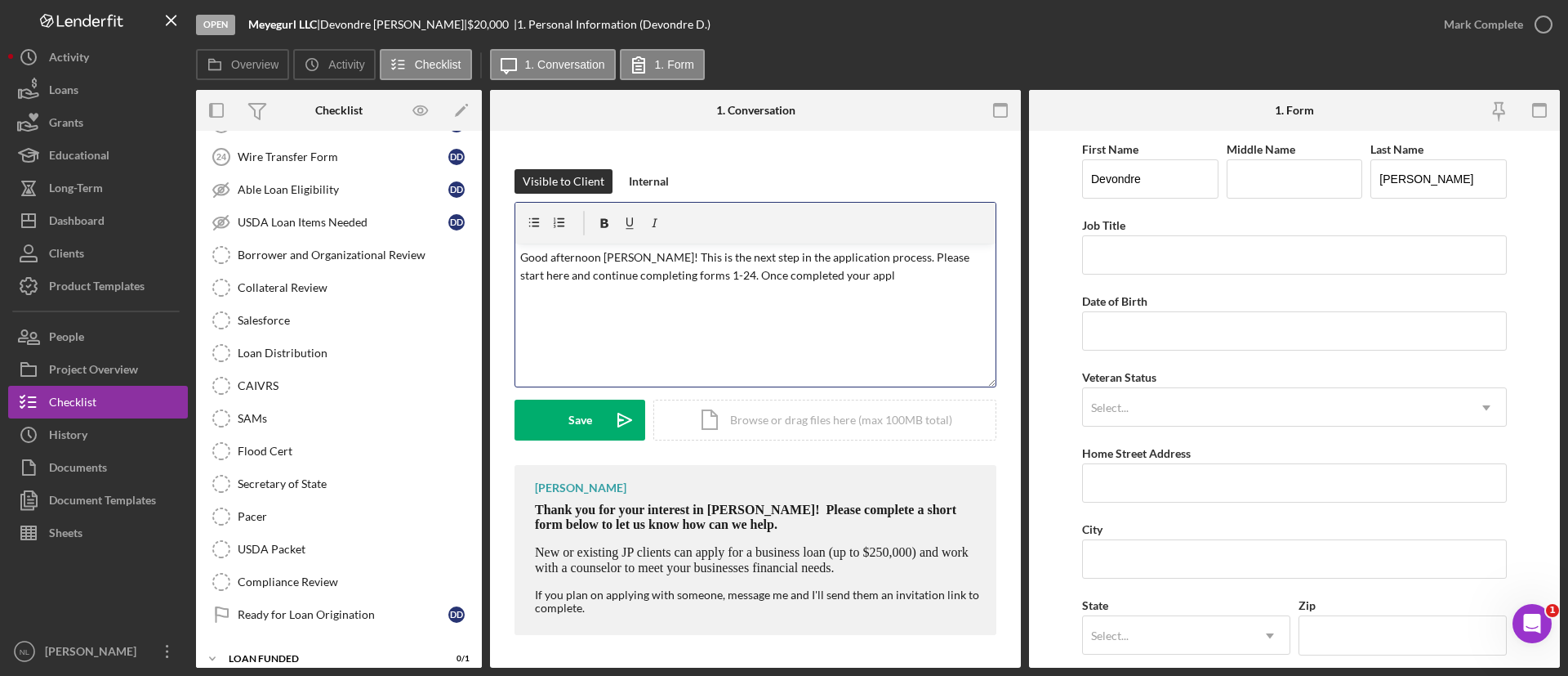
click at [740, 300] on div "v Color teal Color pink Remove color Add row above Add row below Add column bef…" at bounding box center [756, 315] width 480 height 143
click at [844, 279] on p "Good afternoon [PERSON_NAME]! This is the next step in the application process.…" at bounding box center [756, 267] width 471 height 37
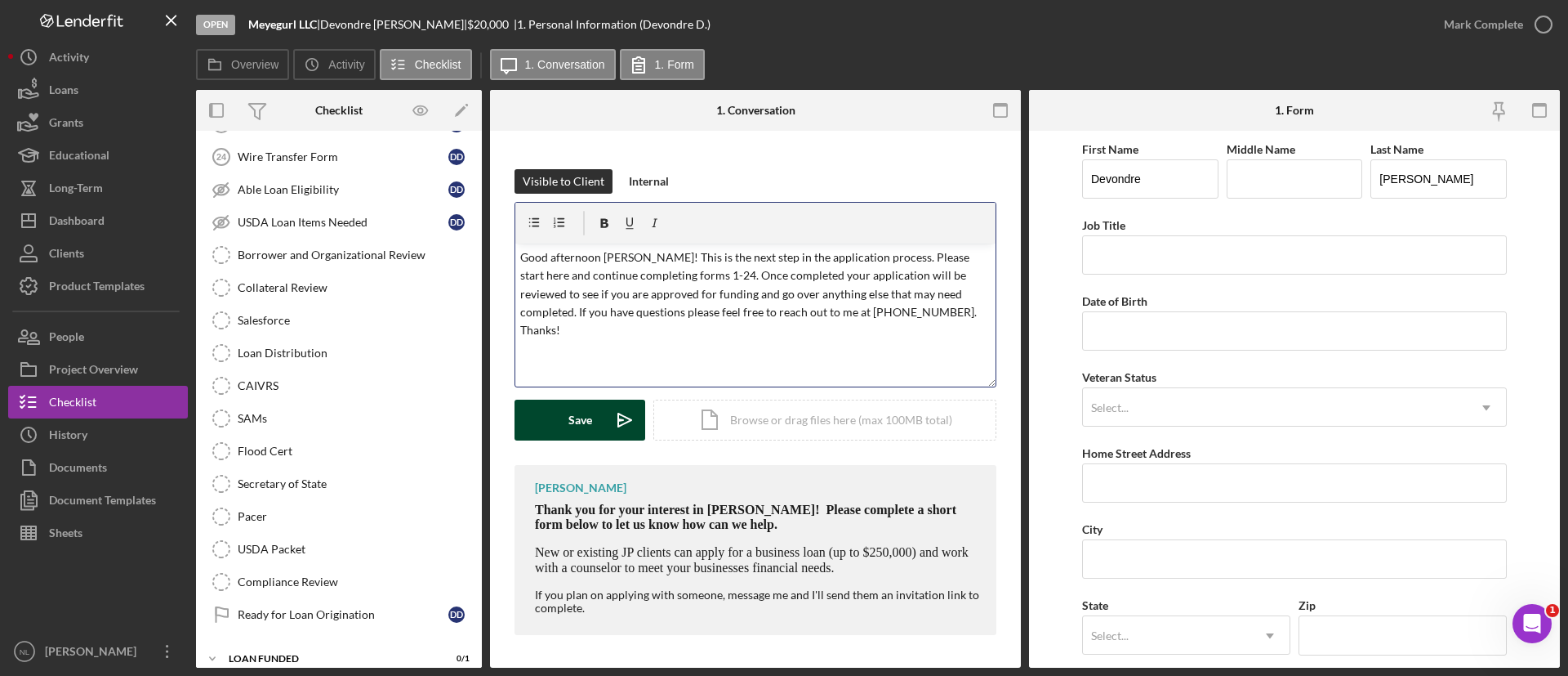
click at [591, 414] on div "Save" at bounding box center [580, 420] width 24 height 41
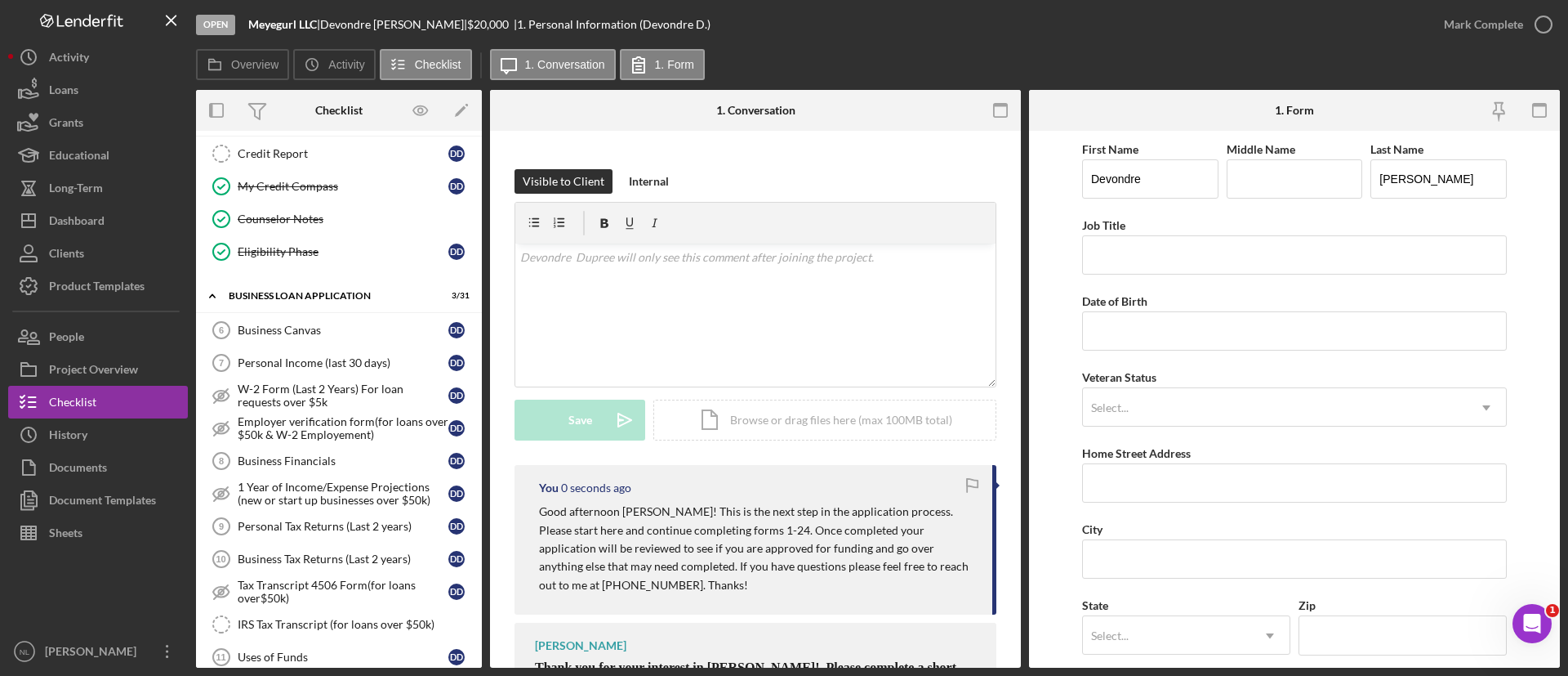
scroll to position [0, 0]
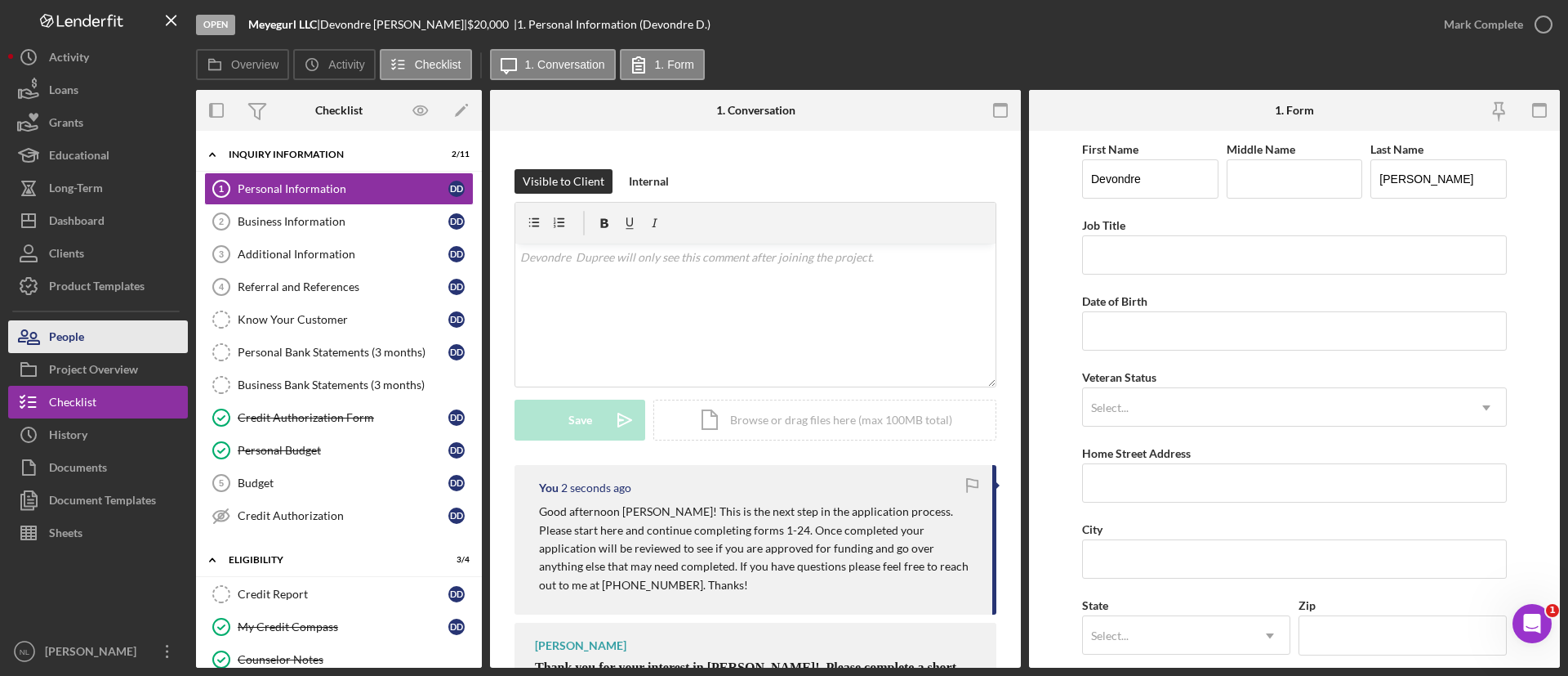
click at [120, 345] on button "People" at bounding box center [98, 337] width 180 height 32
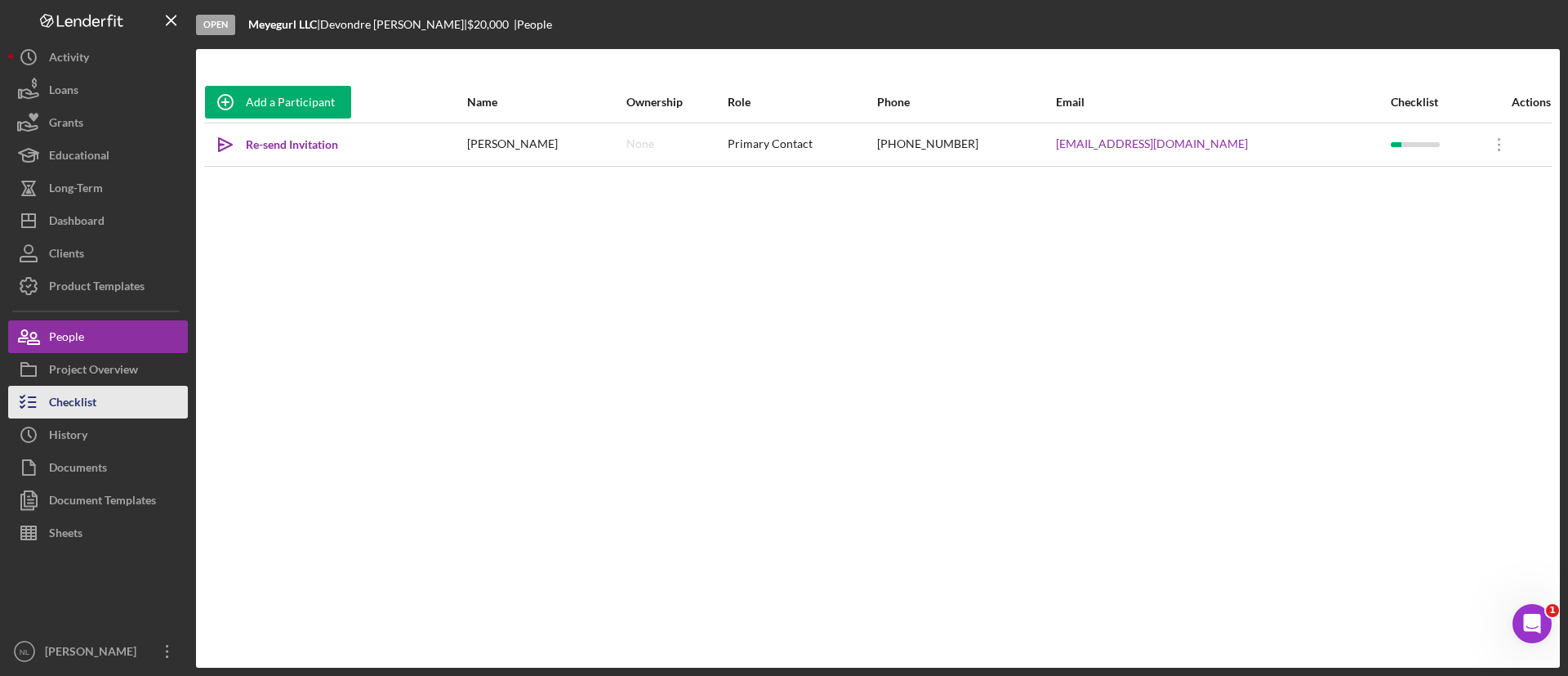
click at [158, 387] on button "Checklist" at bounding box center [98, 401] width 180 height 32
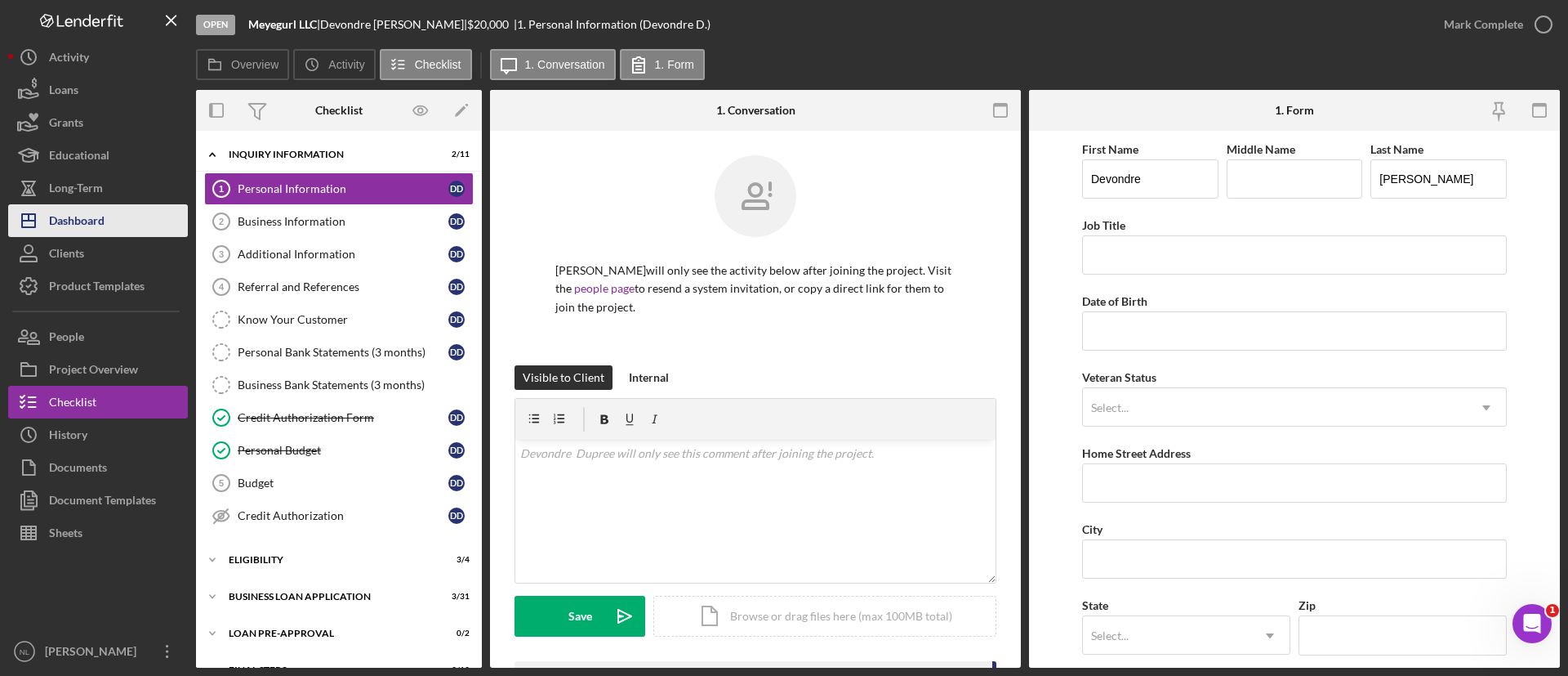
click at [84, 224] on div "Dashboard" at bounding box center [76, 222] width 55 height 37
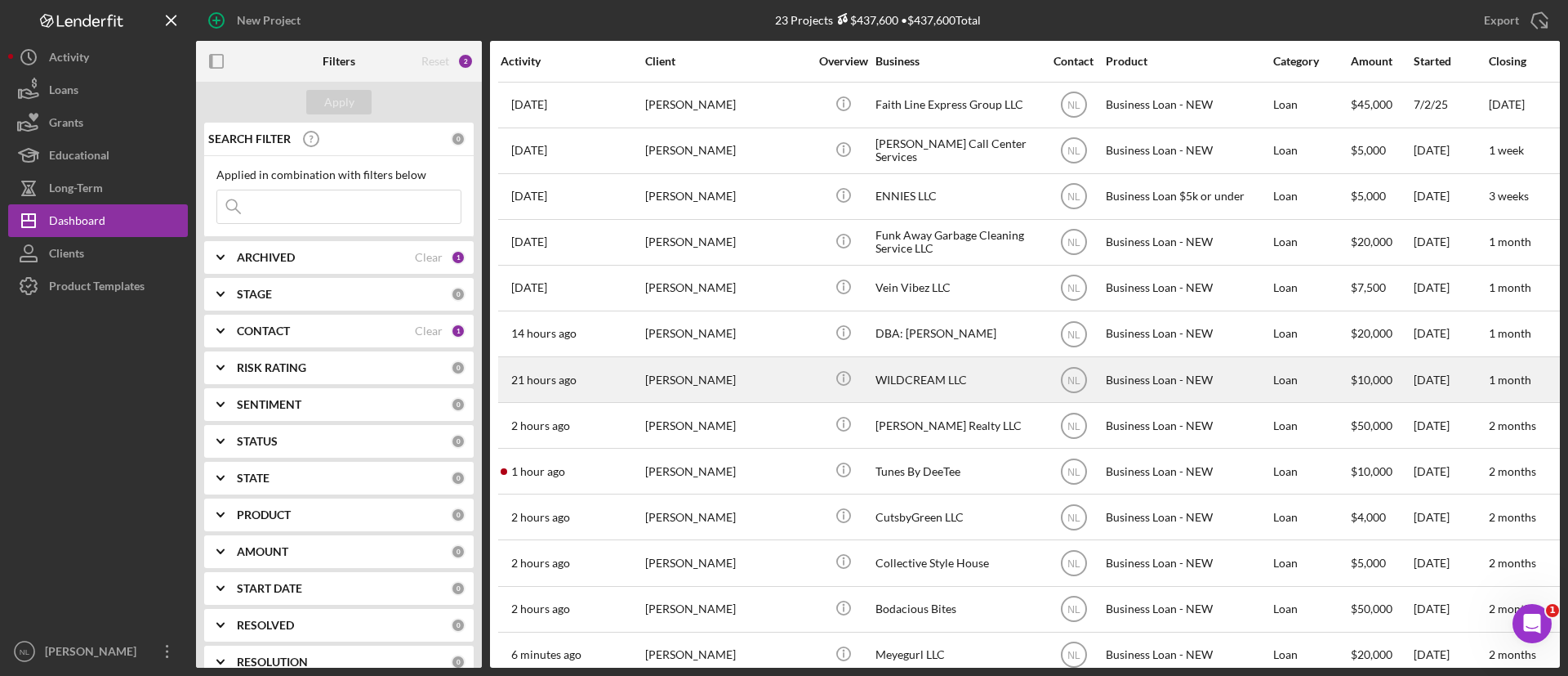
click at [697, 376] on div "[PERSON_NAME]" at bounding box center [726, 379] width 163 height 43
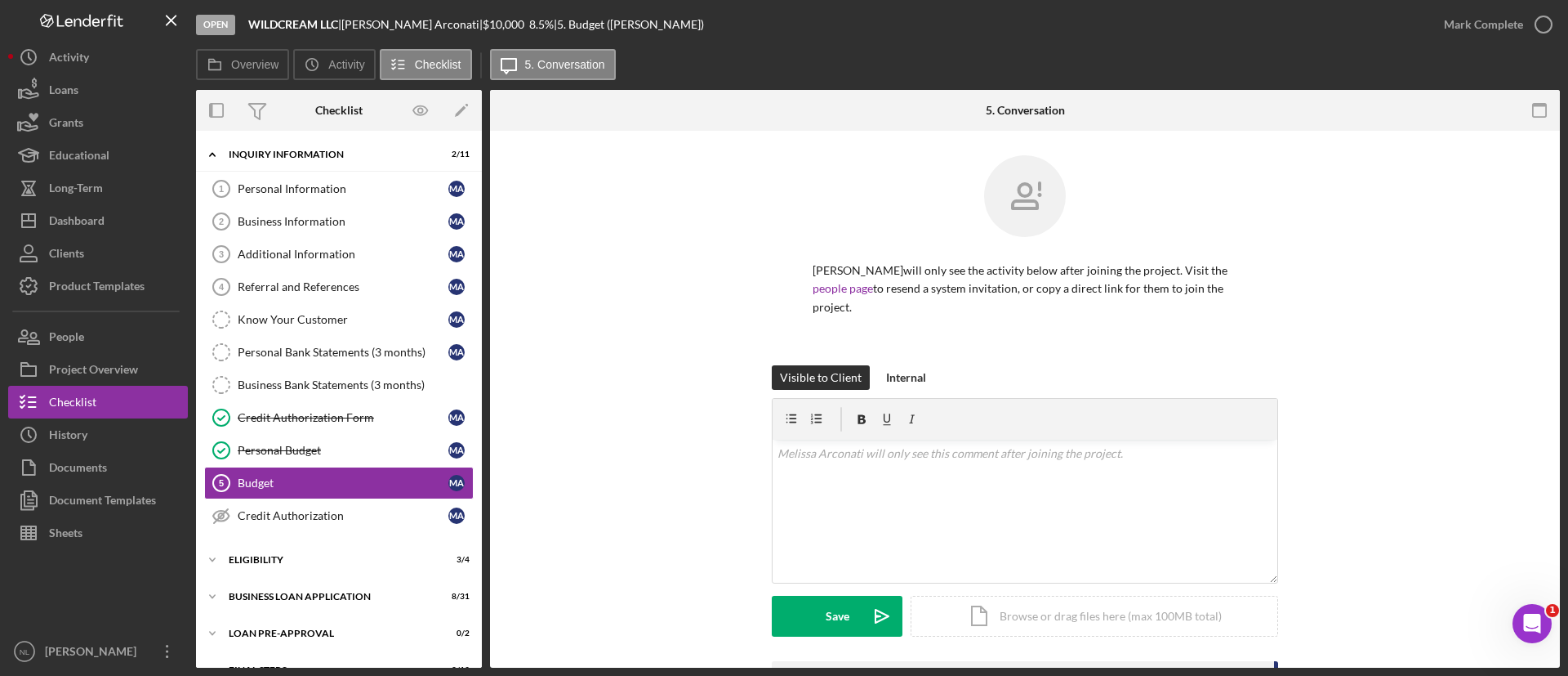
scroll to position [63, 0]
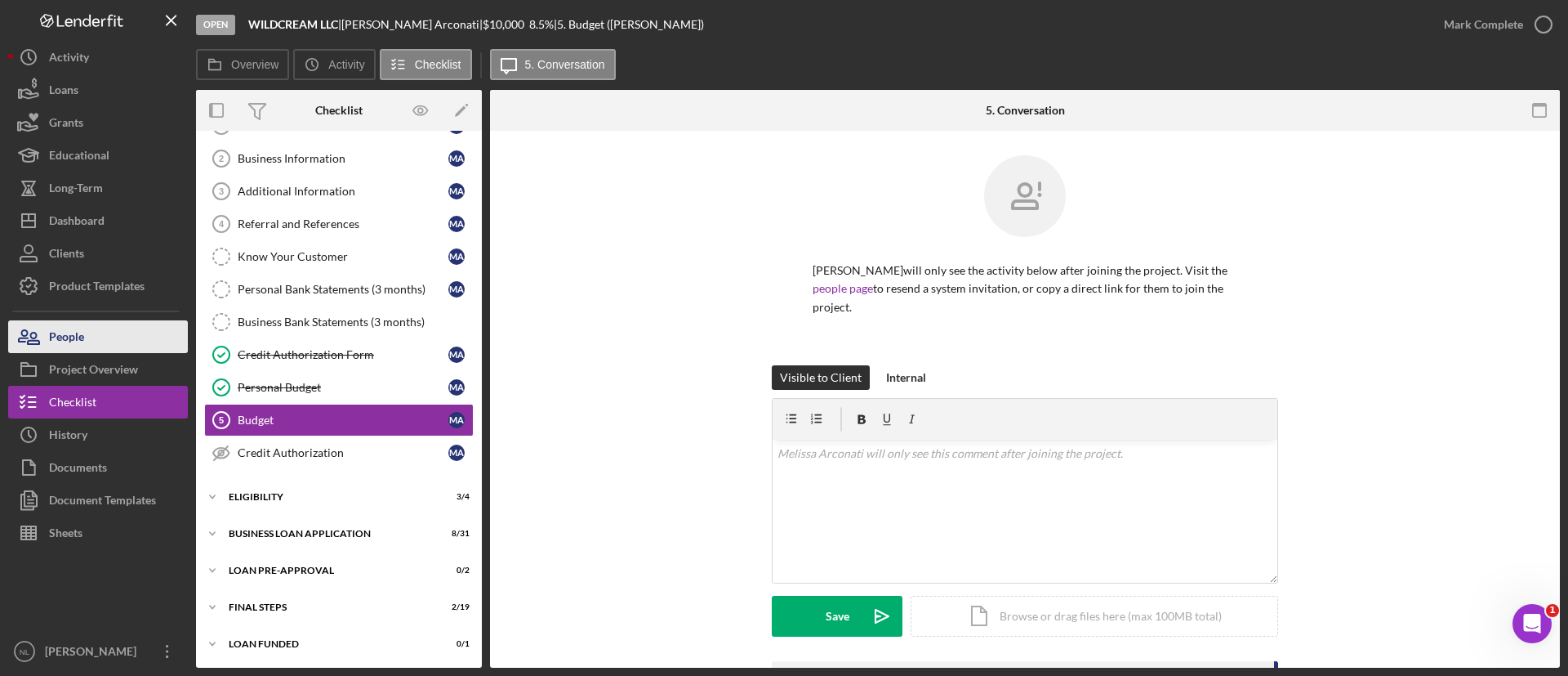
click at [89, 338] on button "People" at bounding box center [98, 337] width 180 height 32
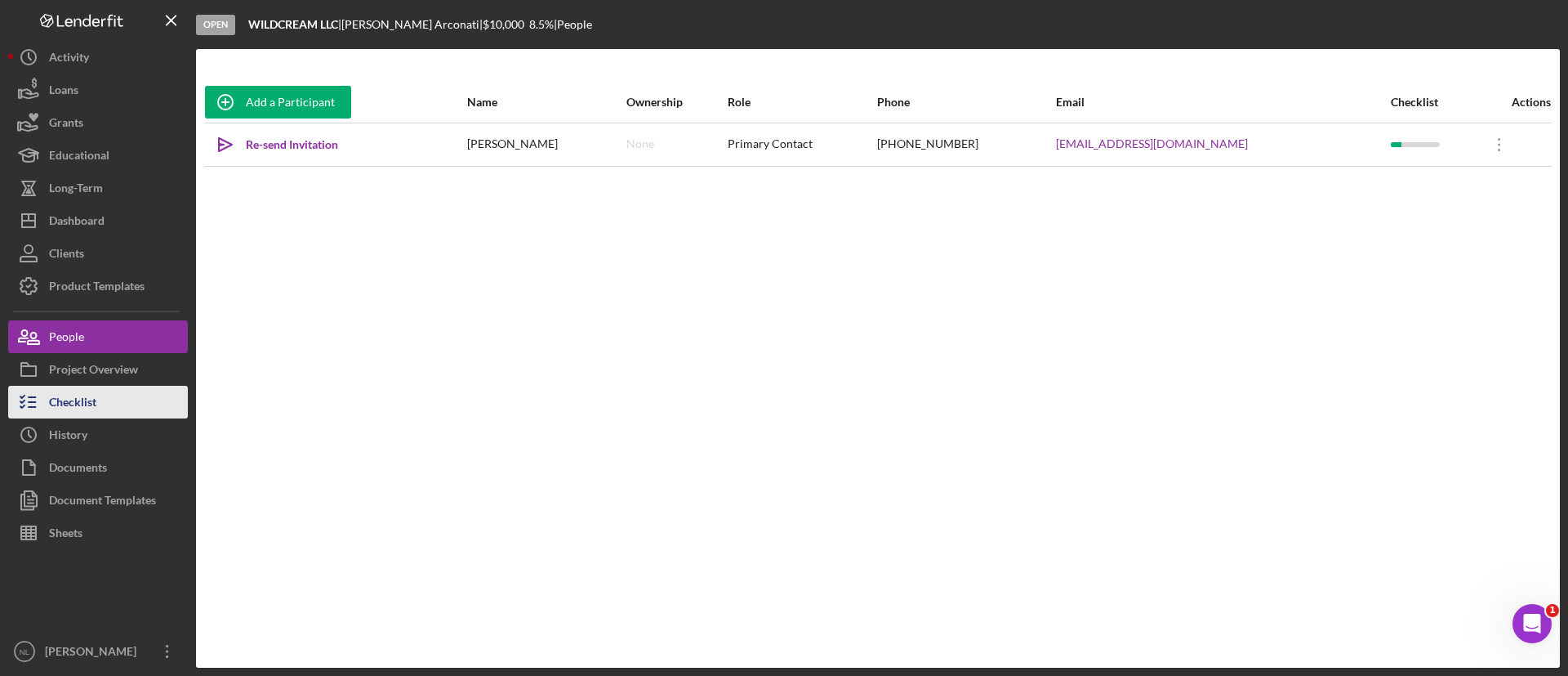
click at [98, 405] on button "Checklist" at bounding box center [98, 401] width 180 height 32
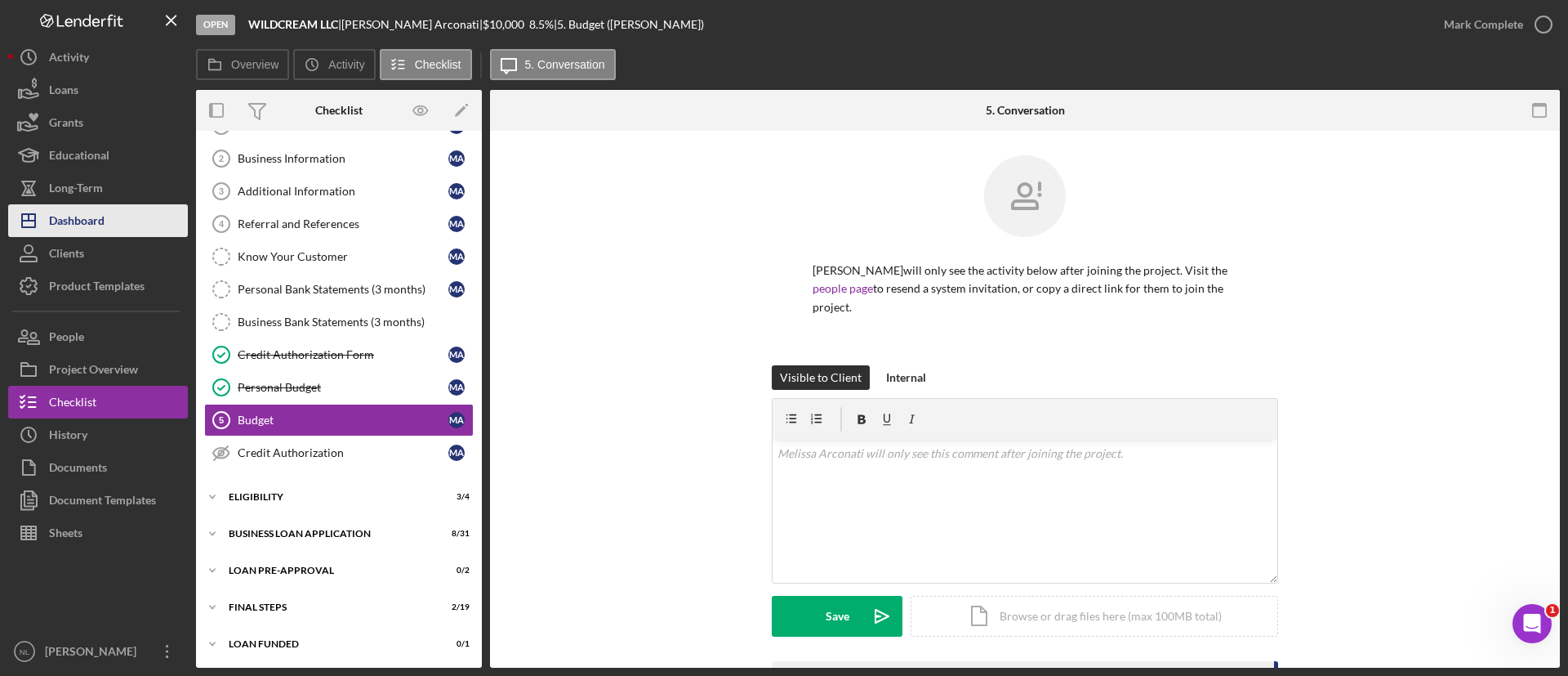
click at [133, 215] on button "Icon/Dashboard Dashboard" at bounding box center [98, 220] width 180 height 32
